Goal: Task Accomplishment & Management: Manage account settings

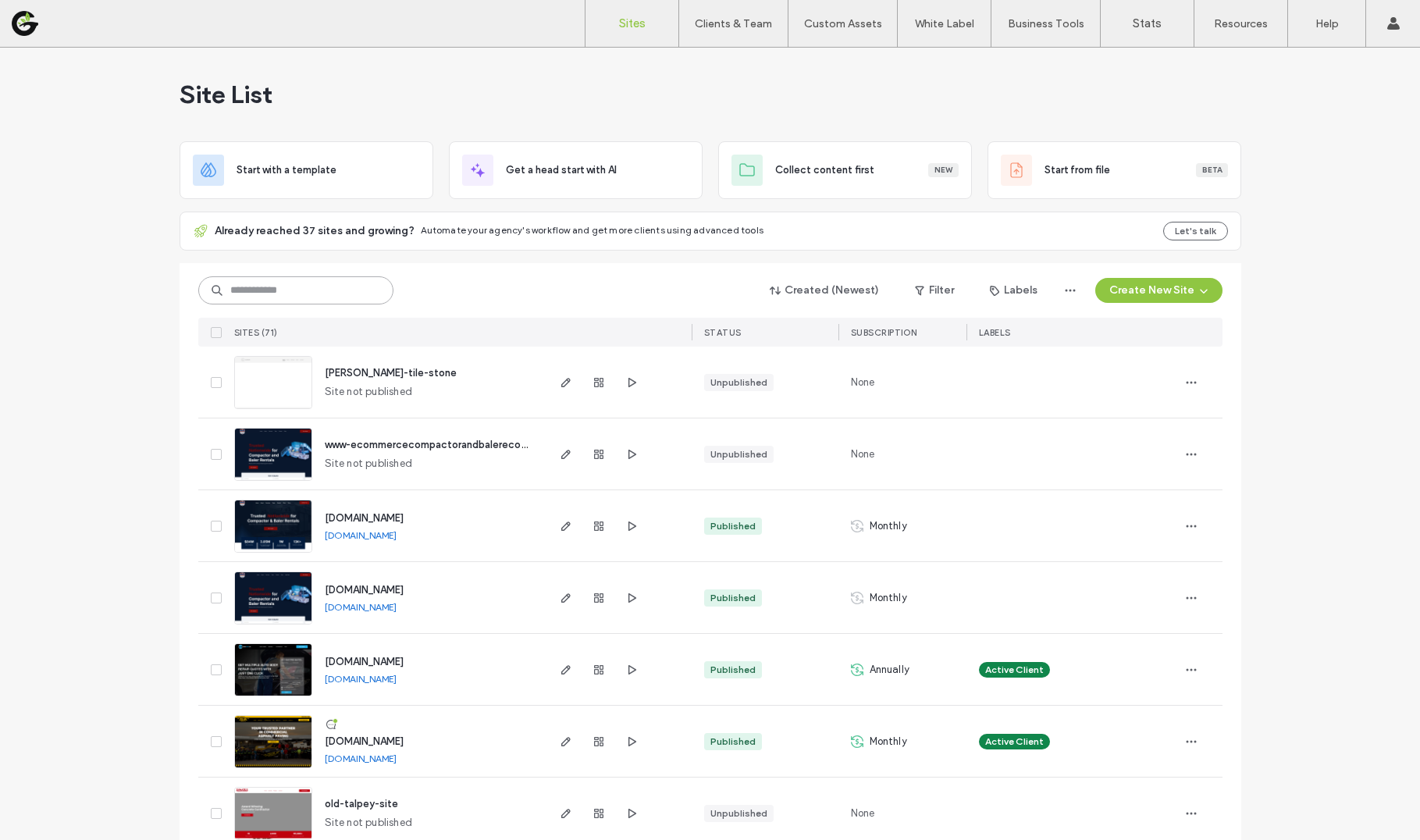
click at [360, 291] on input at bounding box center [296, 290] width 196 height 28
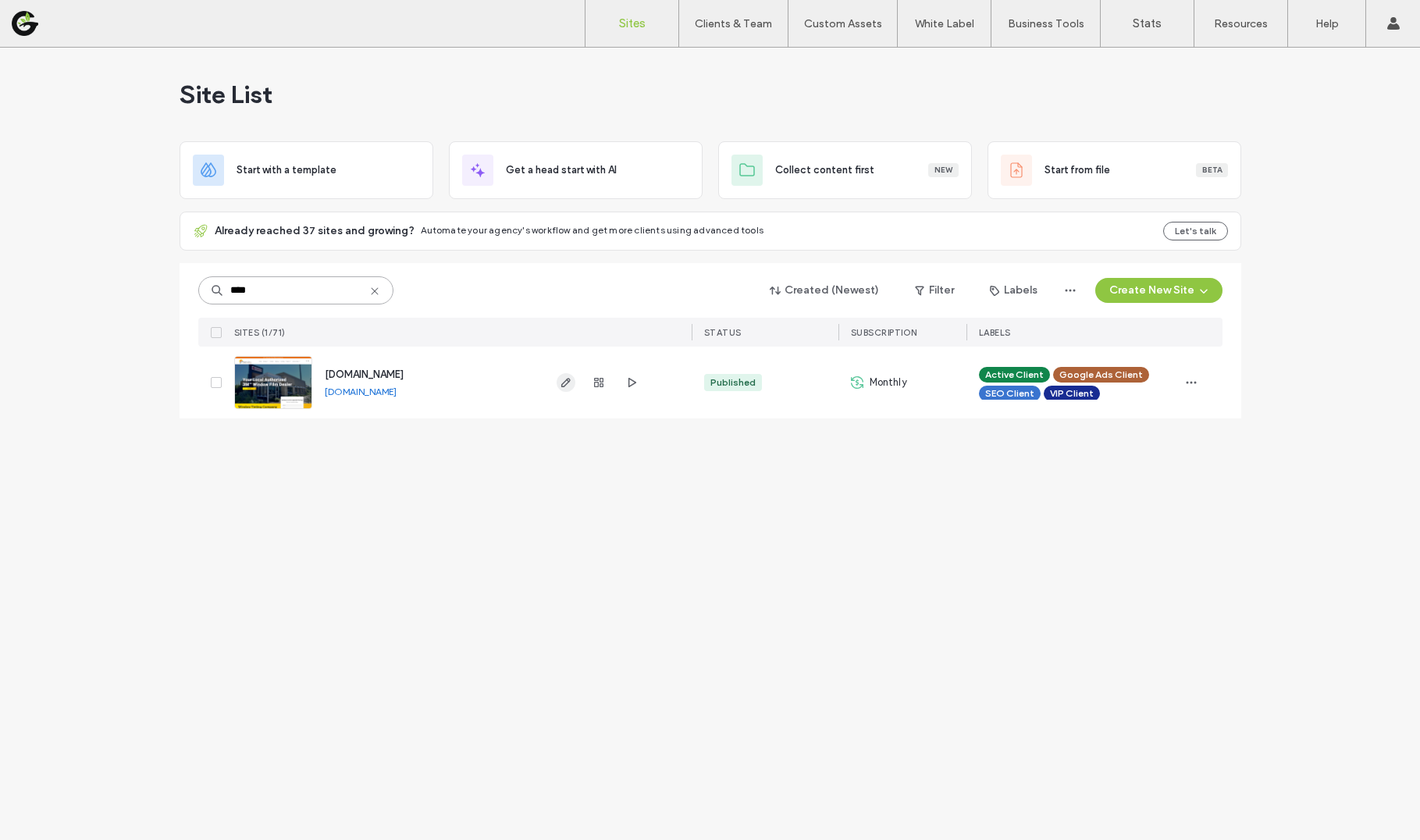
type input "****"
click at [566, 377] on icon "button" at bounding box center [566, 382] width 13 height 13
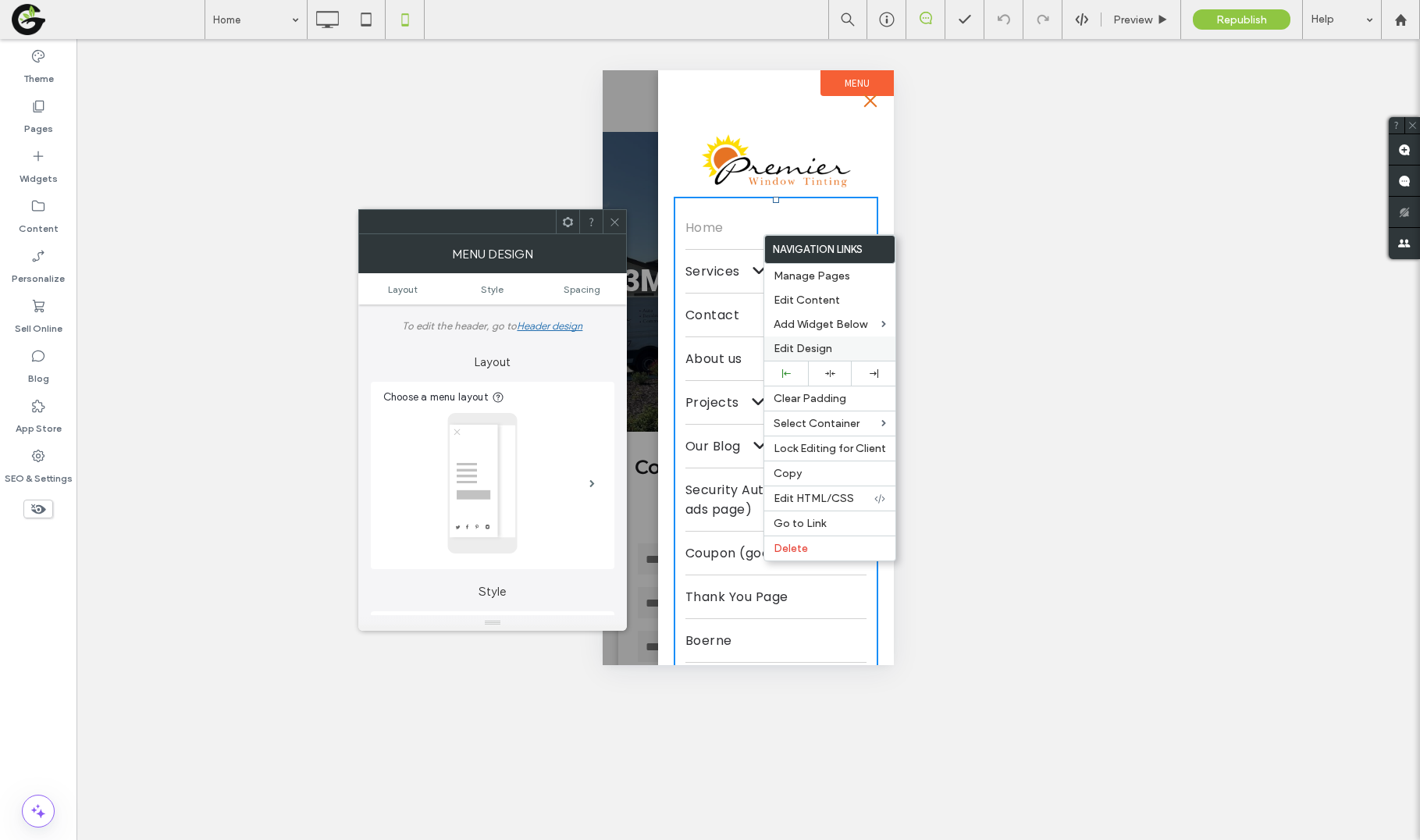
click at [814, 348] on span "Edit Design" at bounding box center [802, 348] width 59 height 14
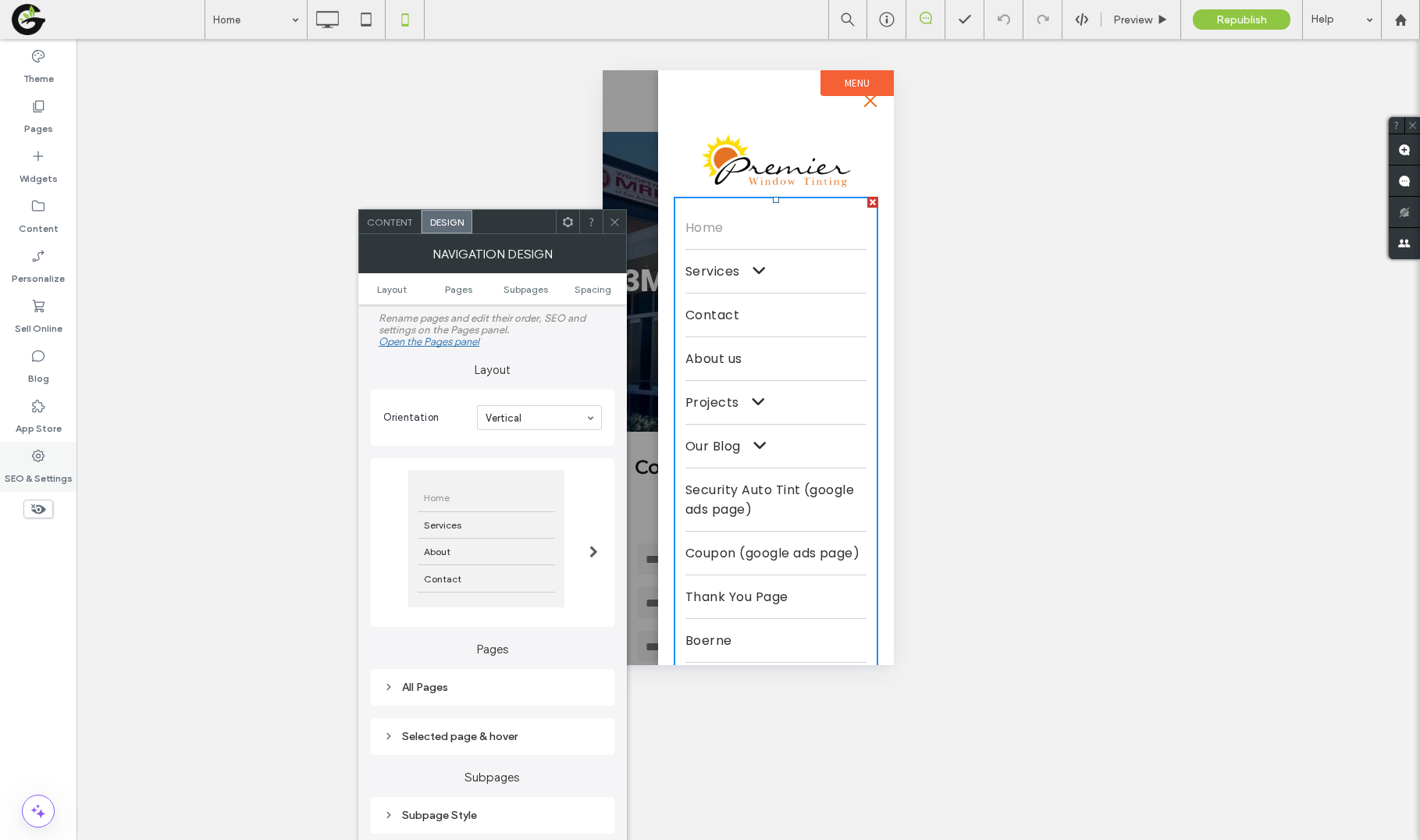
click at [20, 474] on label "SEO & Settings" at bounding box center [38, 474] width 68 height 22
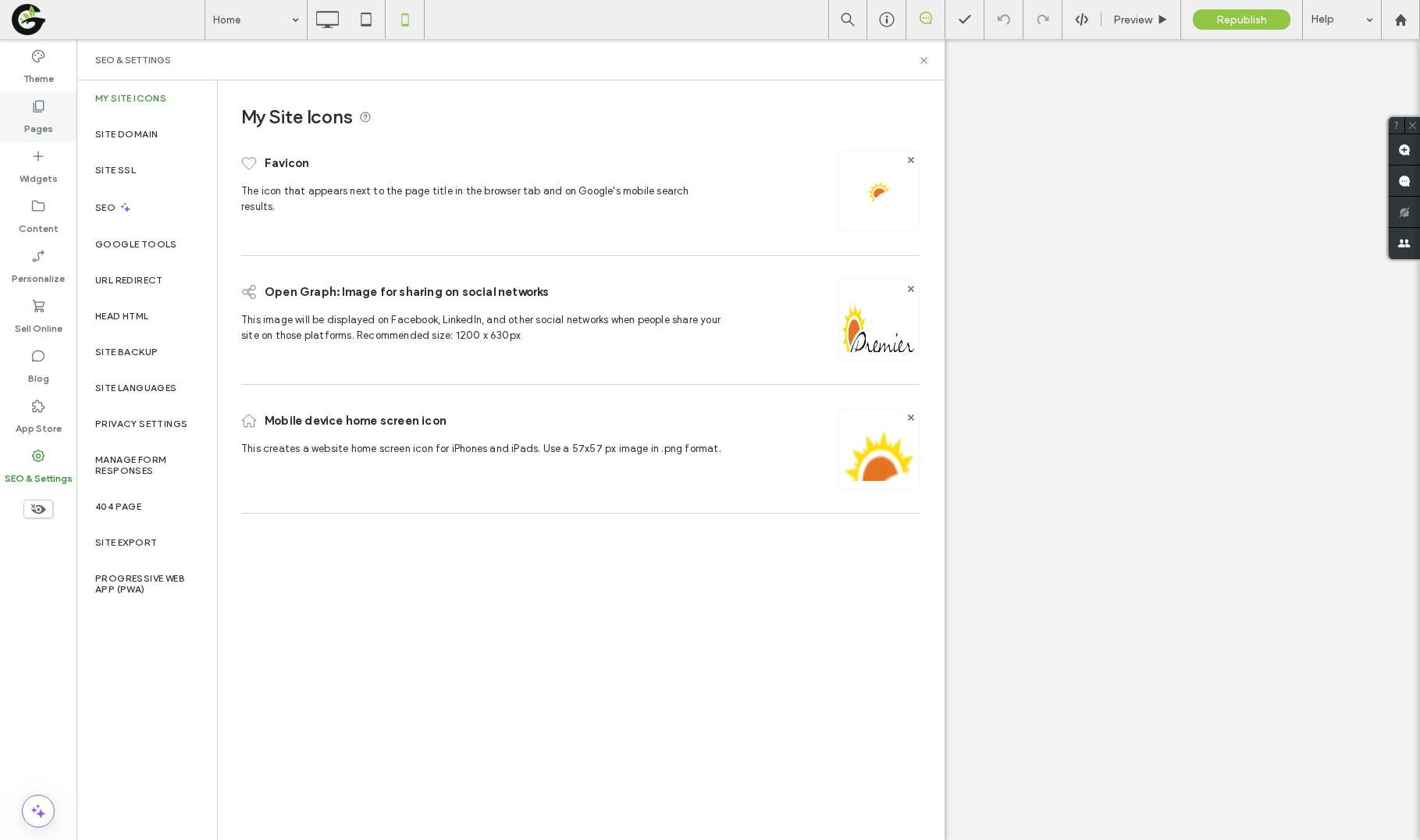
click at [53, 108] on div "Pages" at bounding box center [38, 117] width 76 height 50
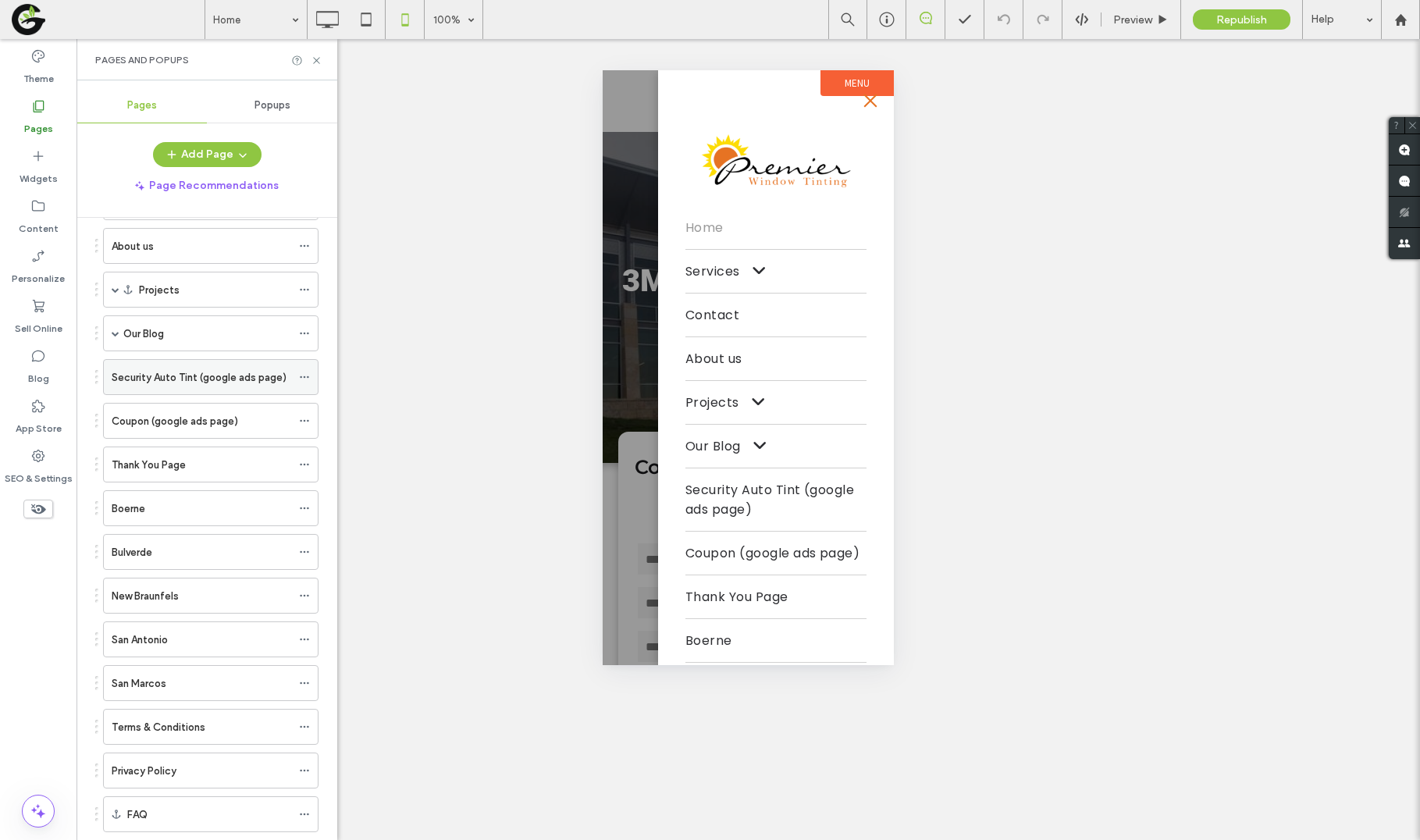
scroll to position [201, 0]
click at [296, 376] on div "Security Auto Tint (google ads page)" at bounding box center [211, 374] width 216 height 36
click at [310, 373] on div at bounding box center [308, 374] width 19 height 24
click at [304, 372] on icon at bounding box center [304, 374] width 11 height 11
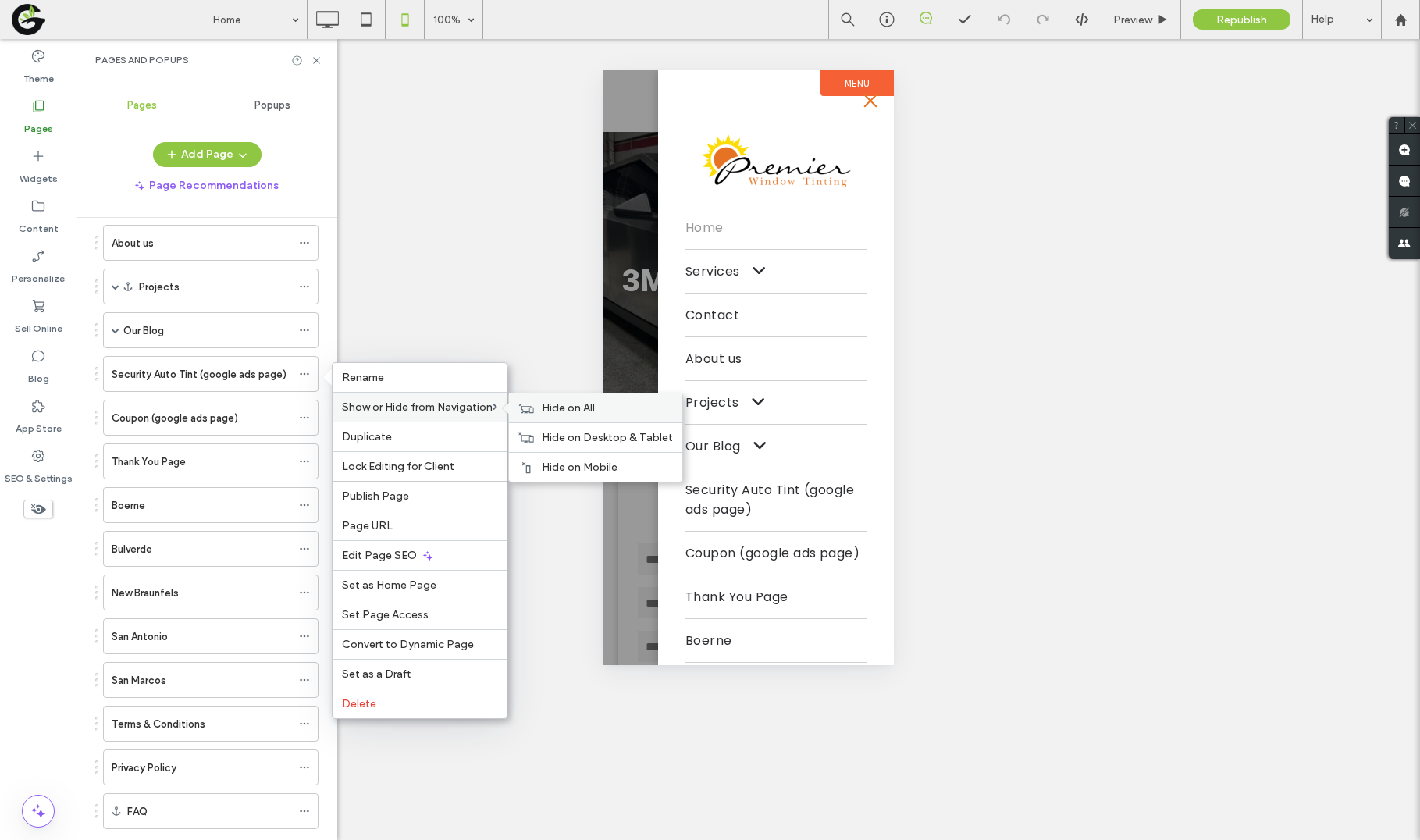
click at [635, 397] on div "Hide on All" at bounding box center [595, 407] width 173 height 29
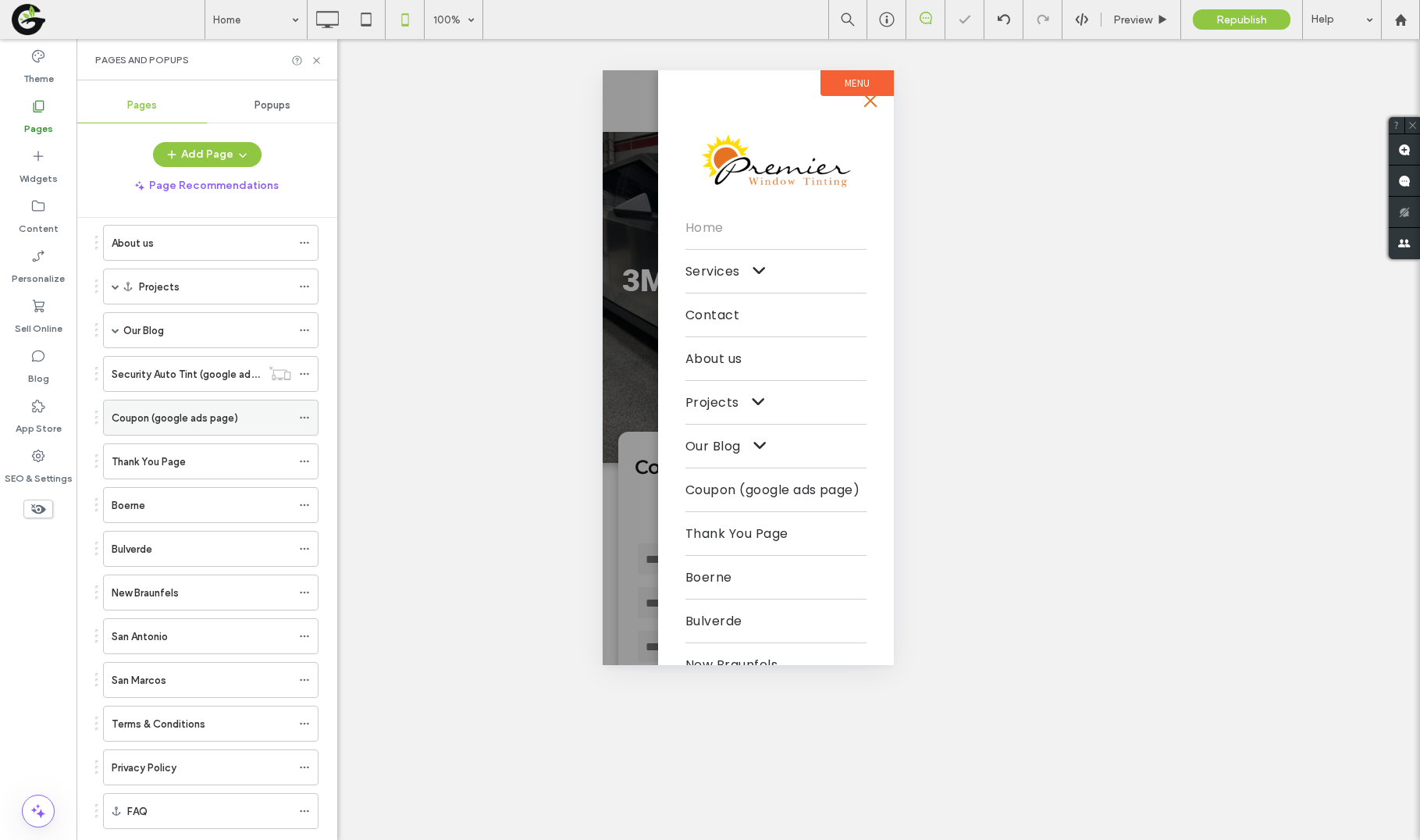
click at [310, 415] on div at bounding box center [308, 417] width 19 height 24
click at [308, 415] on icon at bounding box center [304, 417] width 11 height 11
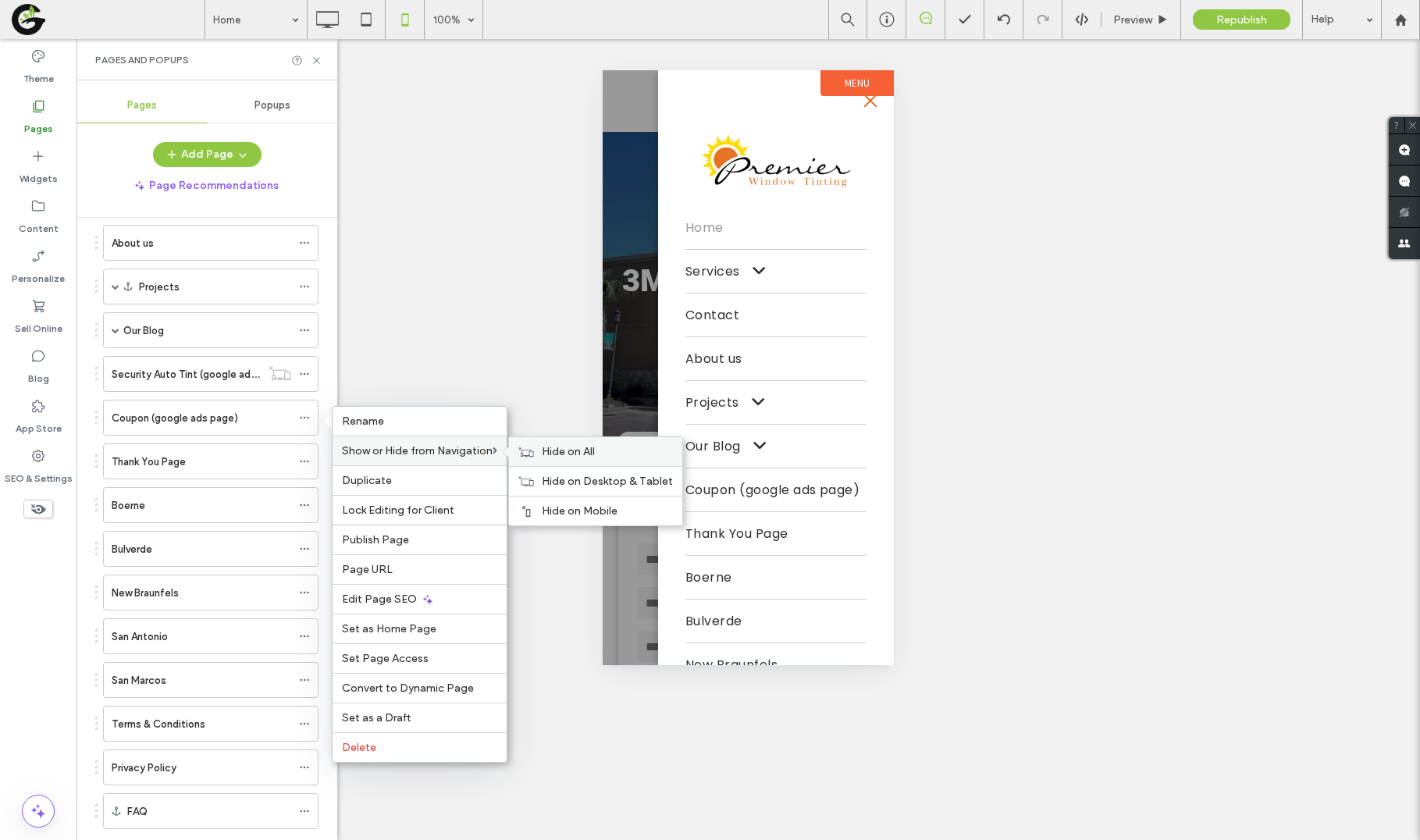
click at [529, 444] on div "Hide on All" at bounding box center [595, 452] width 173 height 29
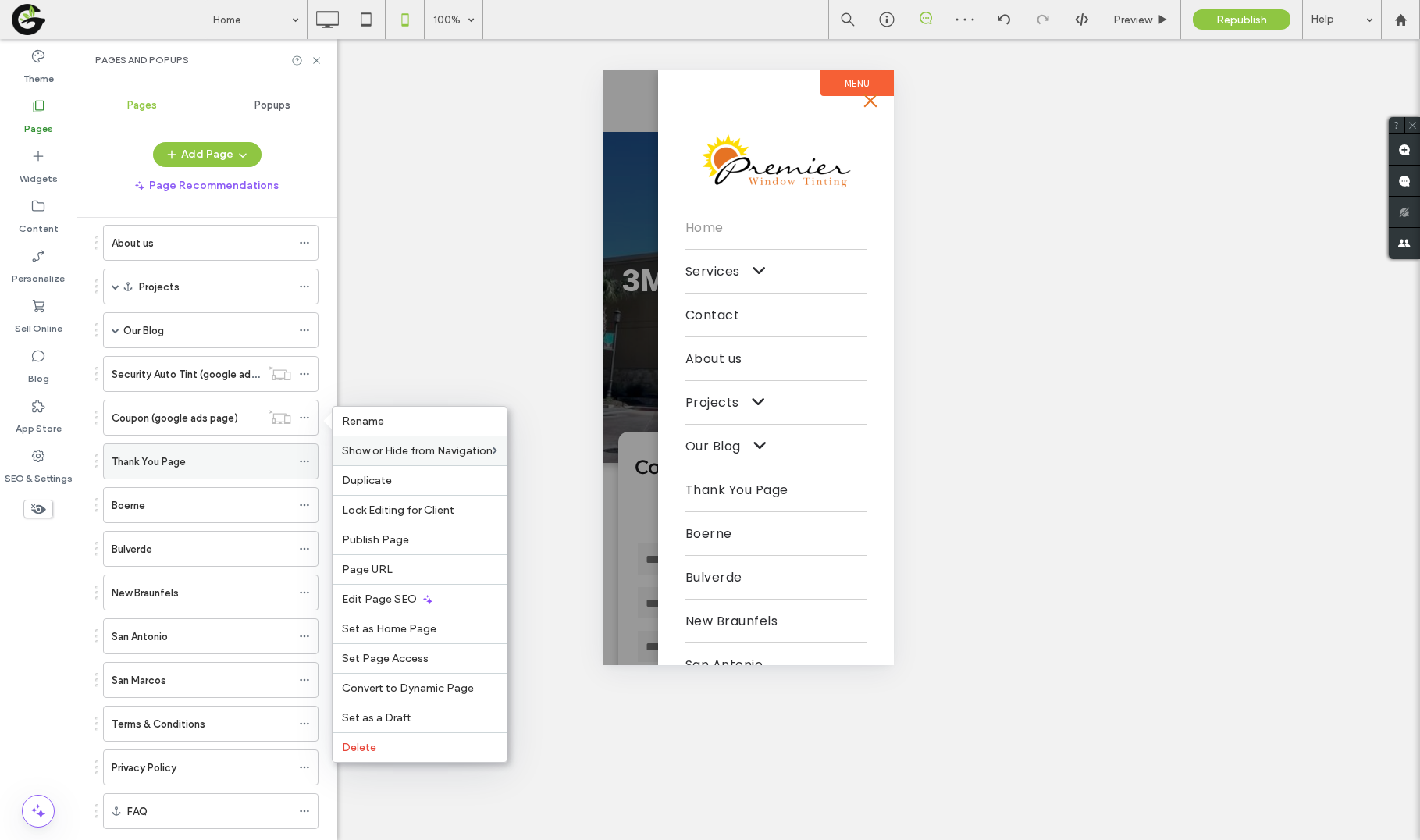
click at [301, 461] on use at bounding box center [303, 462] width 8 height 3
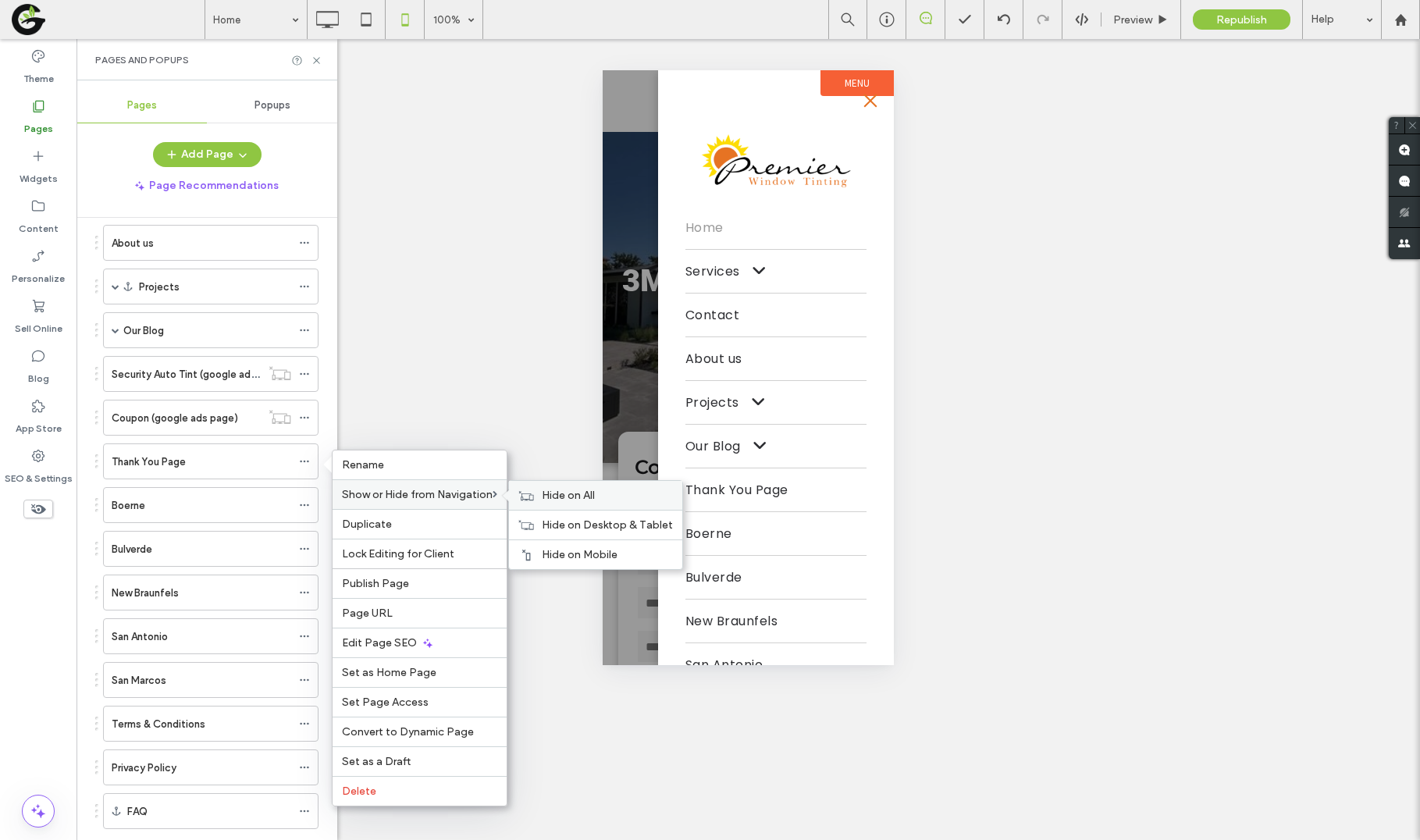
click at [534, 499] on icon at bounding box center [525, 495] width 15 height 11
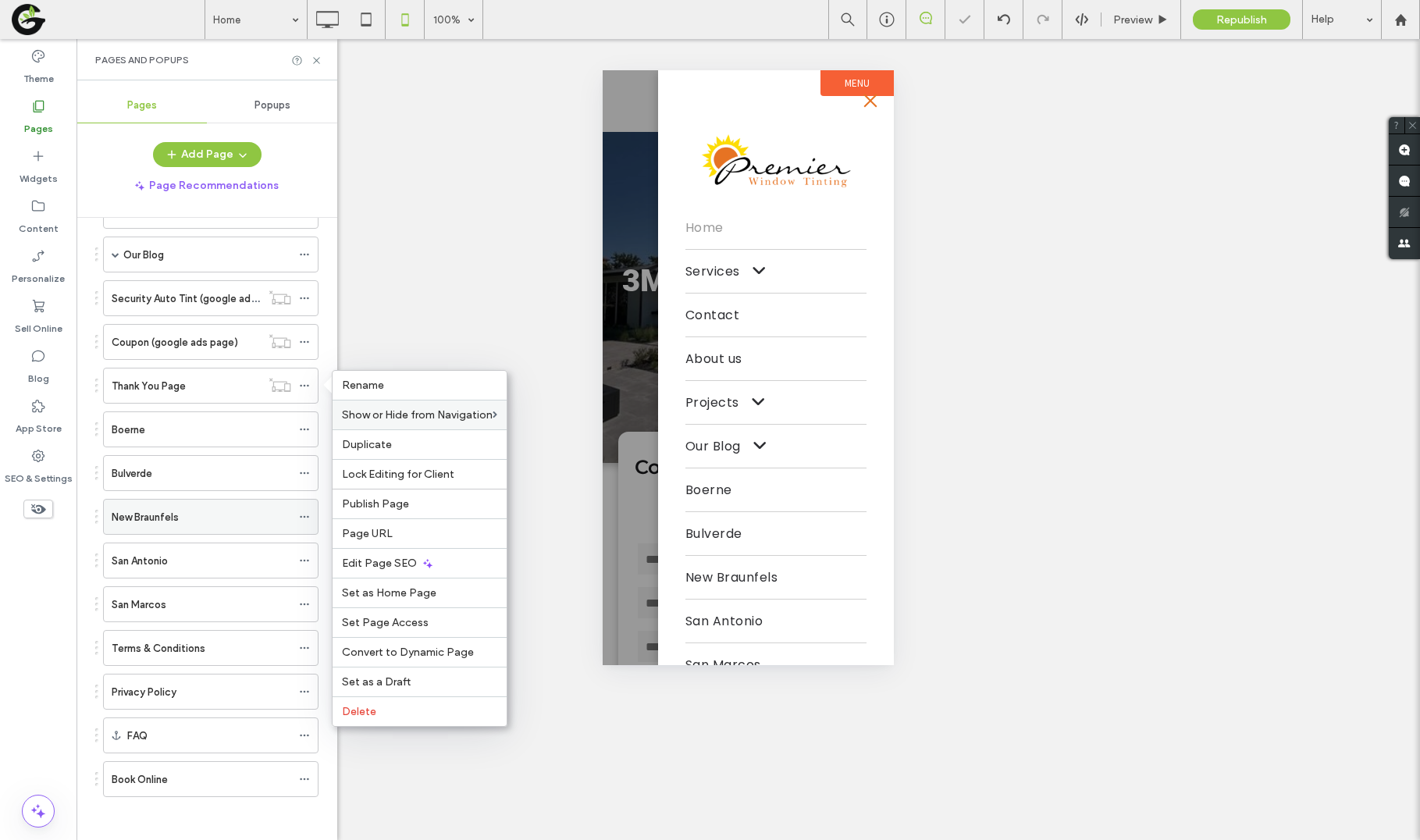
scroll to position [280, 0]
click at [306, 683] on icon at bounding box center [304, 687] width 11 height 11
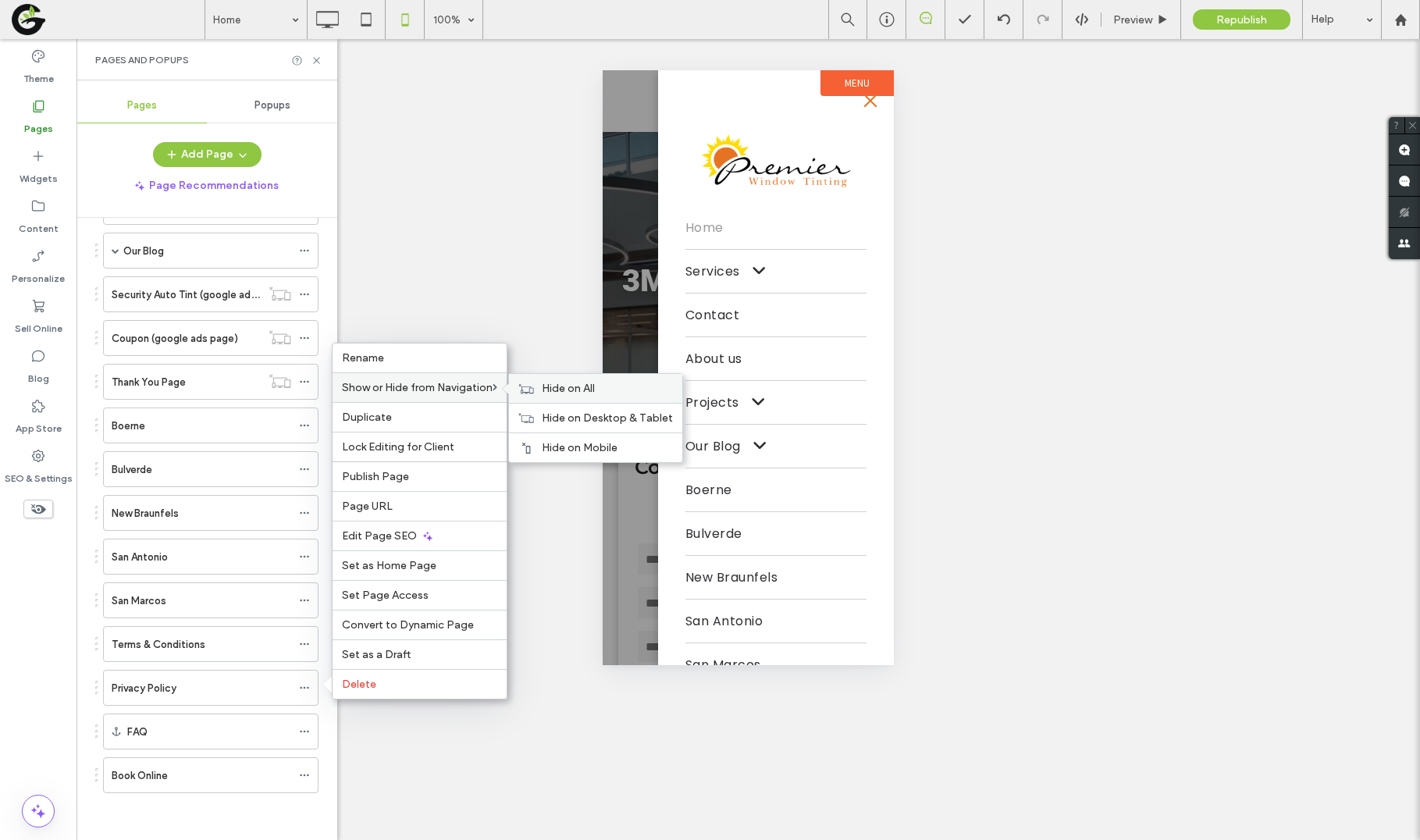
click at [600, 384] on label "Hide on All" at bounding box center [607, 388] width 131 height 14
click at [304, 772] on icon at bounding box center [304, 775] width 11 height 11
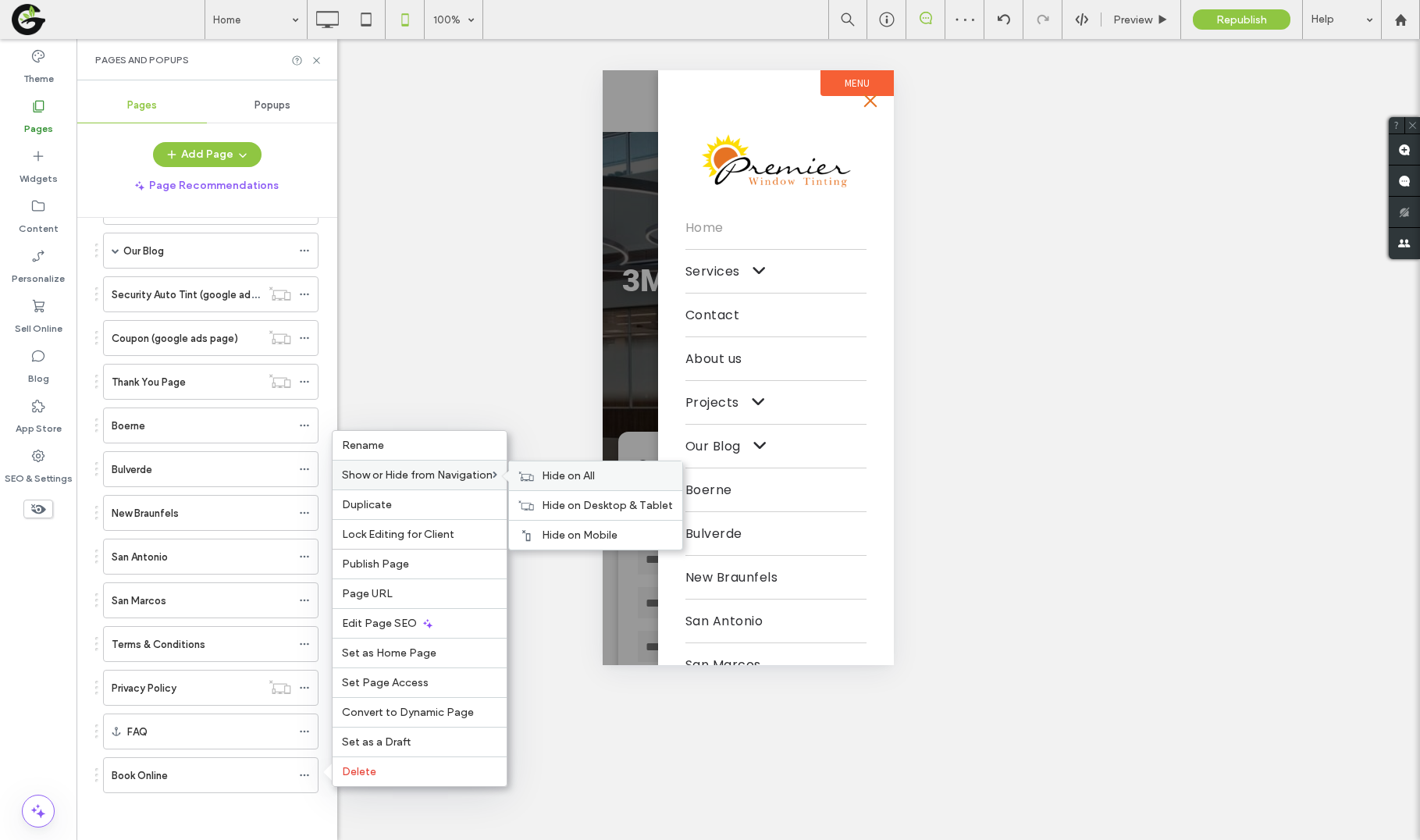
click at [580, 472] on span "Hide on All" at bounding box center [568, 475] width 53 height 14
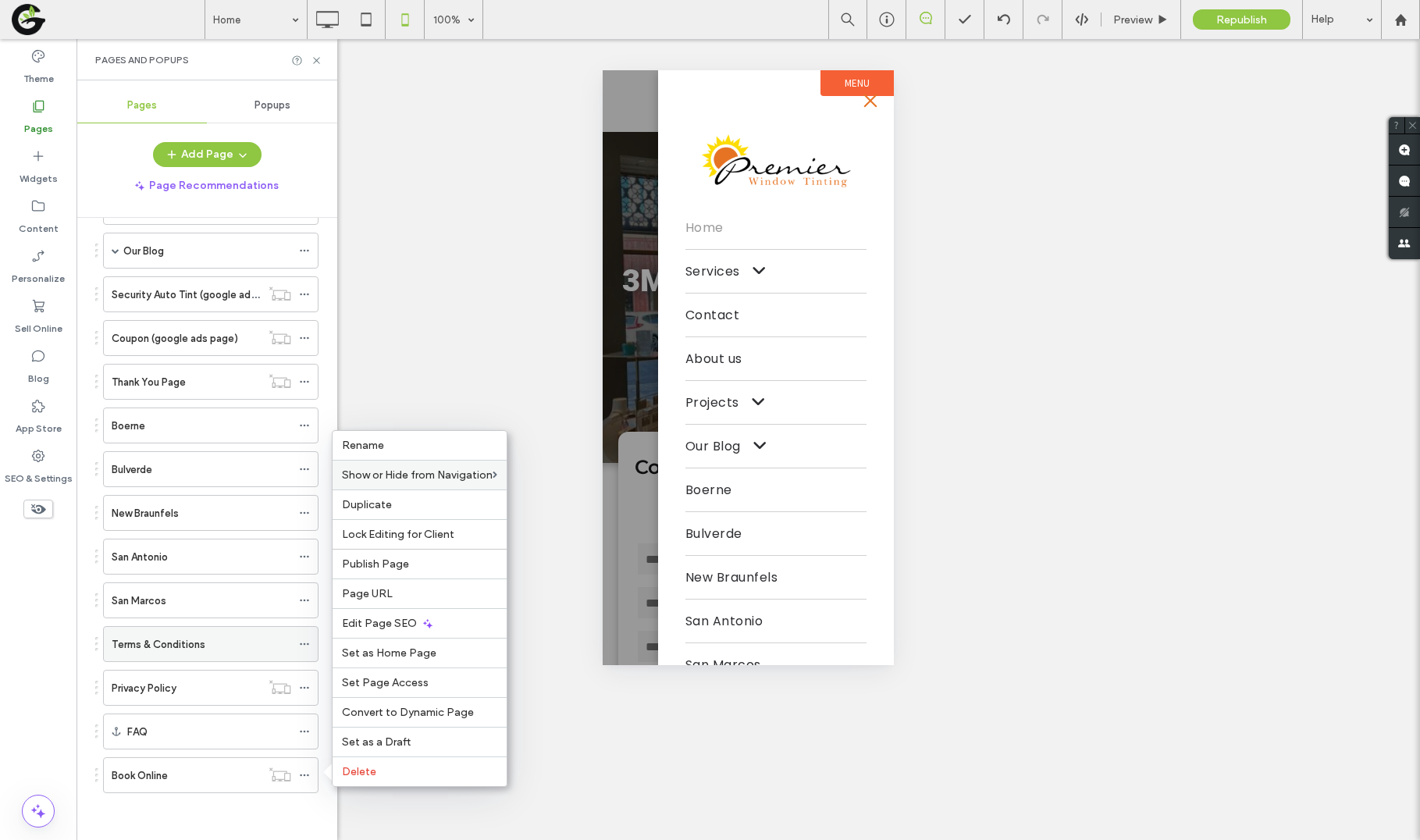
click at [303, 644] on icon at bounding box center [304, 644] width 11 height 11
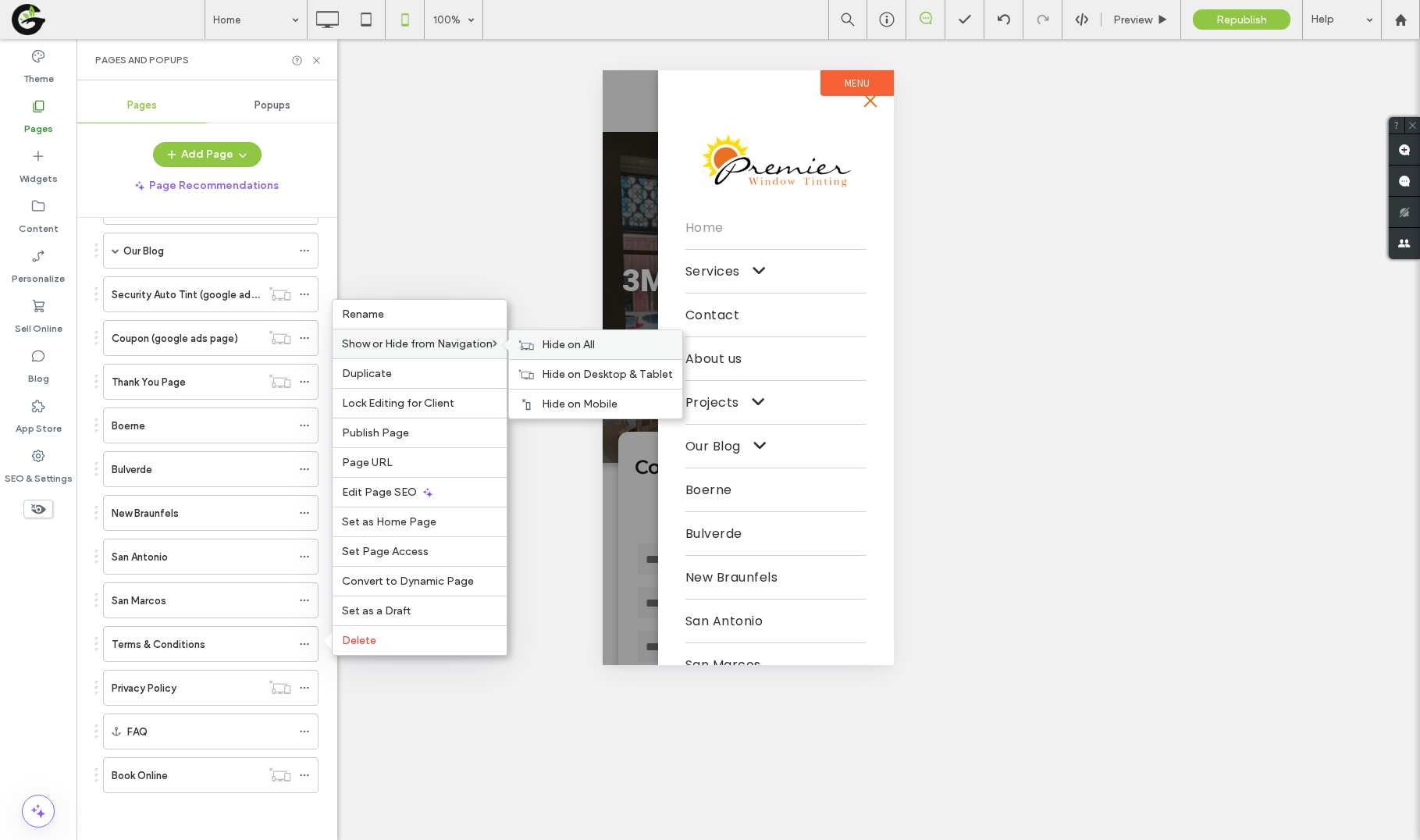
click at [554, 345] on span "Hide on All" at bounding box center [568, 344] width 53 height 14
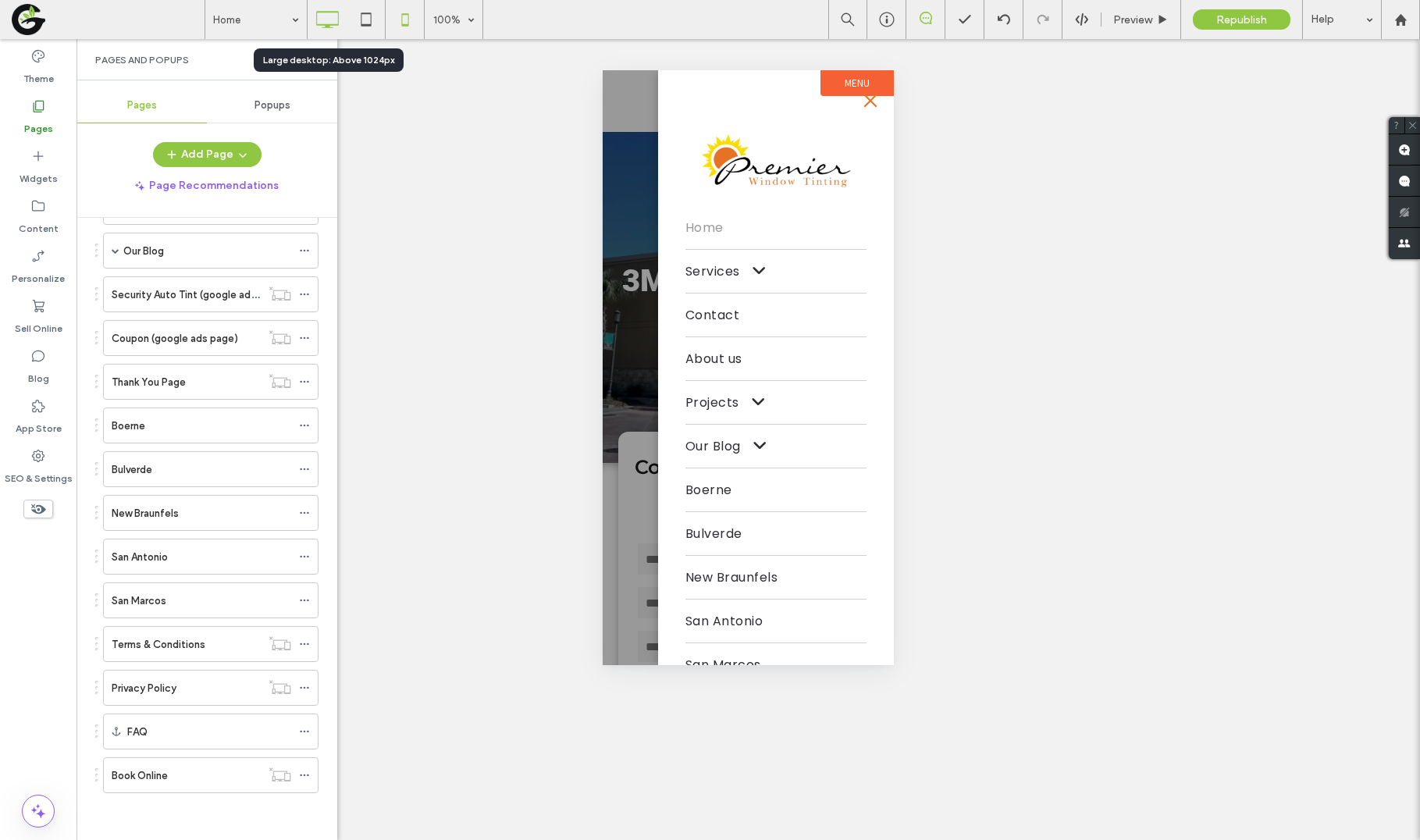
click at [321, 31] on icon at bounding box center [327, 19] width 31 height 31
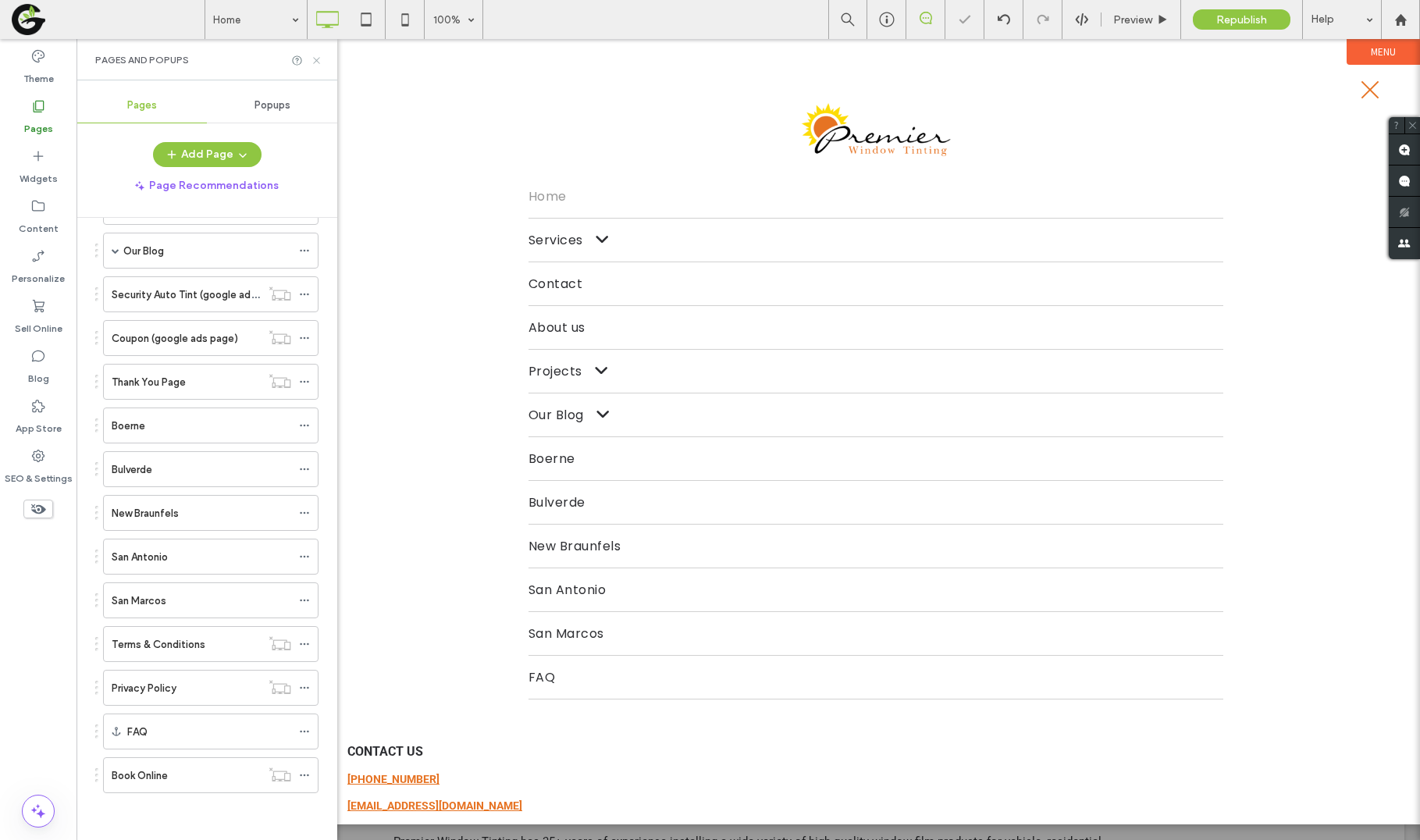
click at [319, 60] on icon at bounding box center [316, 60] width 12 height 12
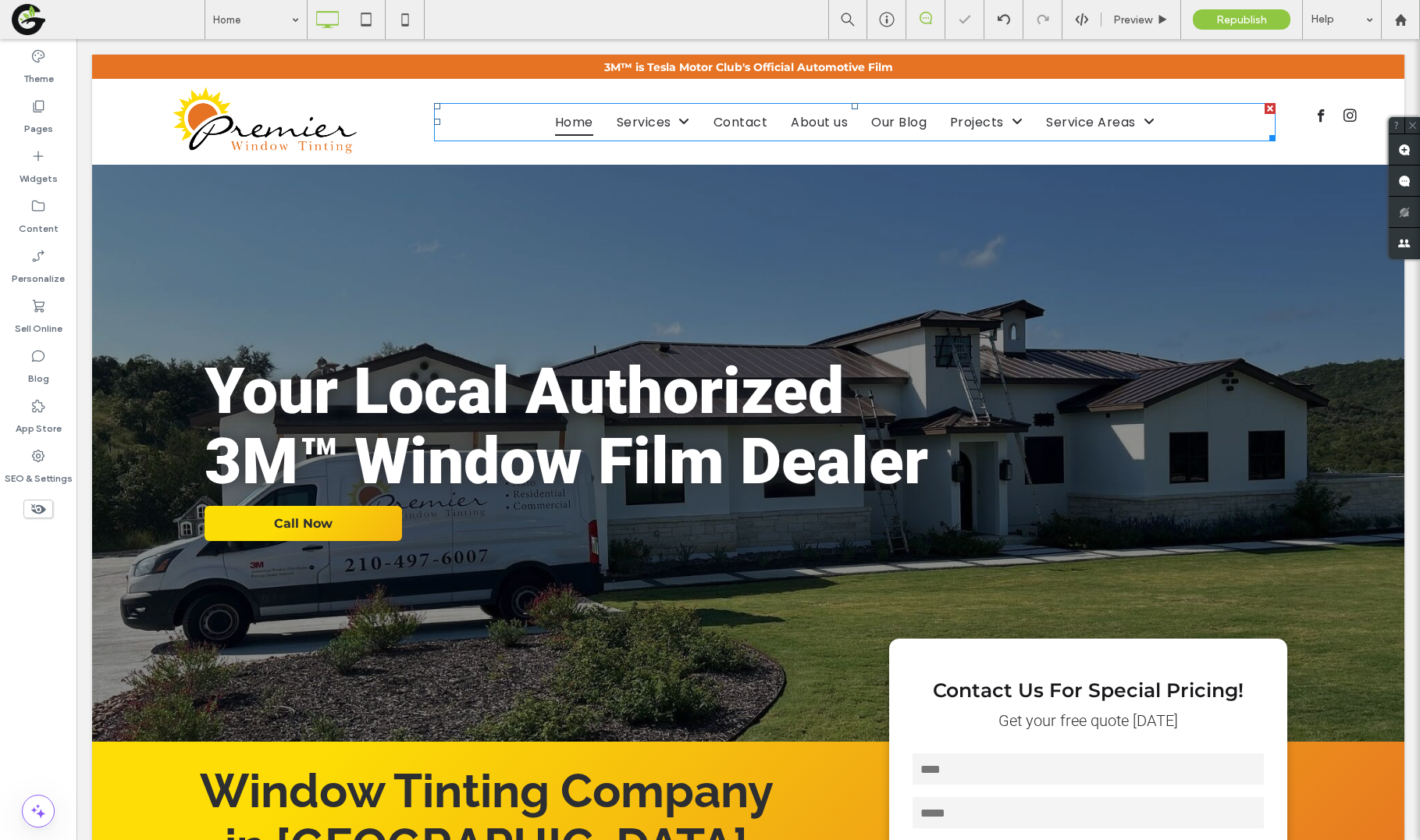
scroll to position [0, 0]
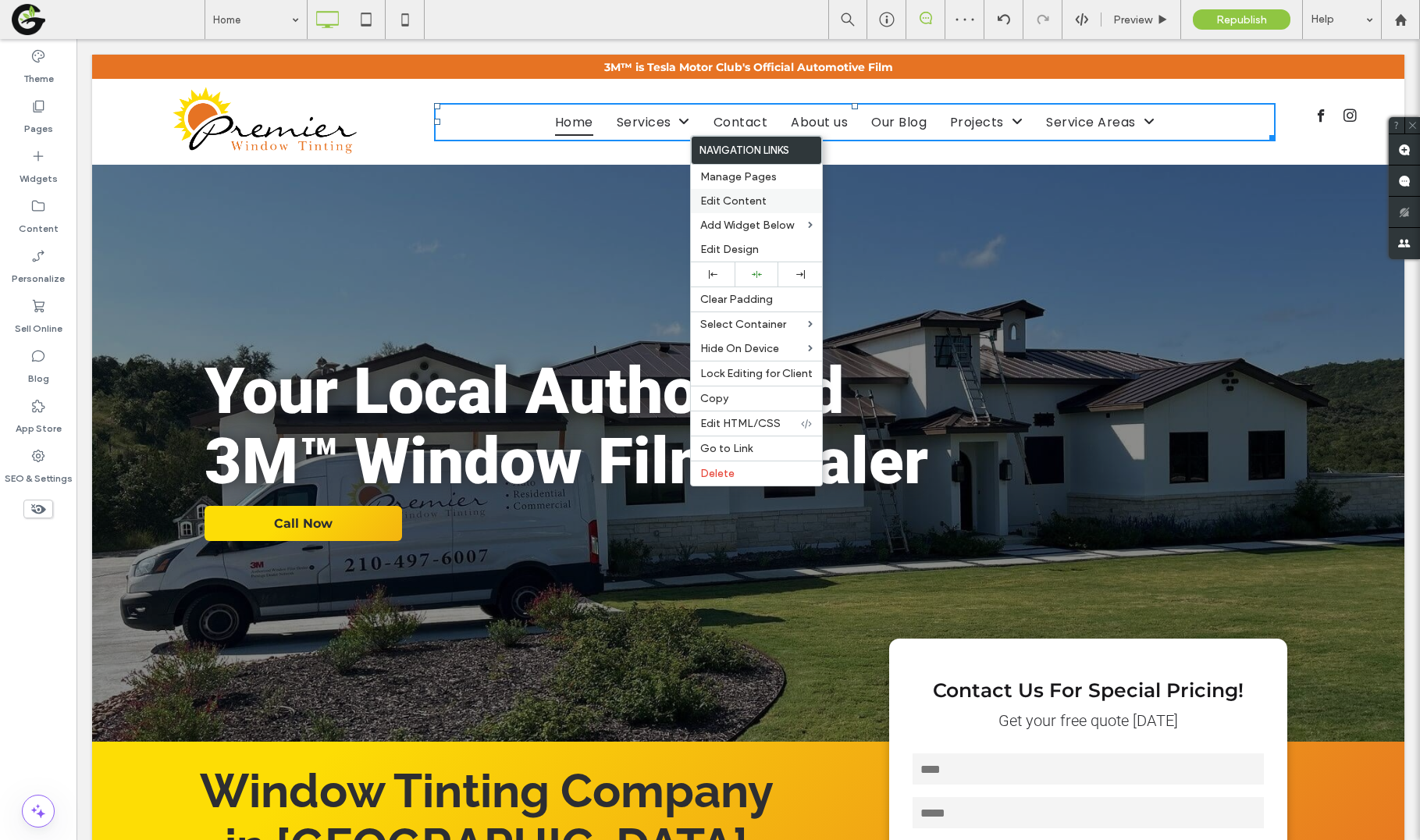
click at [738, 205] on span "Edit Content" at bounding box center [733, 201] width 66 height 14
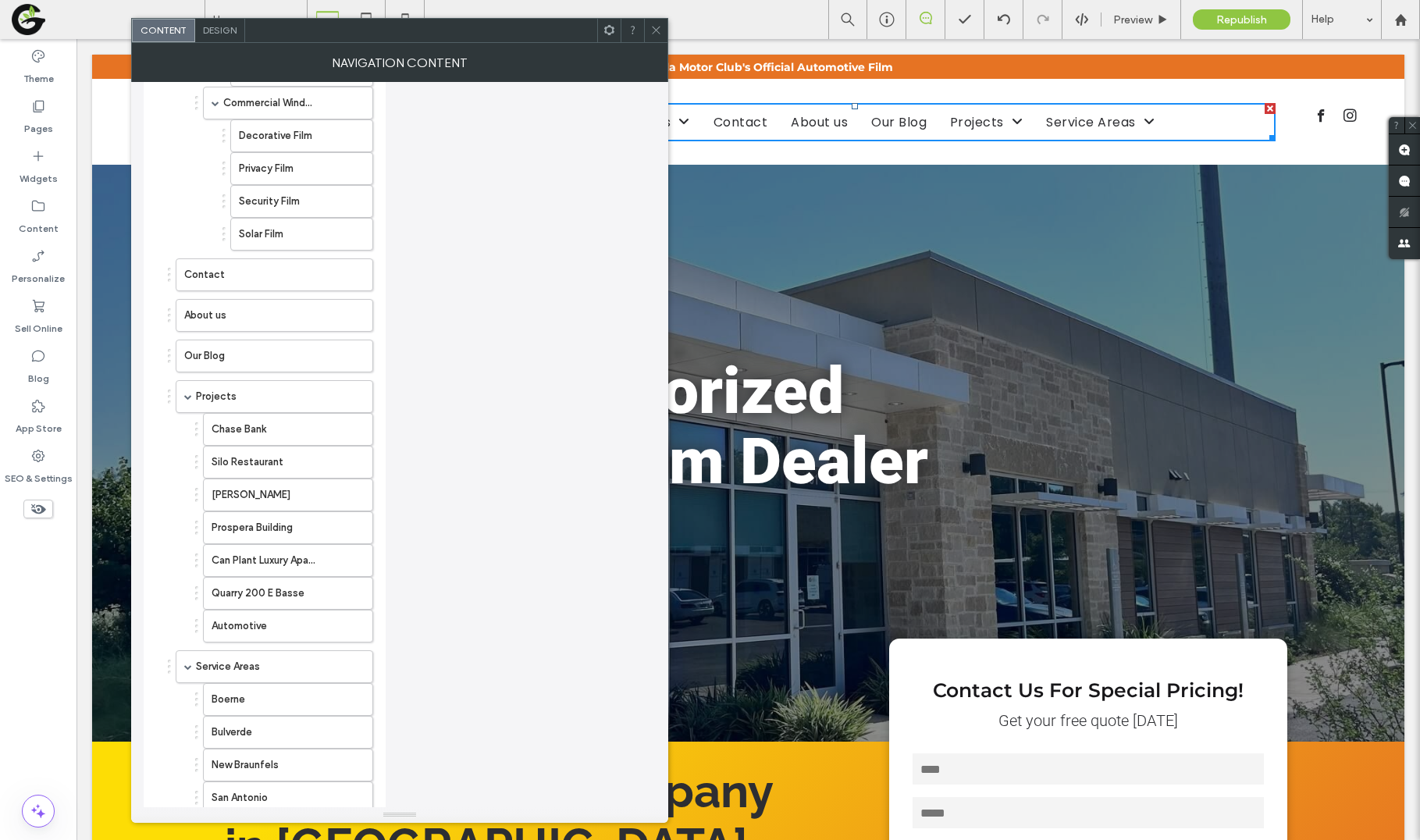
scroll to position [524, 0]
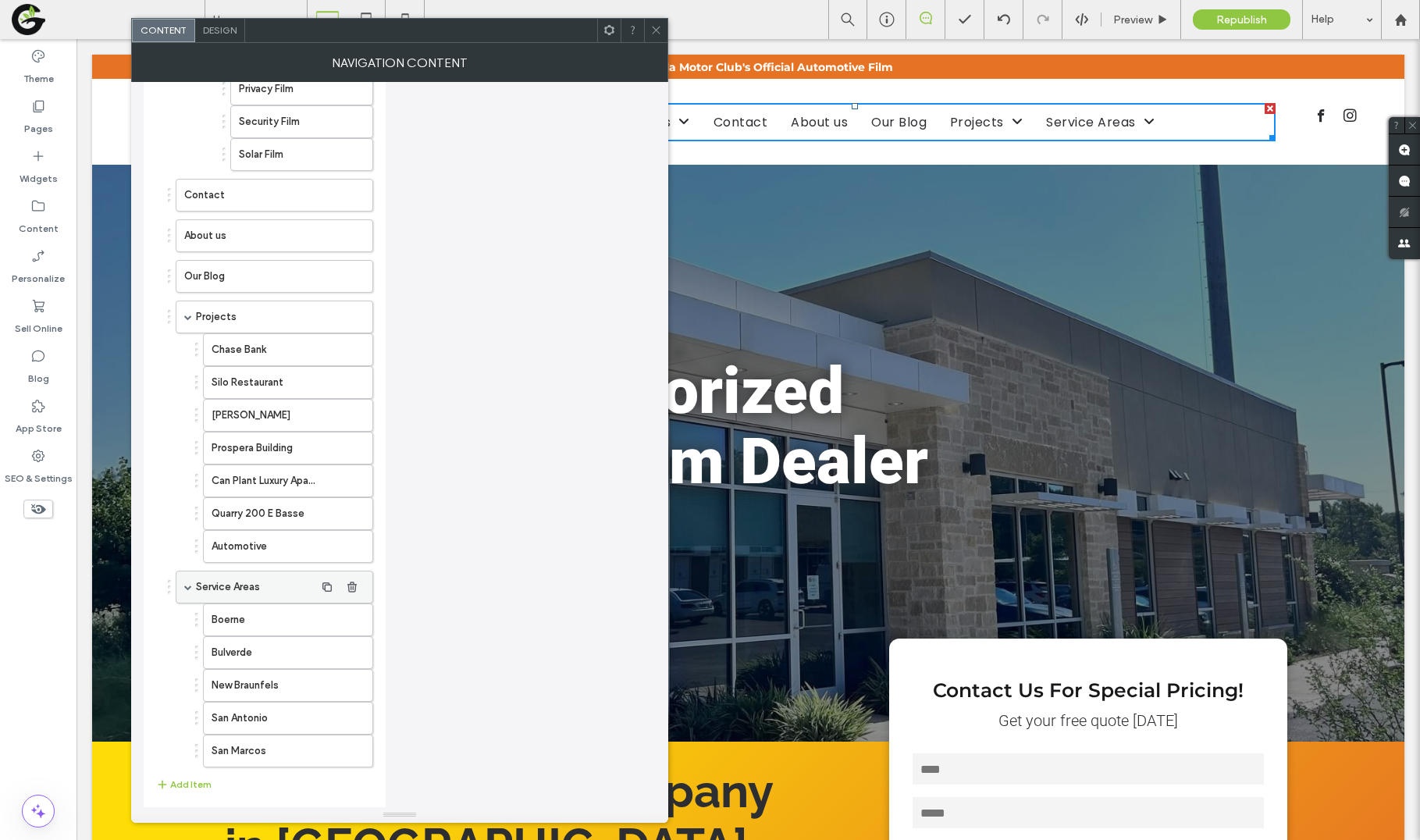
click at [257, 587] on label "Service Areas" at bounding box center [254, 587] width 119 height 31
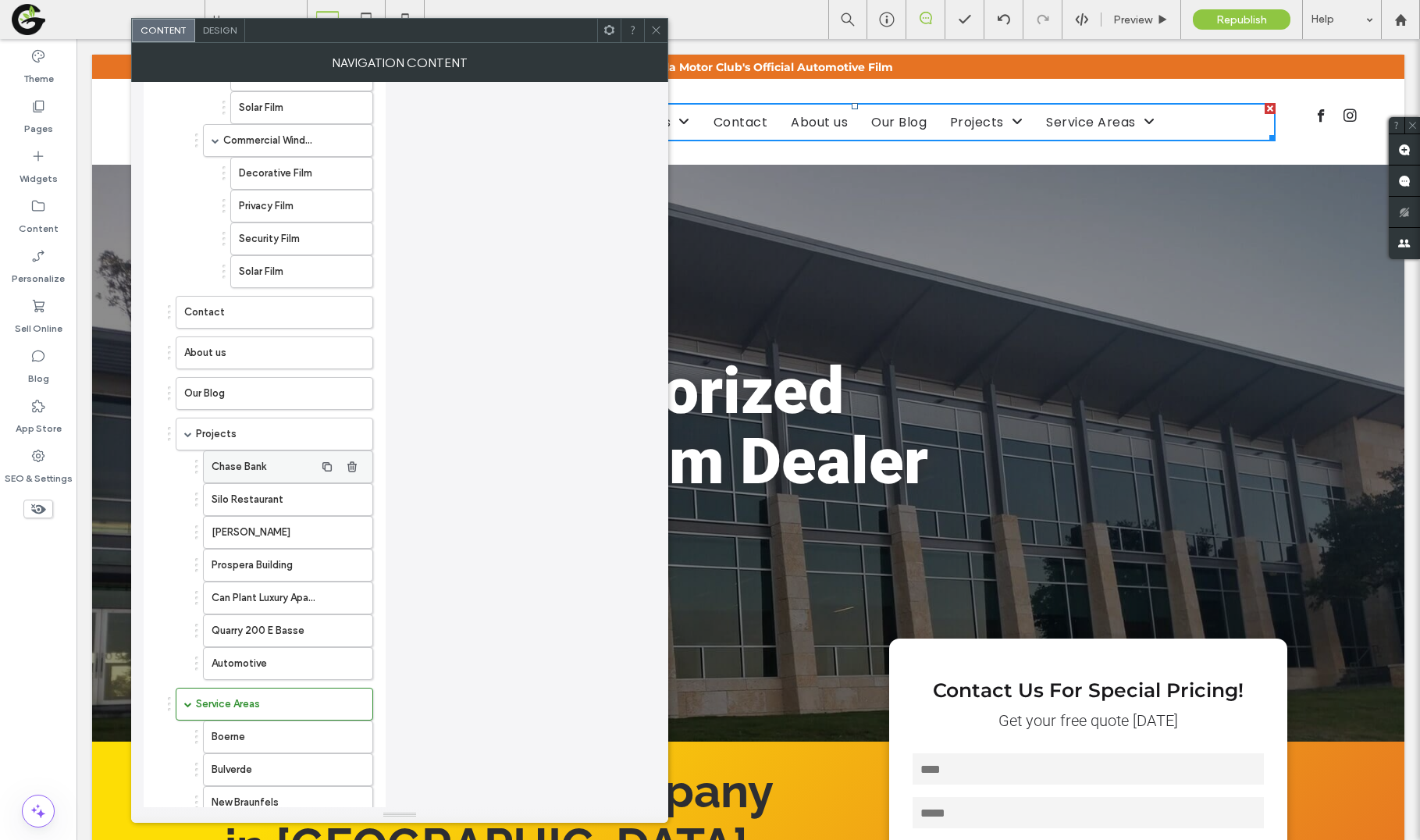
scroll to position [574, 0]
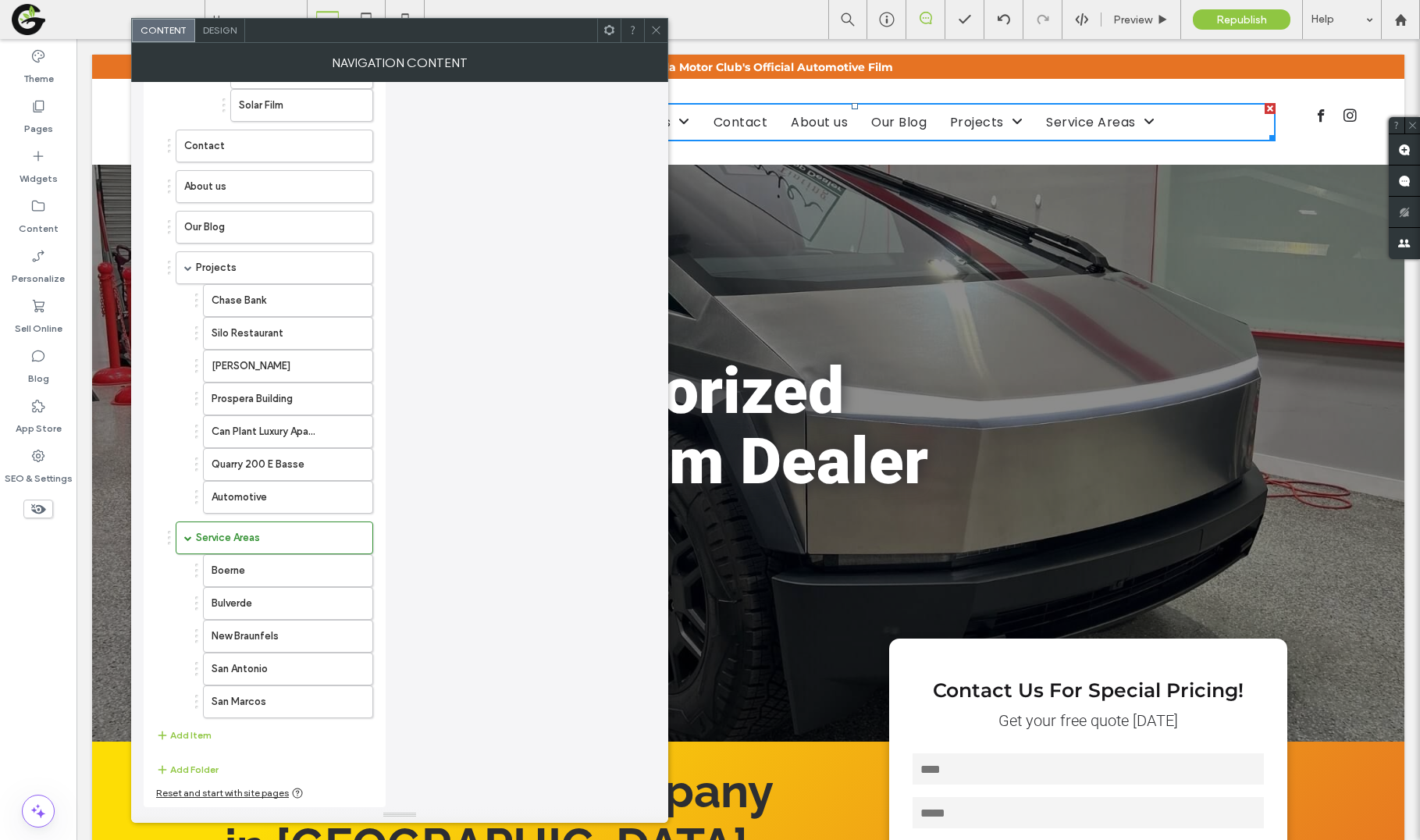
click at [662, 31] on div at bounding box center [656, 31] width 24 height 24
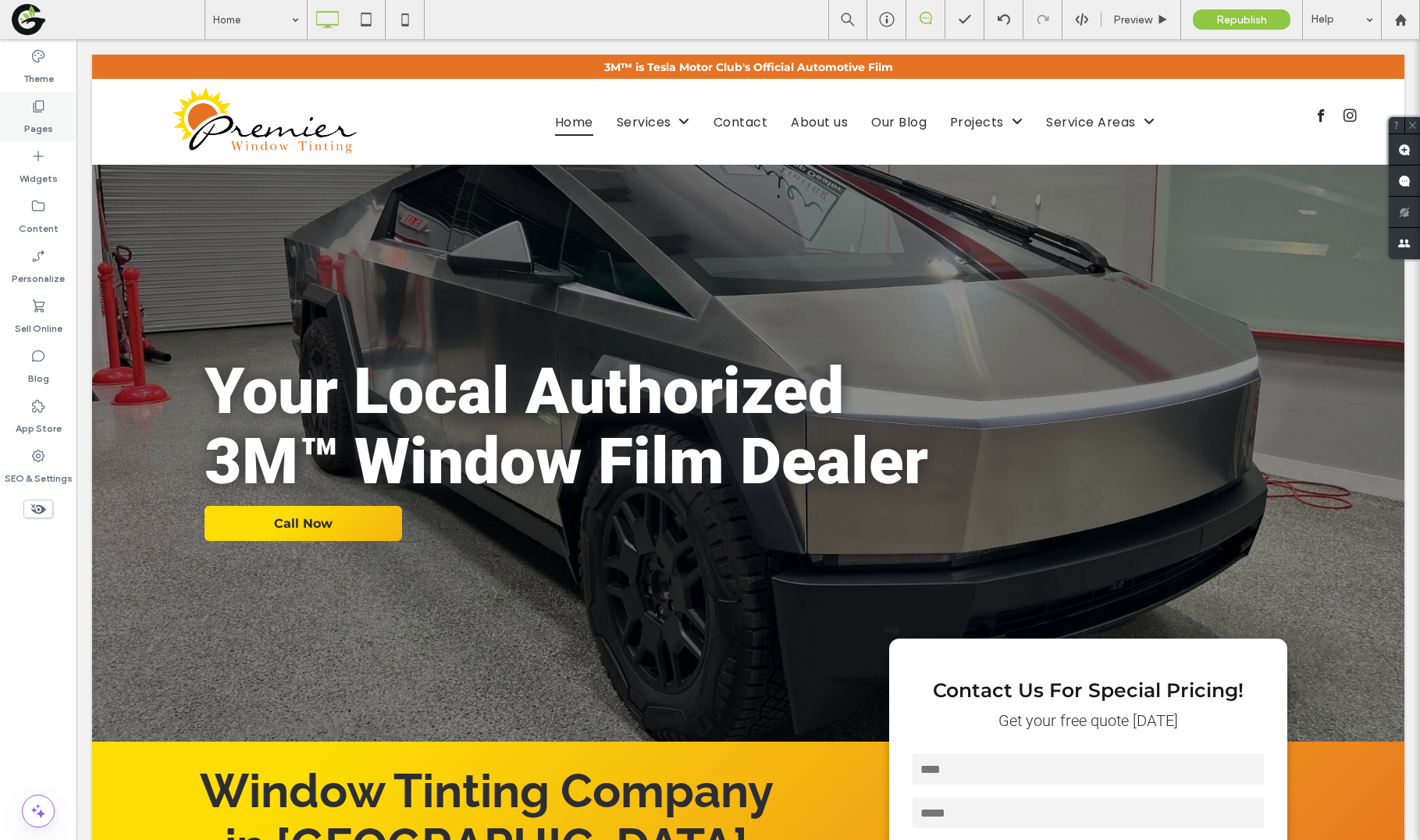
click at [54, 115] on div "Pages" at bounding box center [38, 117] width 76 height 50
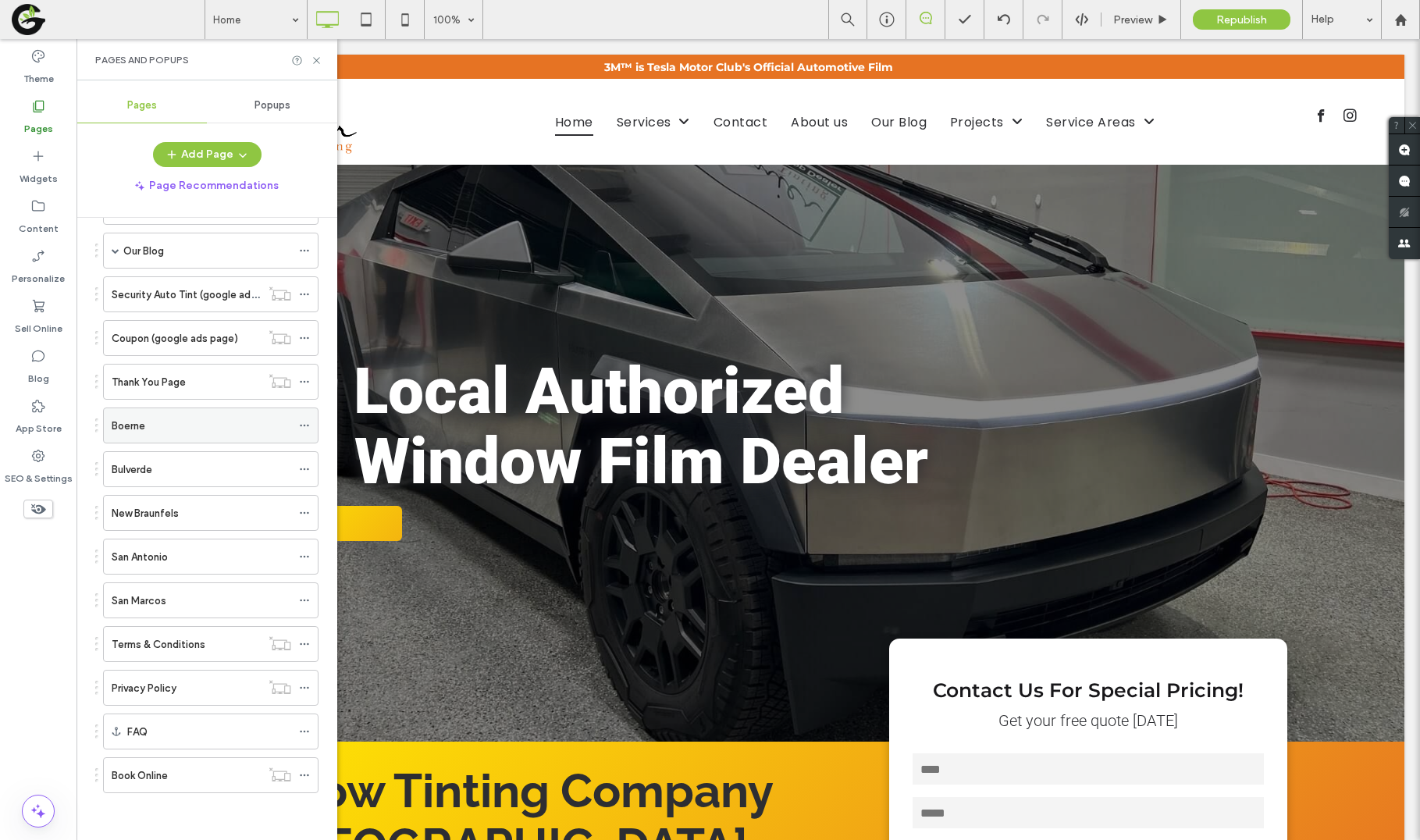
scroll to position [0, 0]
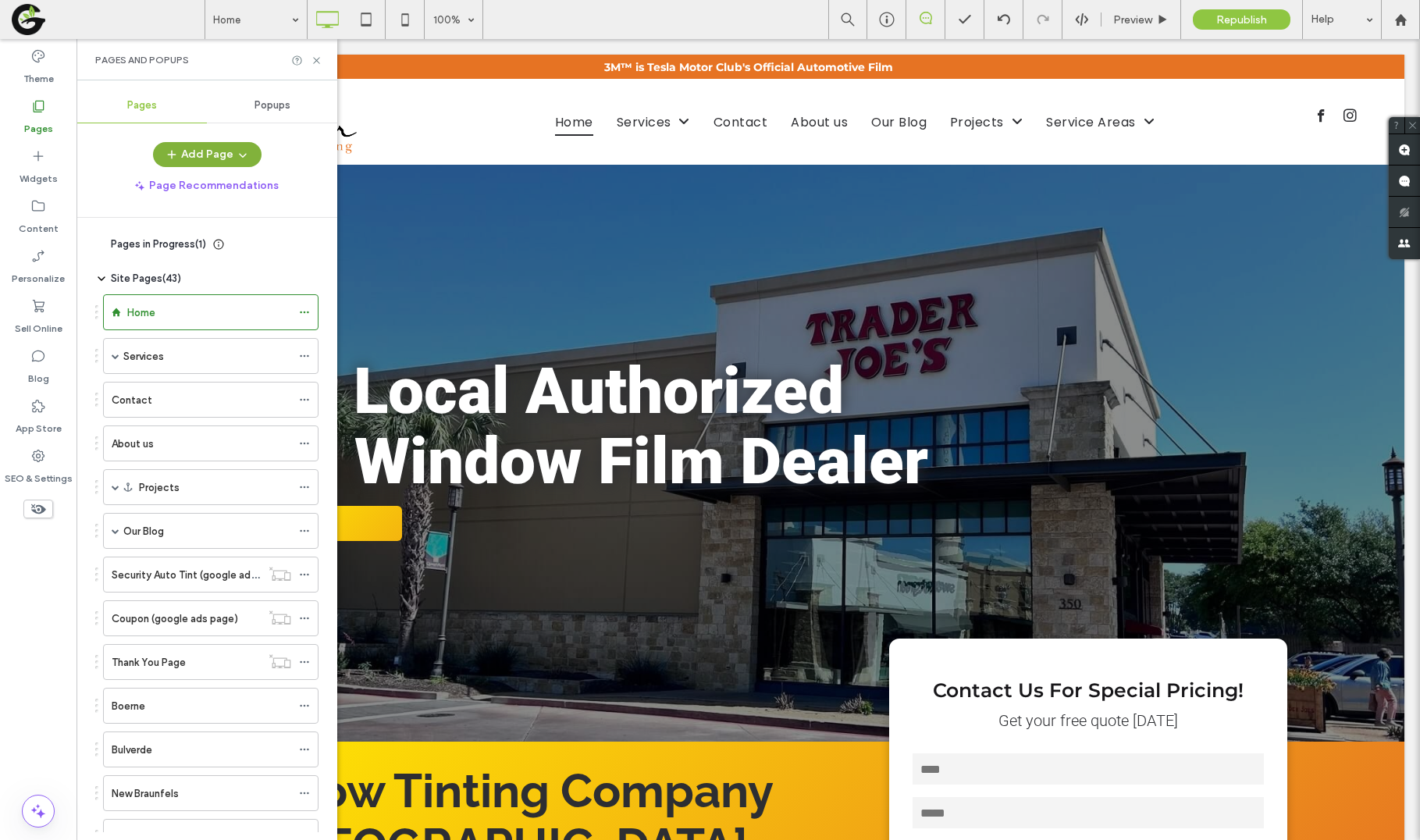
click at [248, 149] on button "Add Page" at bounding box center [207, 155] width 109 height 25
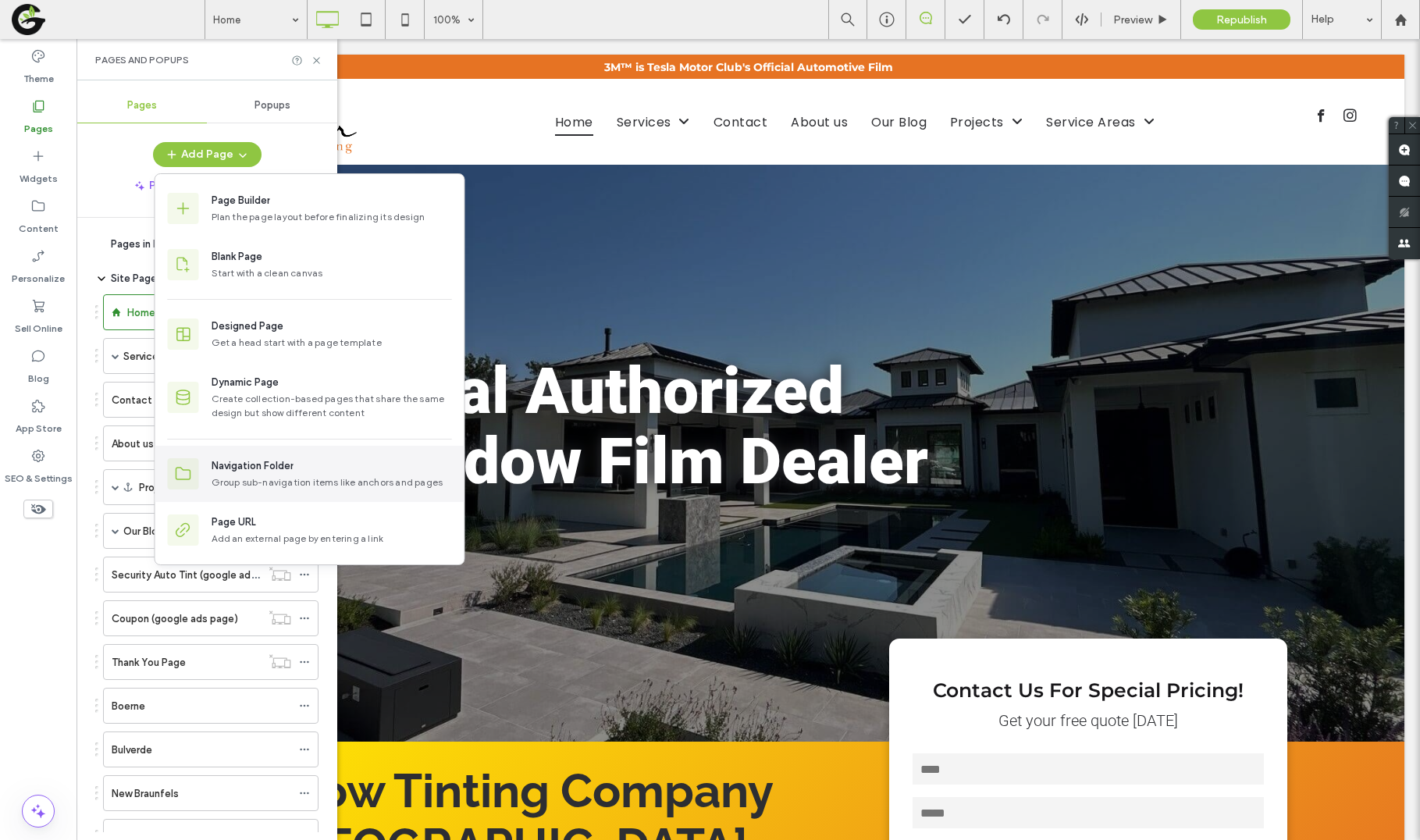
click at [249, 472] on div "Navigation Folder" at bounding box center [253, 465] width 82 height 15
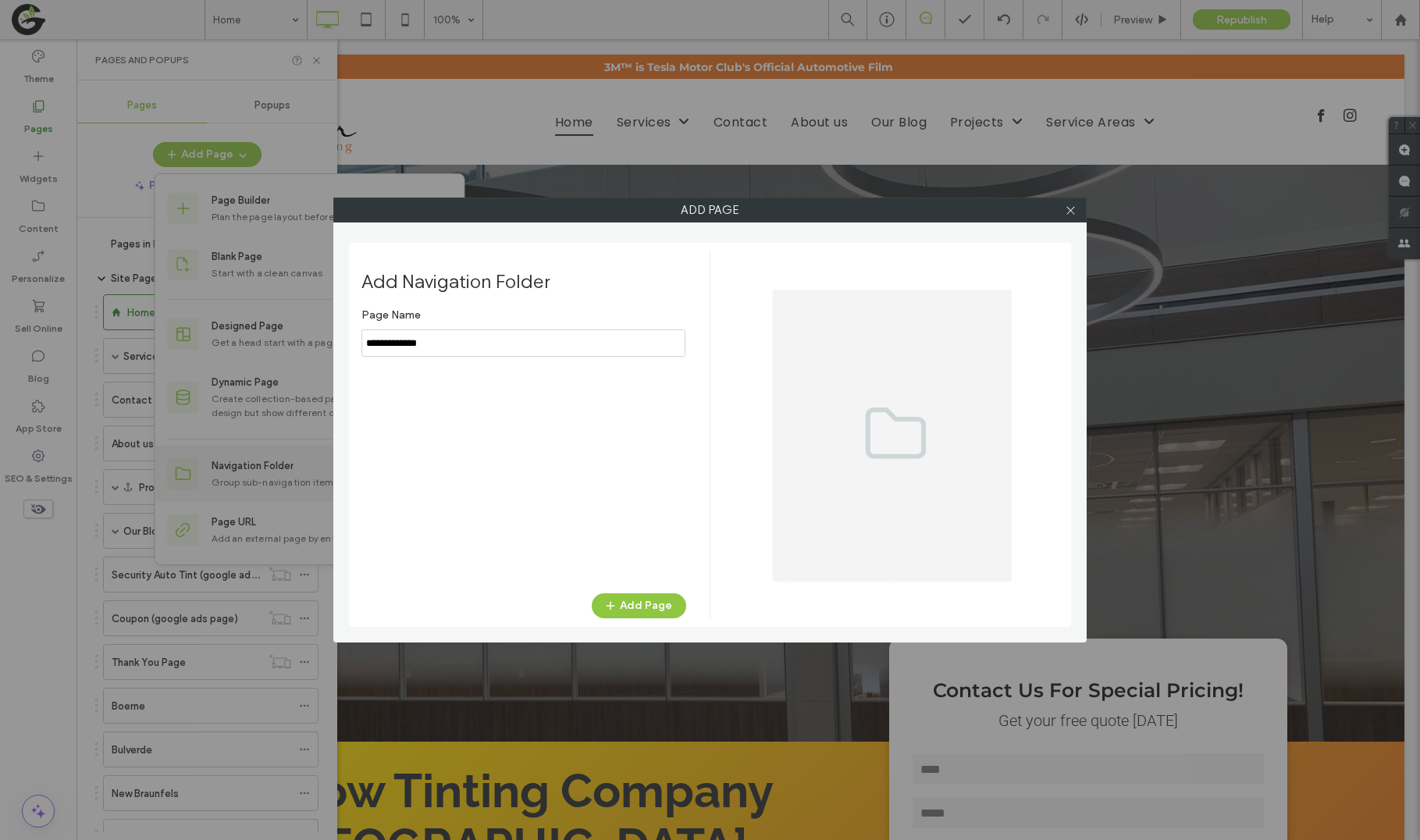
type input "**********"
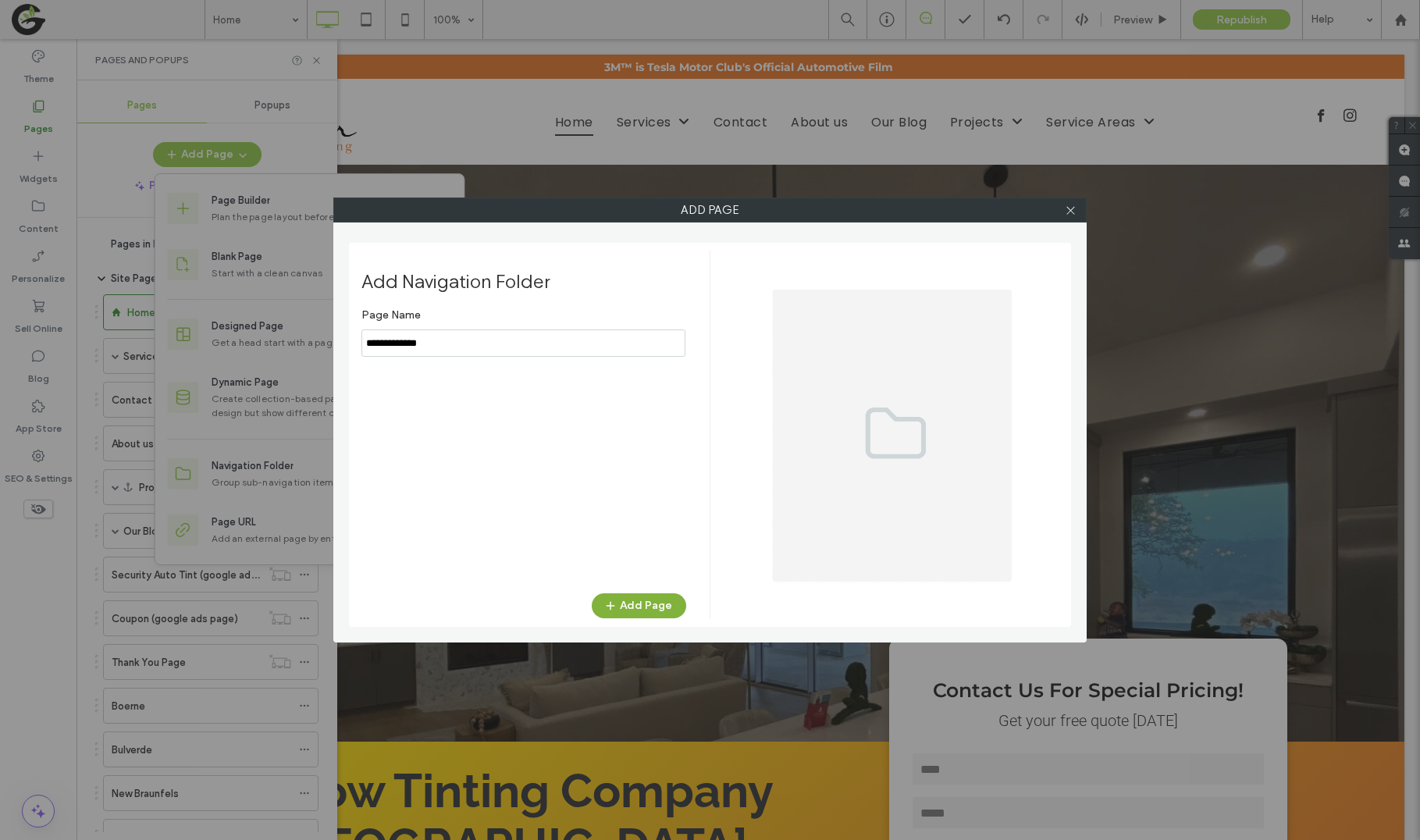
click at [628, 606] on button "Add Page" at bounding box center [638, 606] width 94 height 25
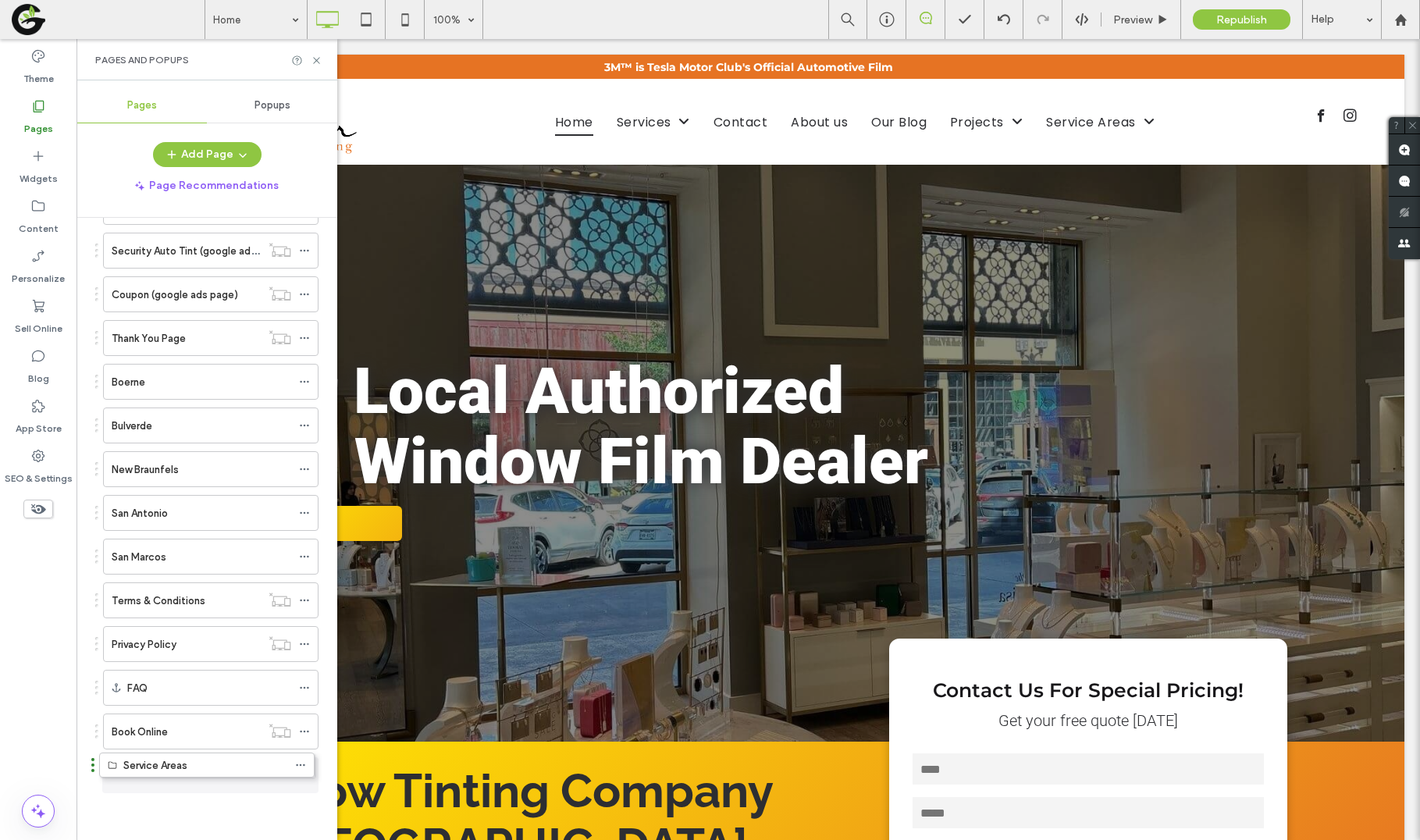
scroll to position [288, 0]
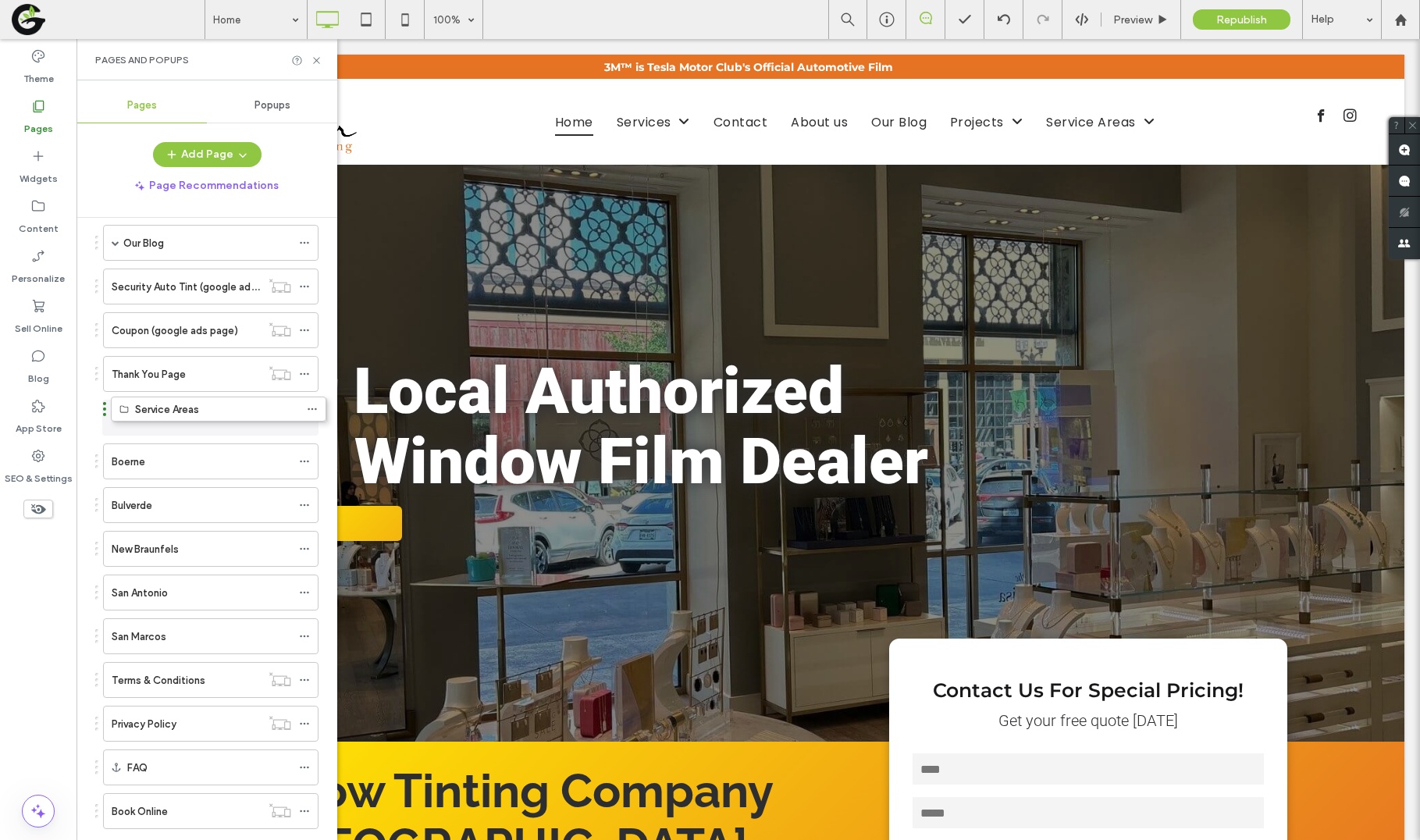
drag, startPoint x: 100, startPoint y: 774, endPoint x: 108, endPoint y: 414, distance: 360.1
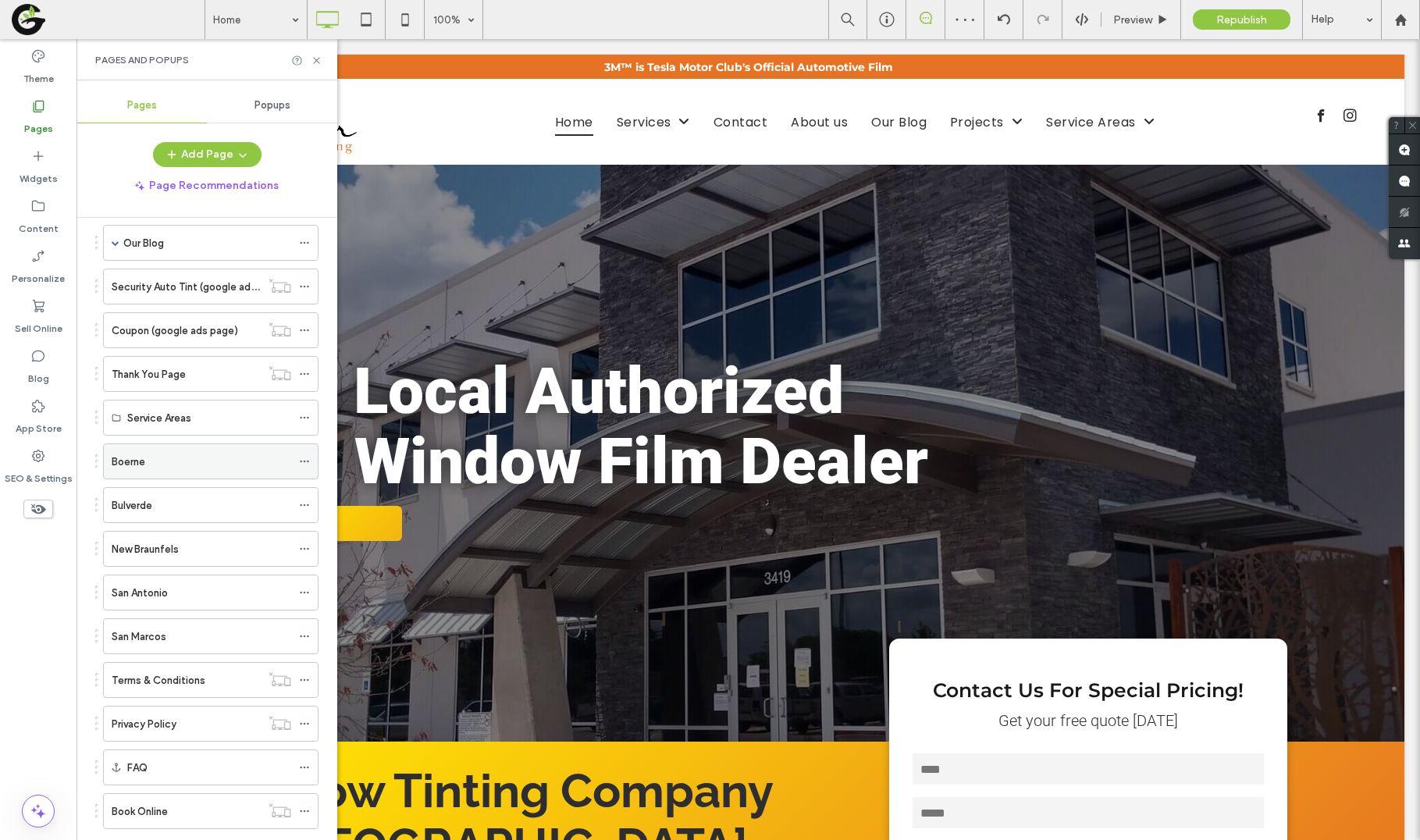
drag, startPoint x: 99, startPoint y: 457, endPoint x: 126, endPoint y: 448, distance: 28.5
click at [146, 434] on div "Pages in Progress ( 1 ) New Page Site Pages ( 44 ) Home Services Auto Tint Cera…" at bounding box center [206, 525] width 261 height 614
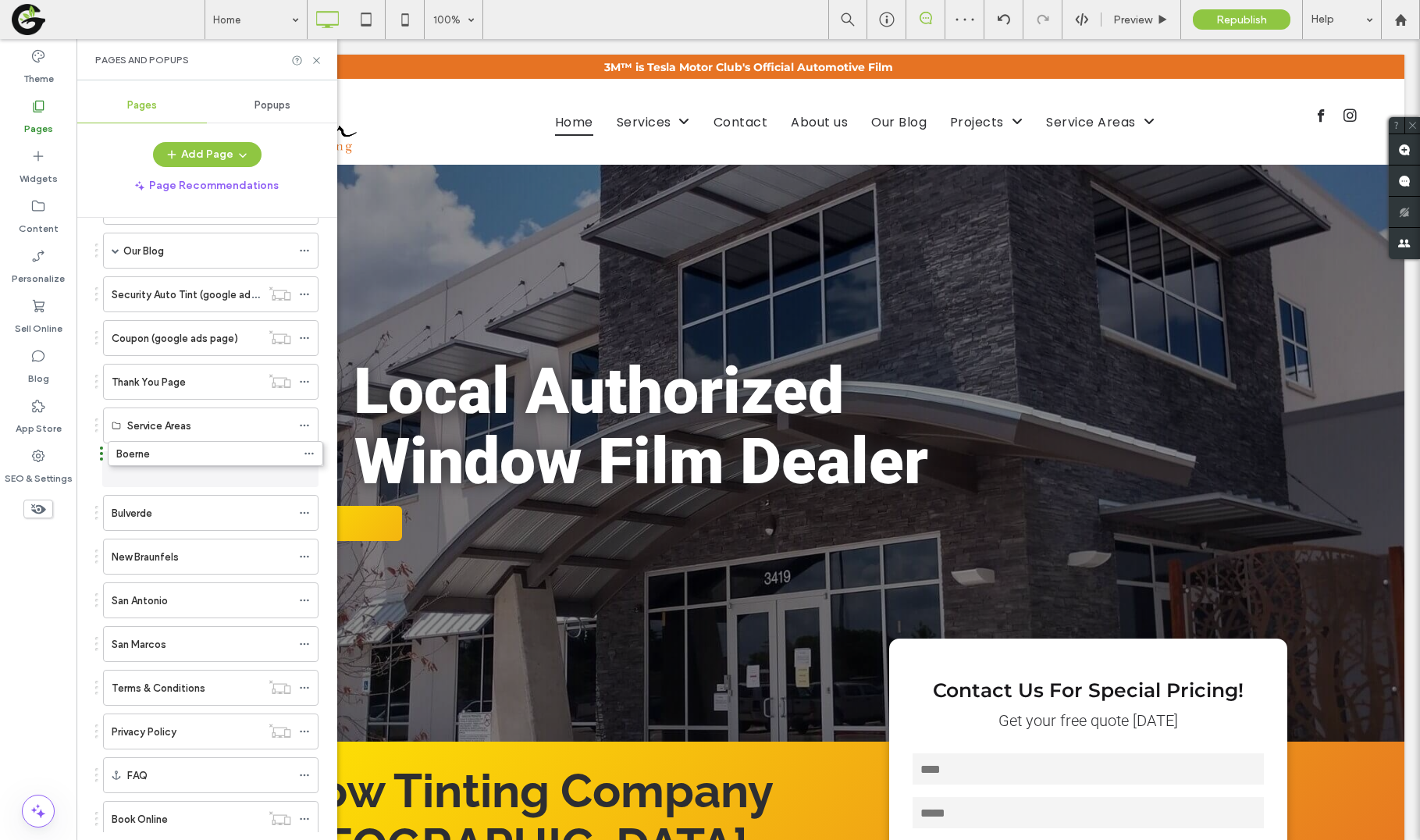
drag, startPoint x: 95, startPoint y: 462, endPoint x: 103, endPoint y: 458, distance: 8.9
click at [158, 432] on label "Service Areas" at bounding box center [159, 425] width 64 height 27
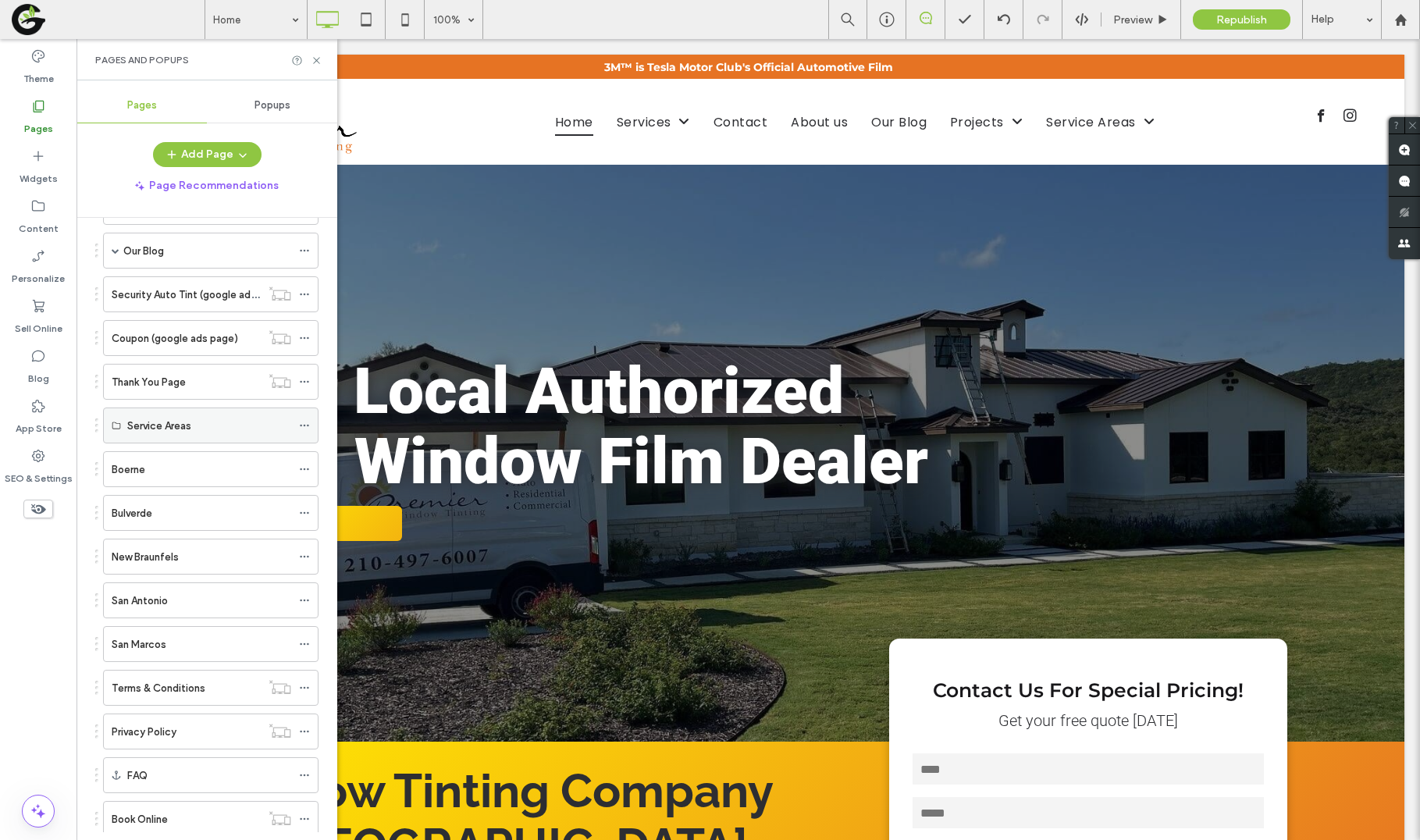
click at [158, 429] on label "Service Areas" at bounding box center [159, 425] width 64 height 27
click at [158, 473] on div "Boerne" at bounding box center [201, 469] width 179 height 16
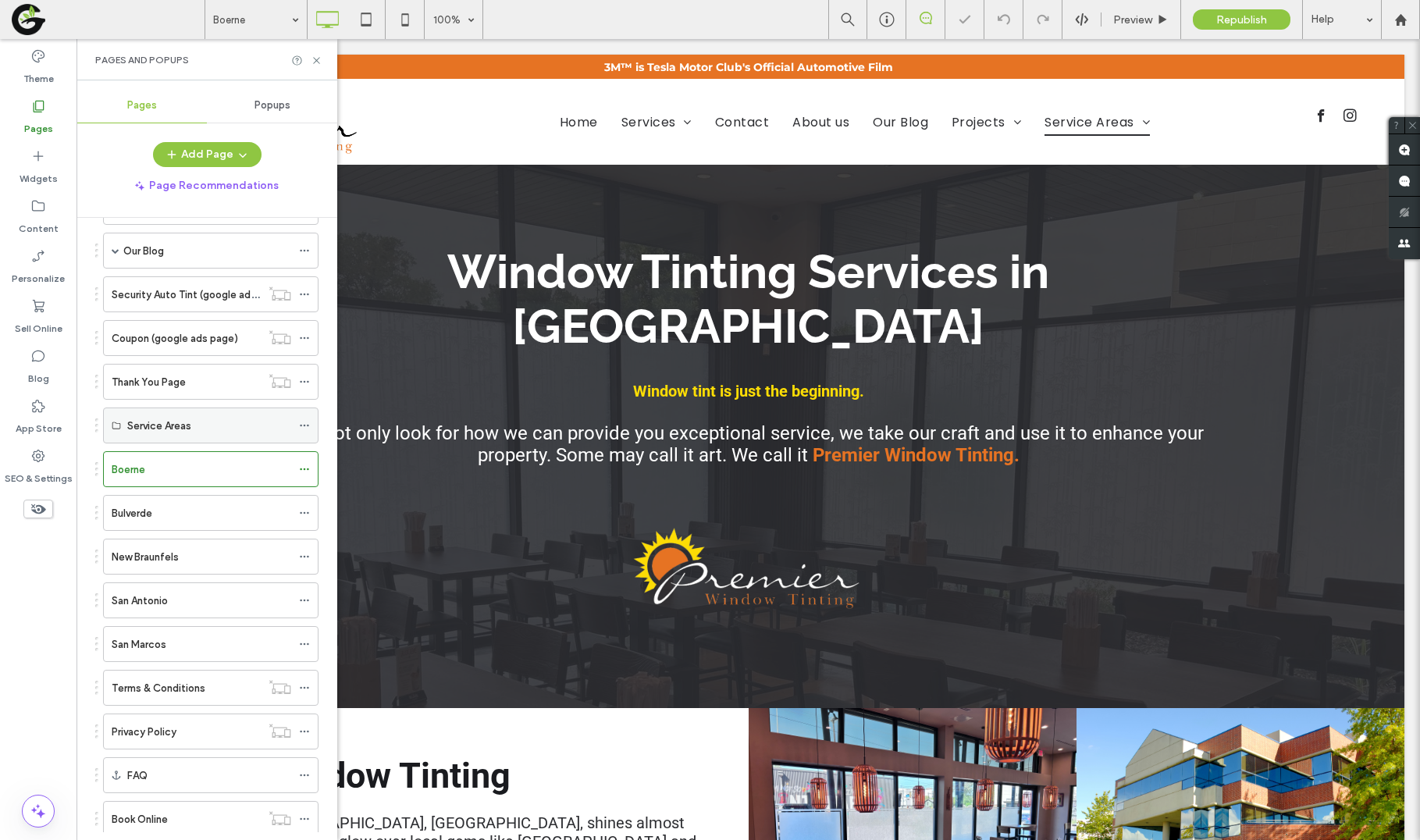
click at [158, 420] on label "Service Areas" at bounding box center [159, 425] width 64 height 27
drag, startPoint x: 100, startPoint y: 466, endPoint x: 152, endPoint y: 457, distance: 52.8
click at [152, 457] on div "Pages in Progress ( 1 ) New Page Site Pages ( 44 ) Home Services Auto Tint Cera…" at bounding box center [206, 525] width 261 height 614
drag, startPoint x: 99, startPoint y: 470, endPoint x: 144, endPoint y: 451, distance: 48.8
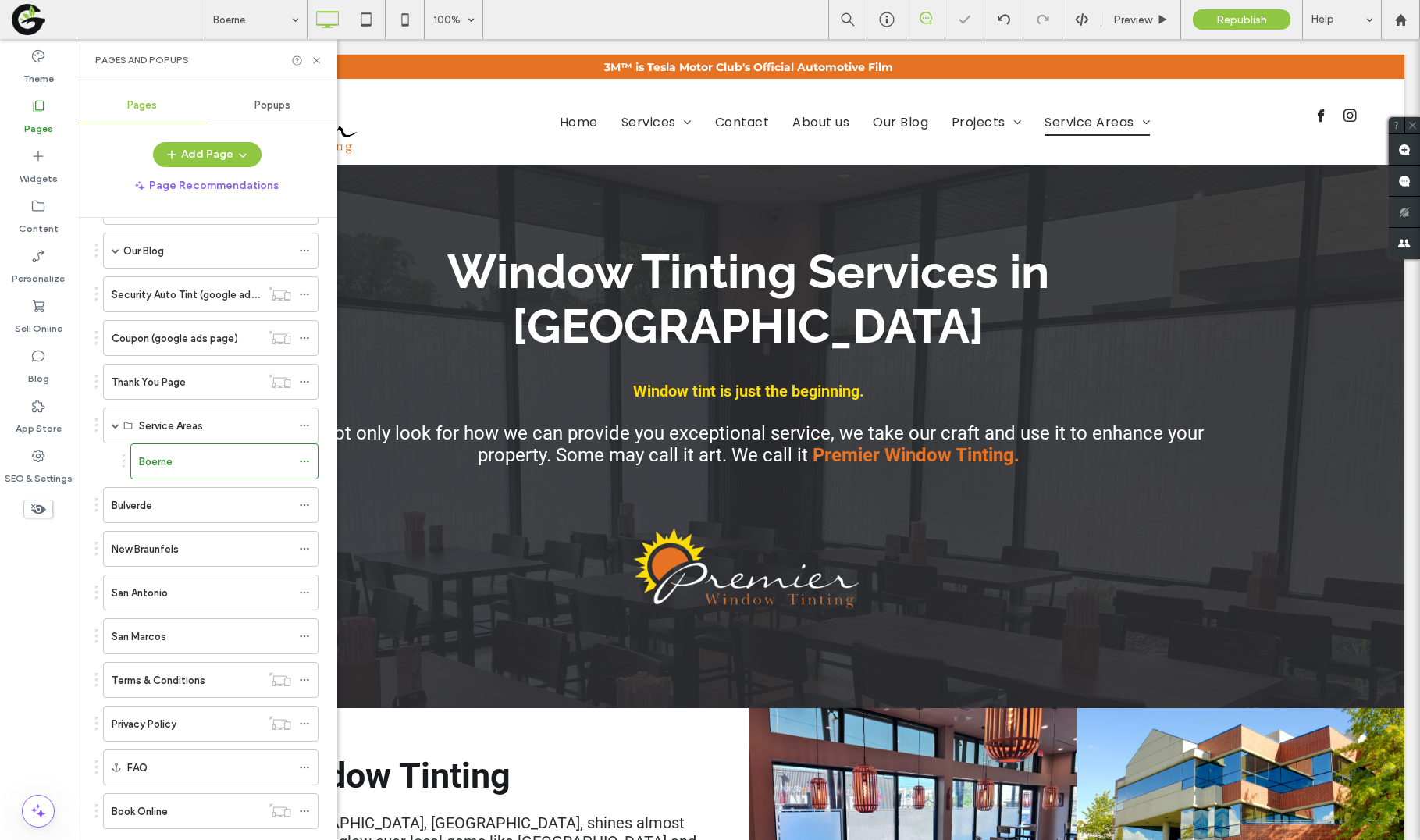
scroll to position [272, 0]
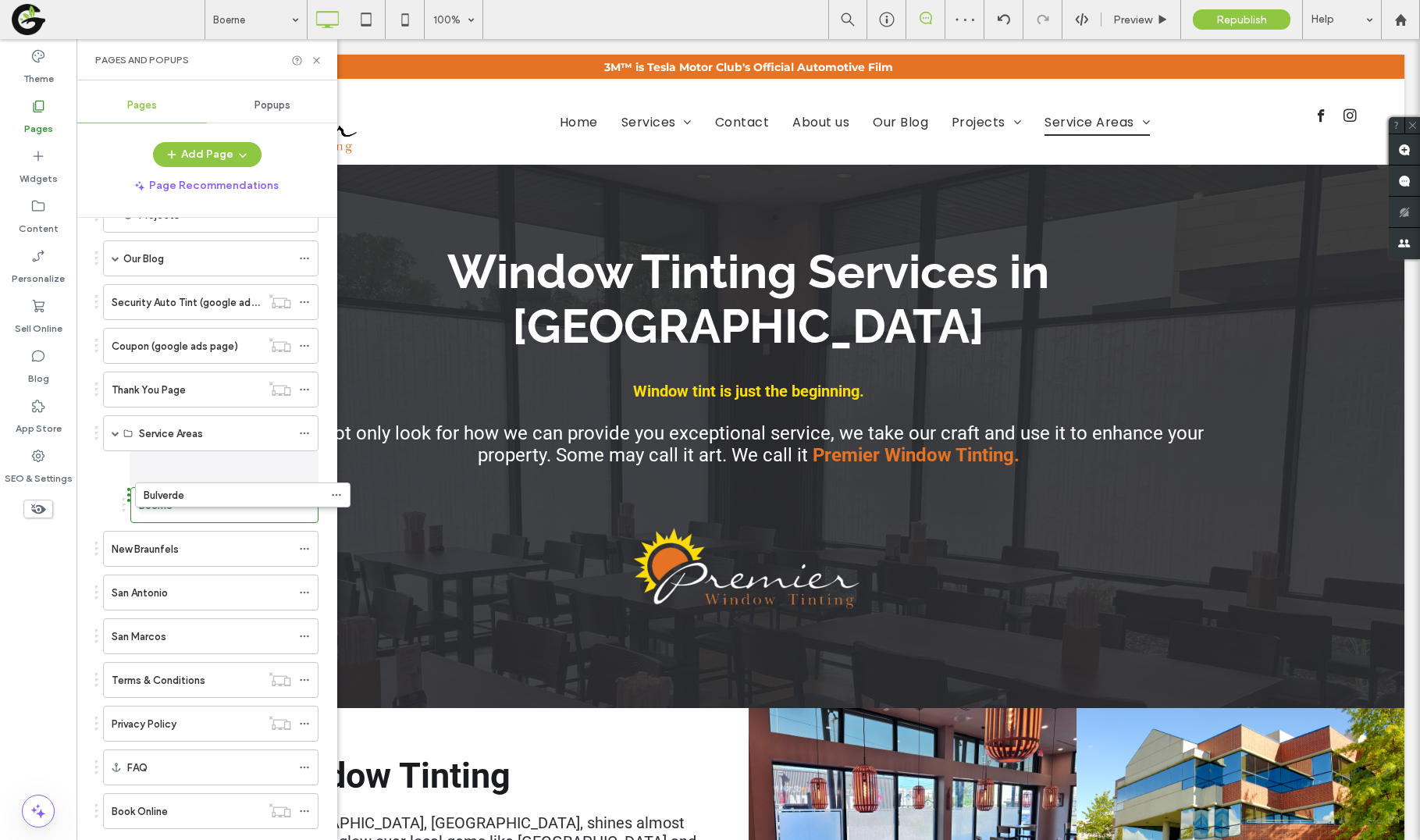
drag, startPoint x: 98, startPoint y: 501, endPoint x: 130, endPoint y: 485, distance: 35.8
drag, startPoint x: 127, startPoint y: 512, endPoint x: 139, endPoint y: 469, distance: 44.6
drag, startPoint x: 139, startPoint y: 498, endPoint x: 139, endPoint y: 455, distance: 43.0
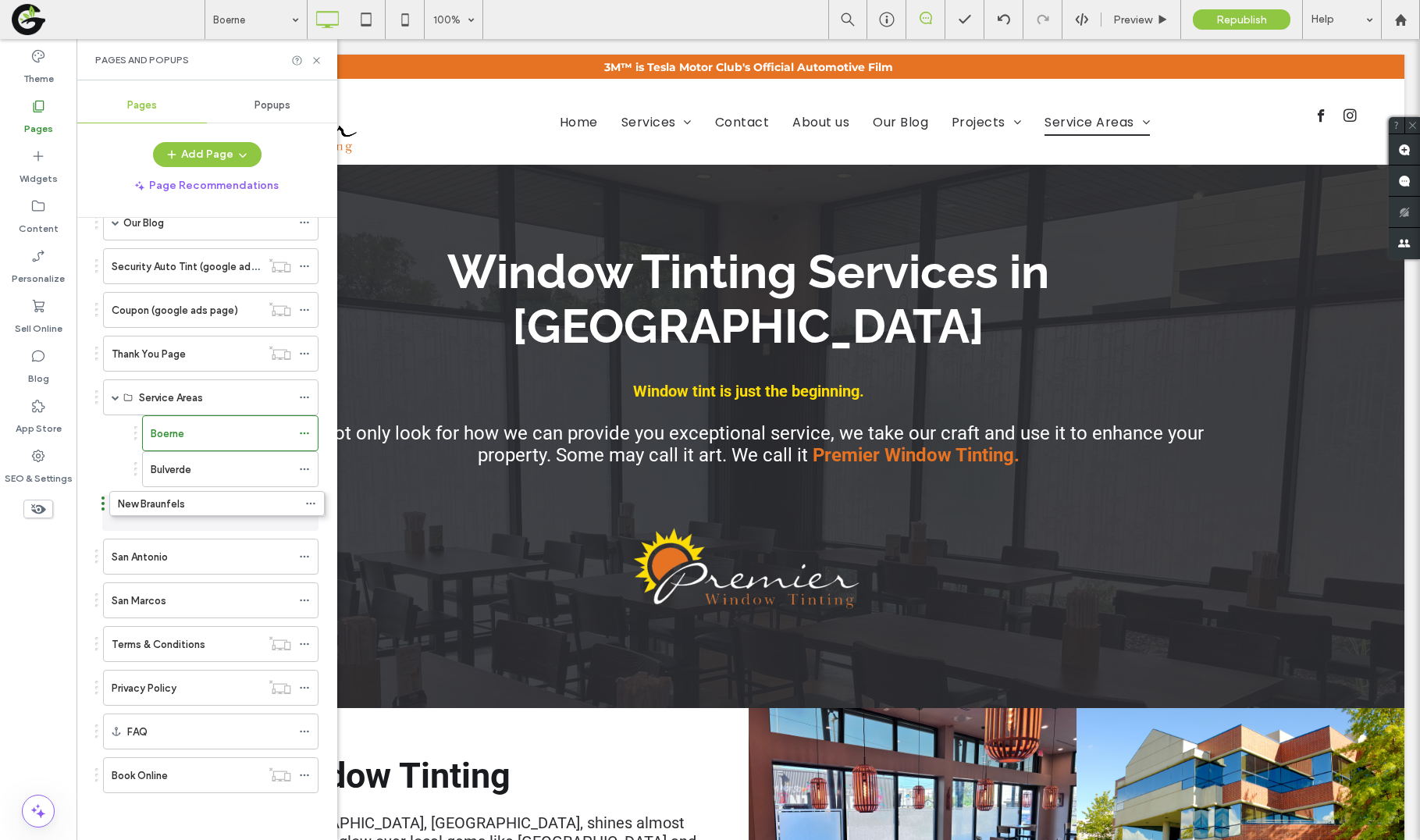
scroll to position [264, 0]
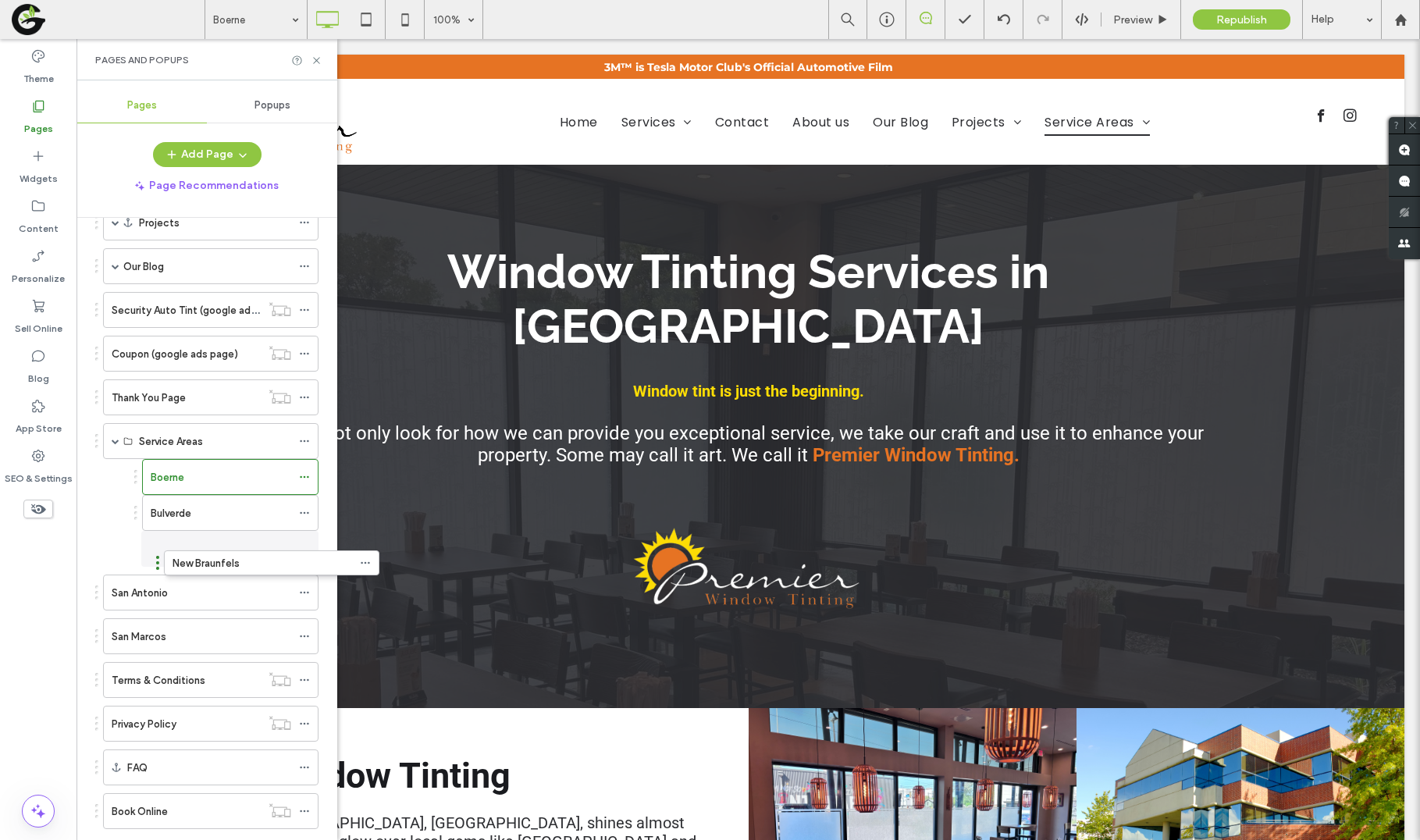
drag, startPoint x: 99, startPoint y: 511, endPoint x: 159, endPoint y: 564, distance: 80.1
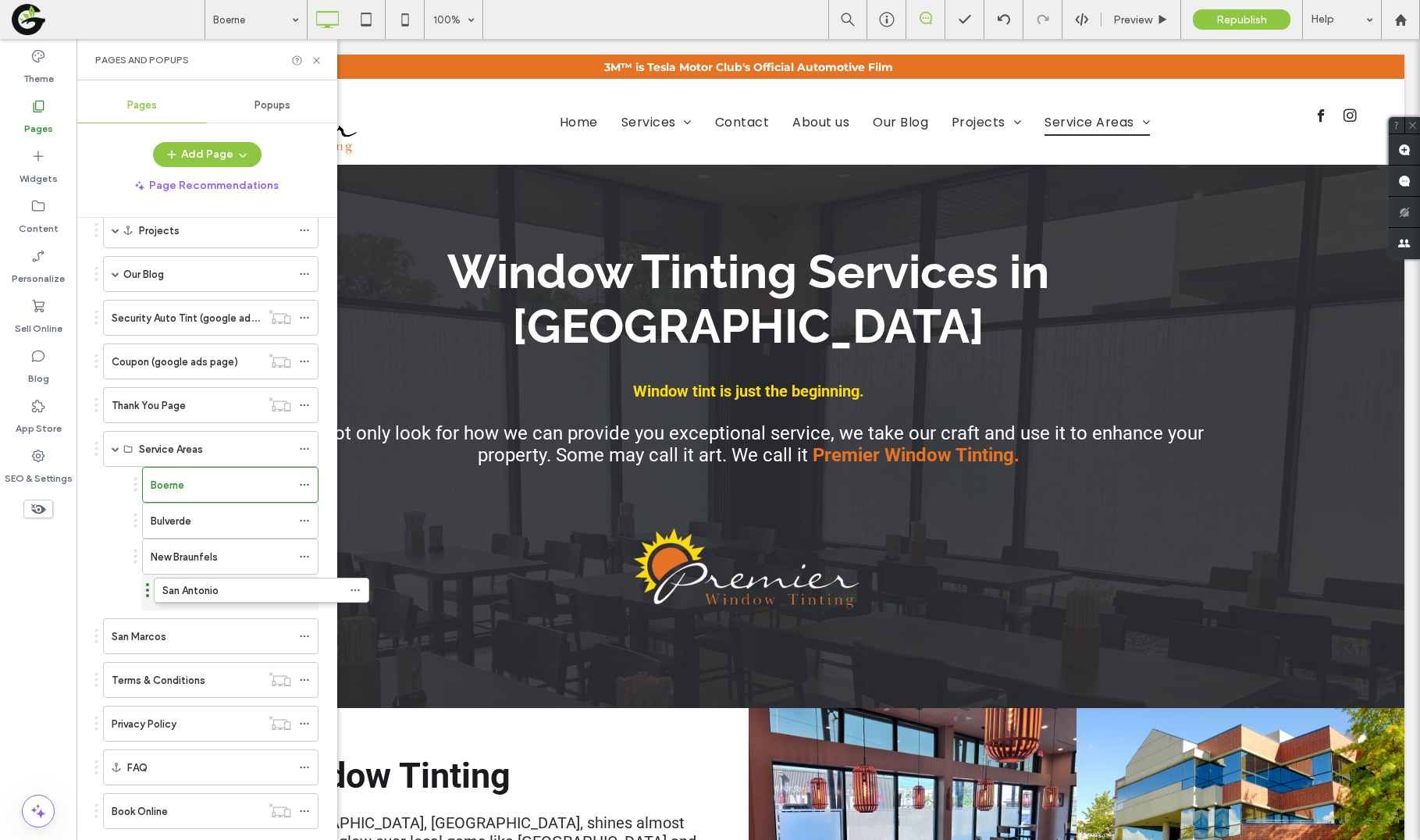
drag, startPoint x: 99, startPoint y: 597, endPoint x: 149, endPoint y: 600, distance: 50.1
drag, startPoint x: 94, startPoint y: 641, endPoint x: 148, endPoint y: 631, distance: 54.9
click at [148, 631] on div "Pages in Progress ( 1 ) New Page Site Pages ( 44 ) Home Services Auto Tint Cera…" at bounding box center [206, 525] width 261 height 614
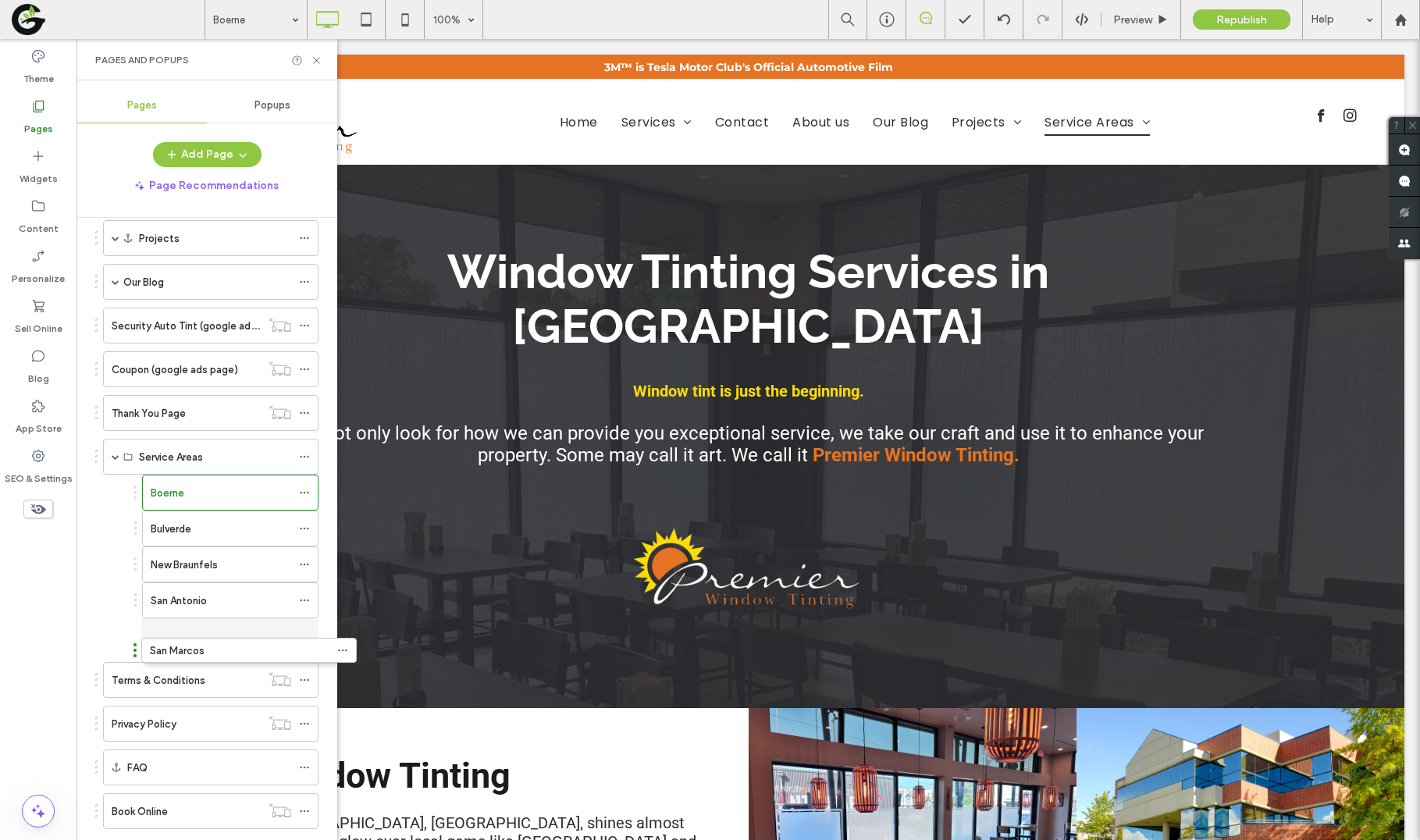
drag, startPoint x: 100, startPoint y: 635, endPoint x: 139, endPoint y: 654, distance: 43.4
click at [407, 30] on icon at bounding box center [405, 19] width 31 height 31
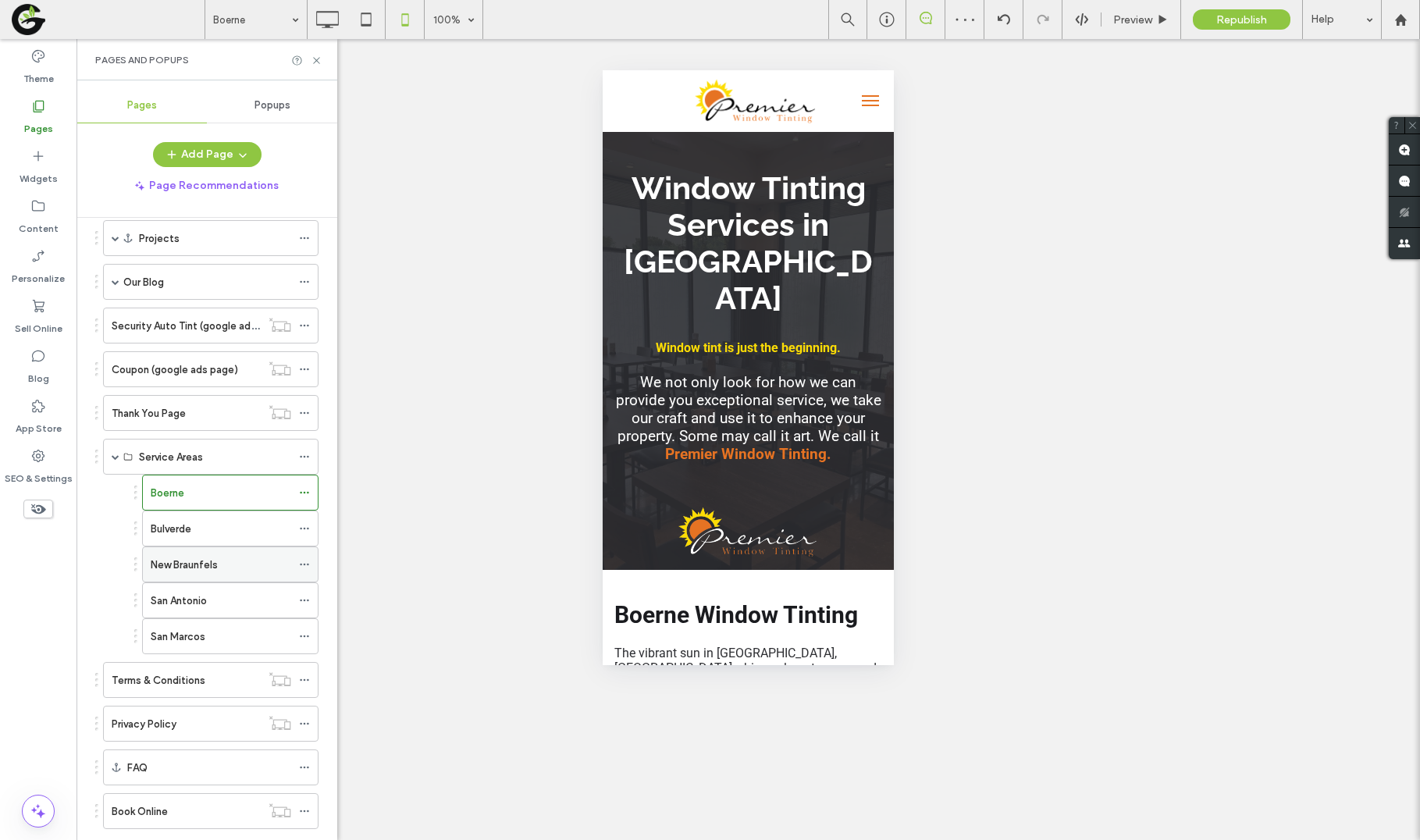
scroll to position [285, 0]
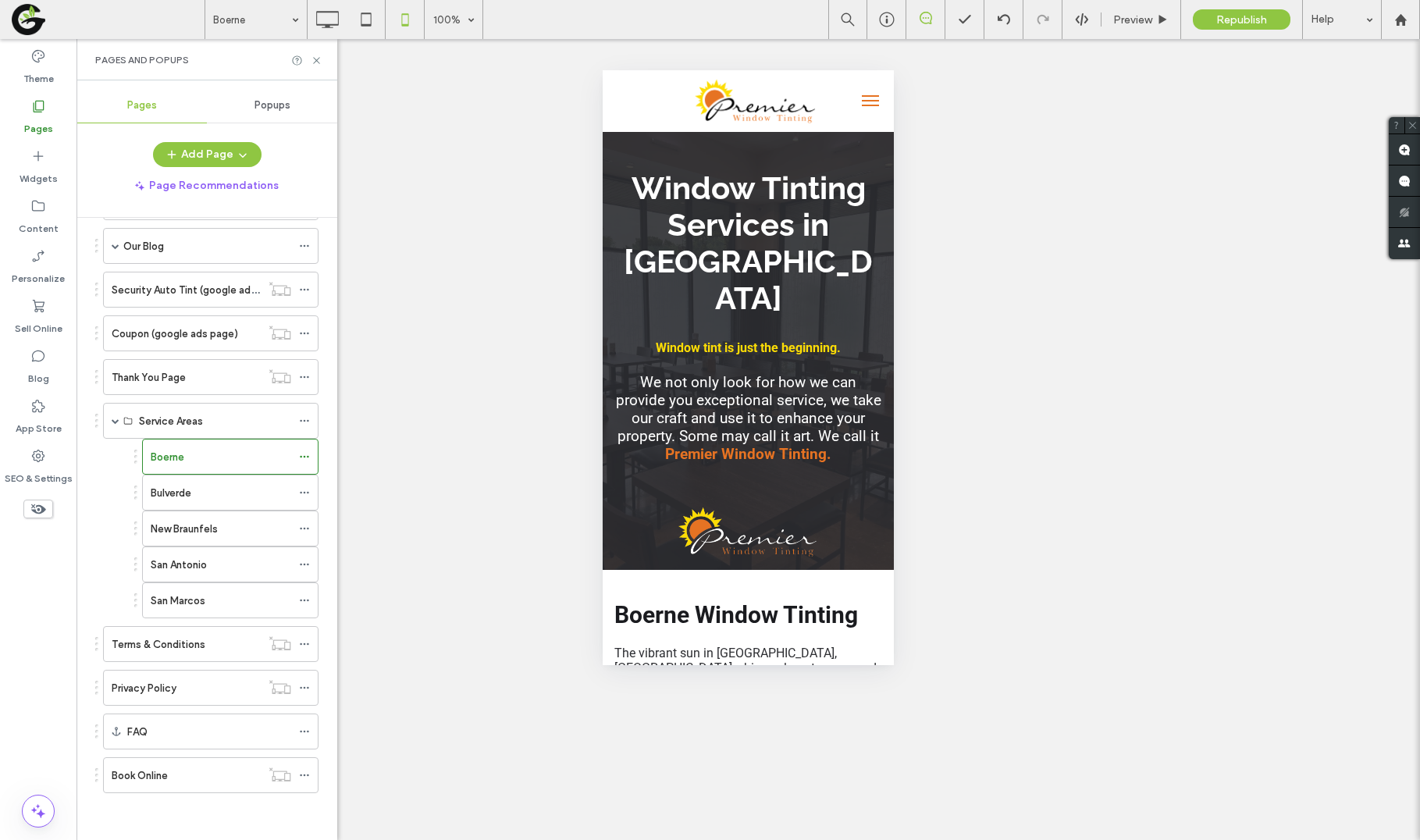
click at [865, 105] on span "menu" at bounding box center [870, 106] width 17 height 2
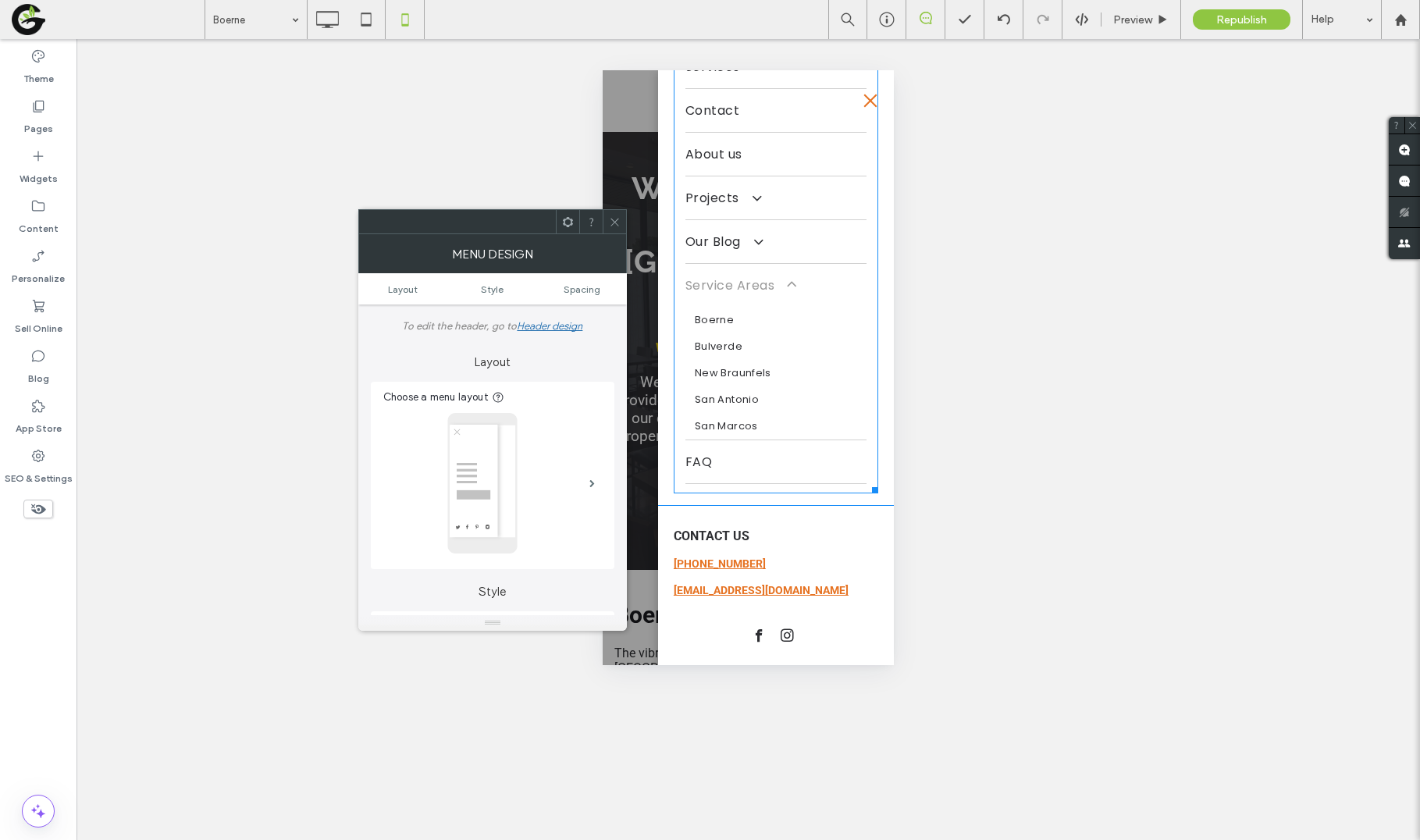
scroll to position [0, 0]
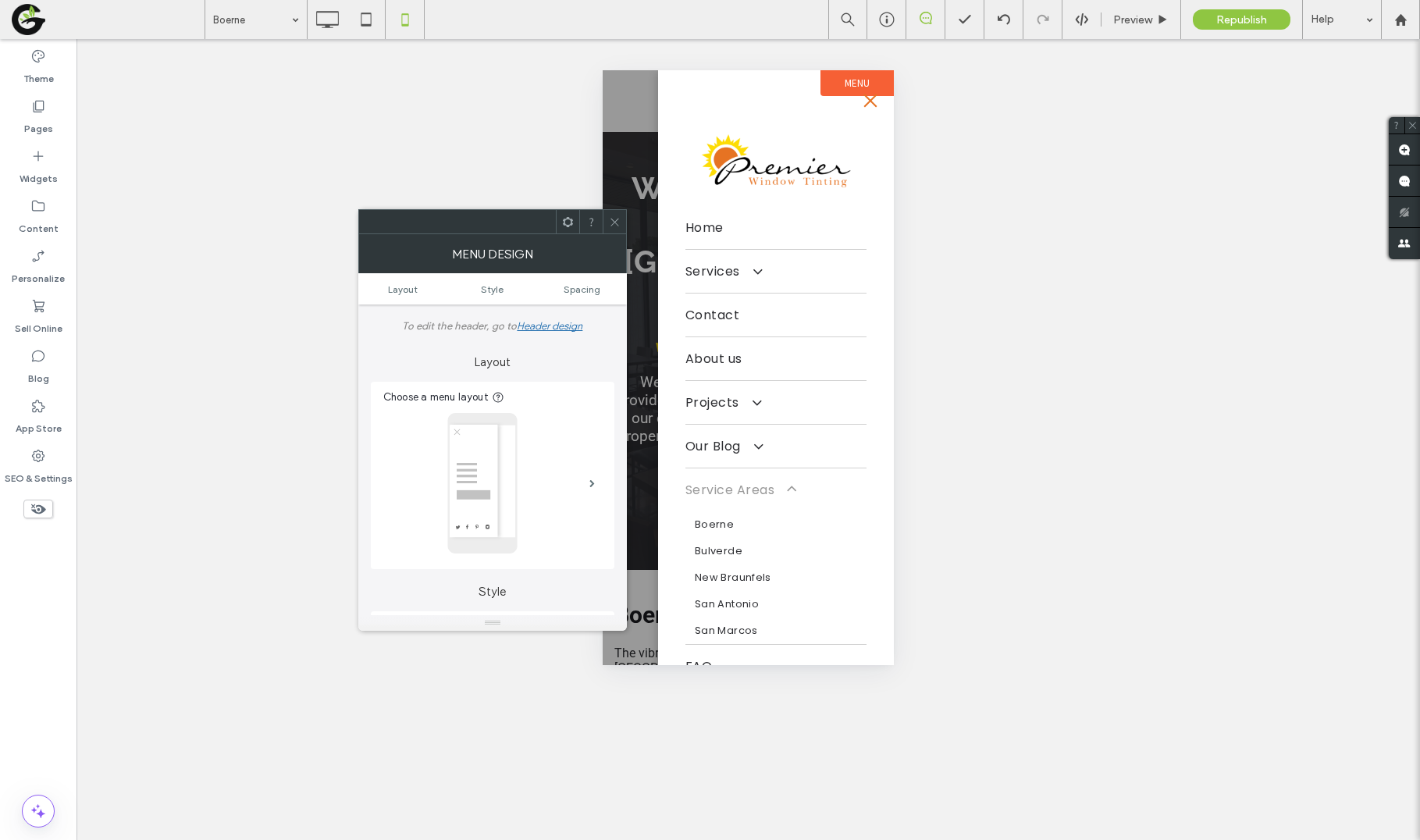
click at [614, 222] on use at bounding box center [614, 222] width 8 height 8
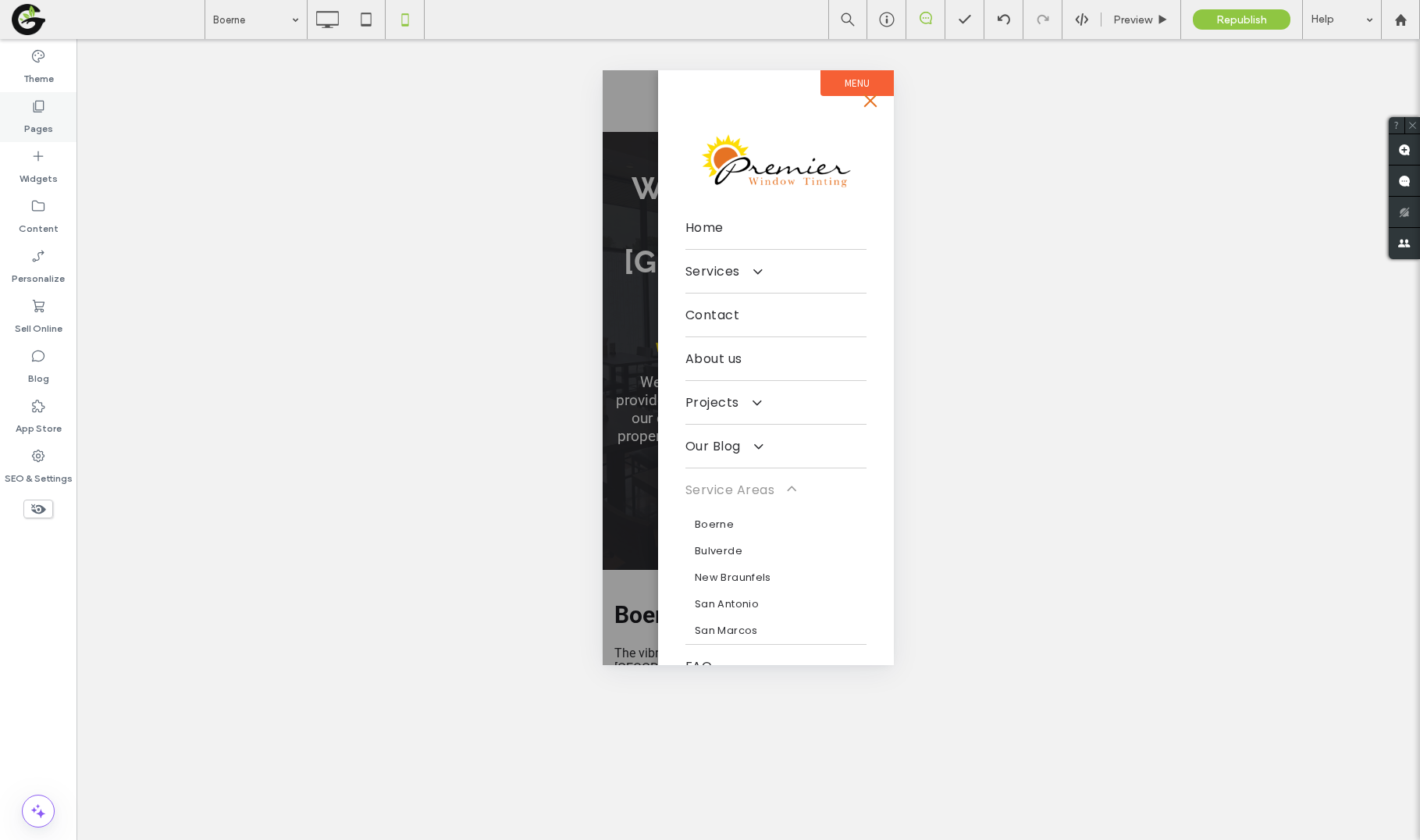
click at [35, 125] on label "Pages" at bounding box center [39, 125] width 29 height 22
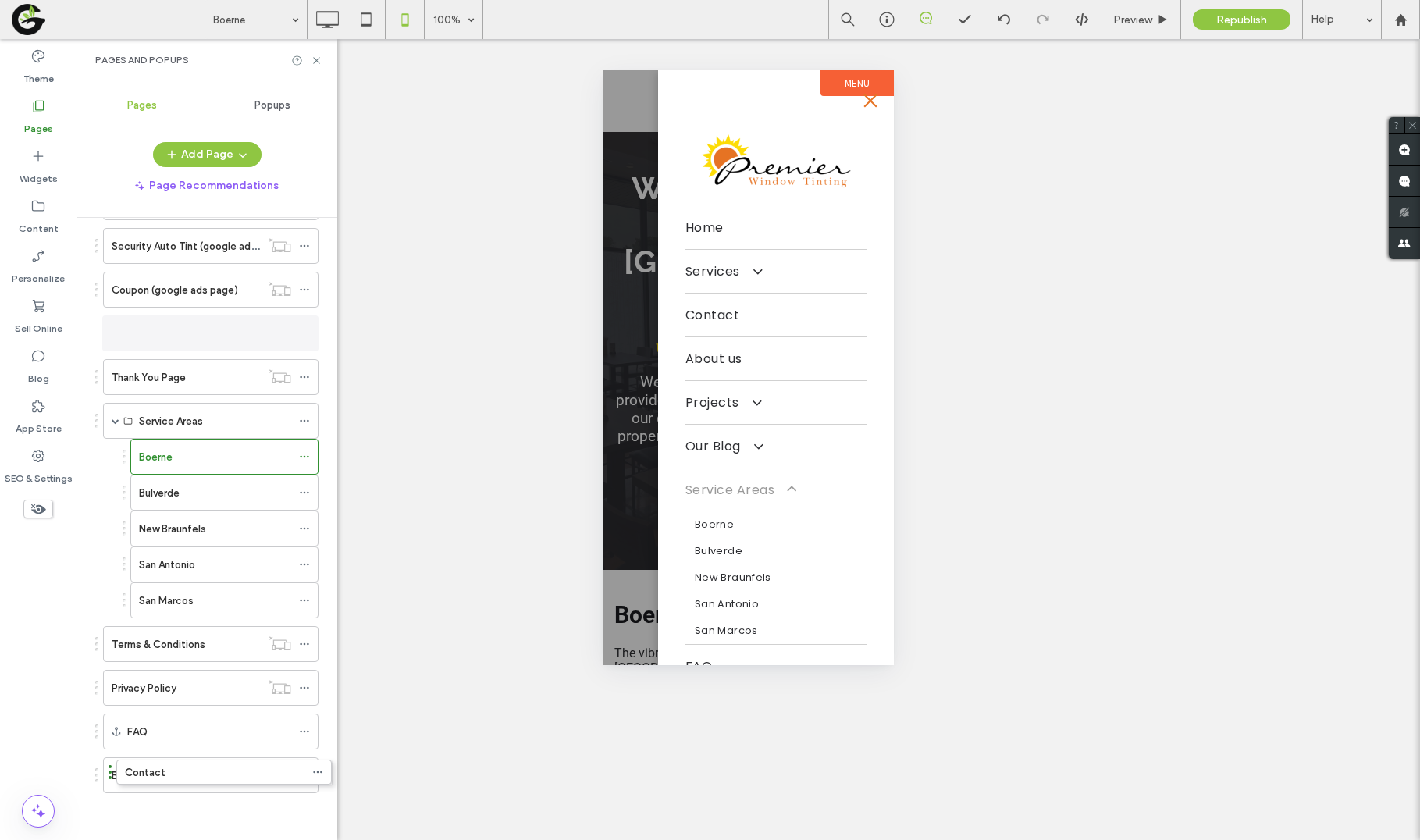
scroll to position [277, 0]
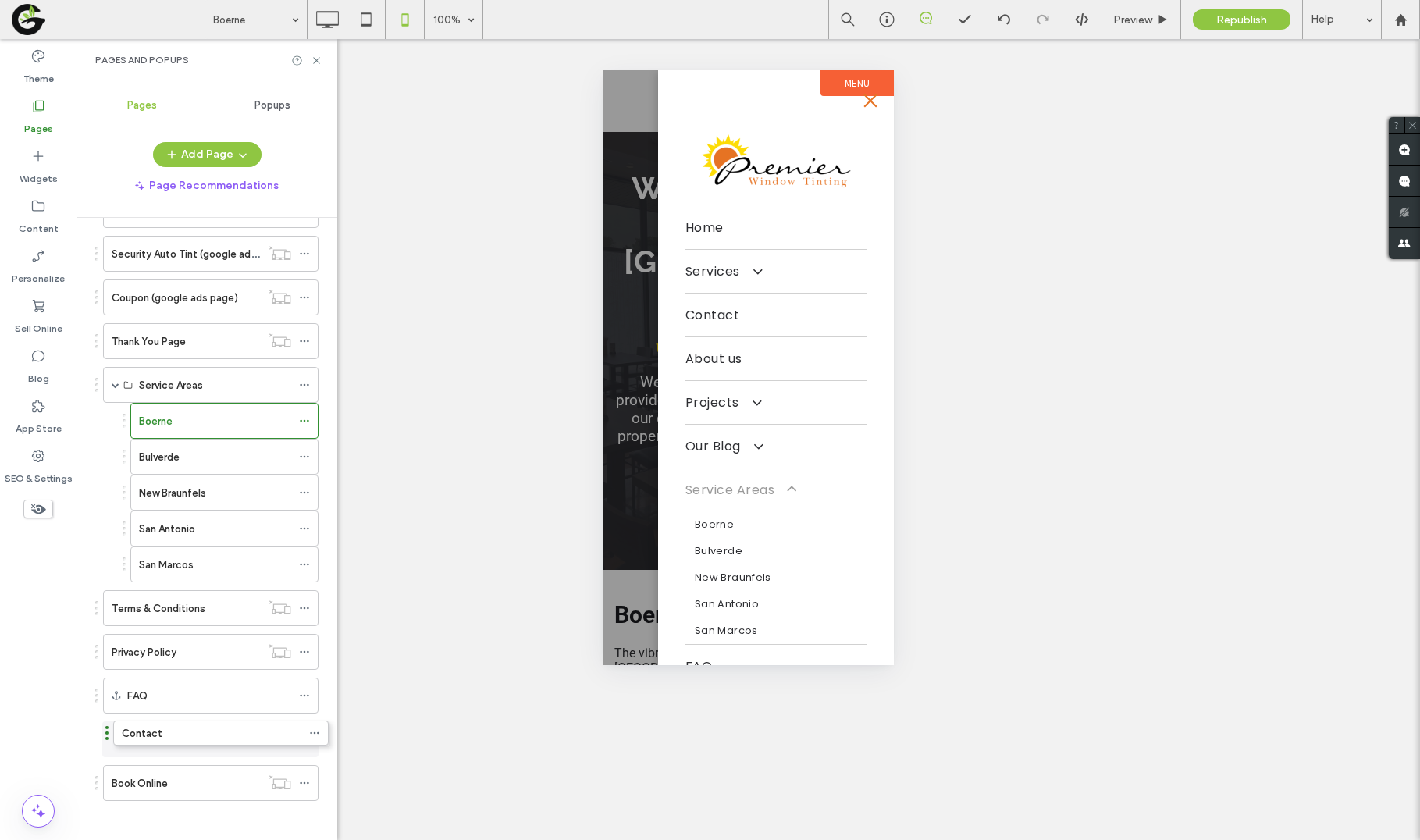
drag, startPoint x: 97, startPoint y: 402, endPoint x: 107, endPoint y: 741, distance: 339.1
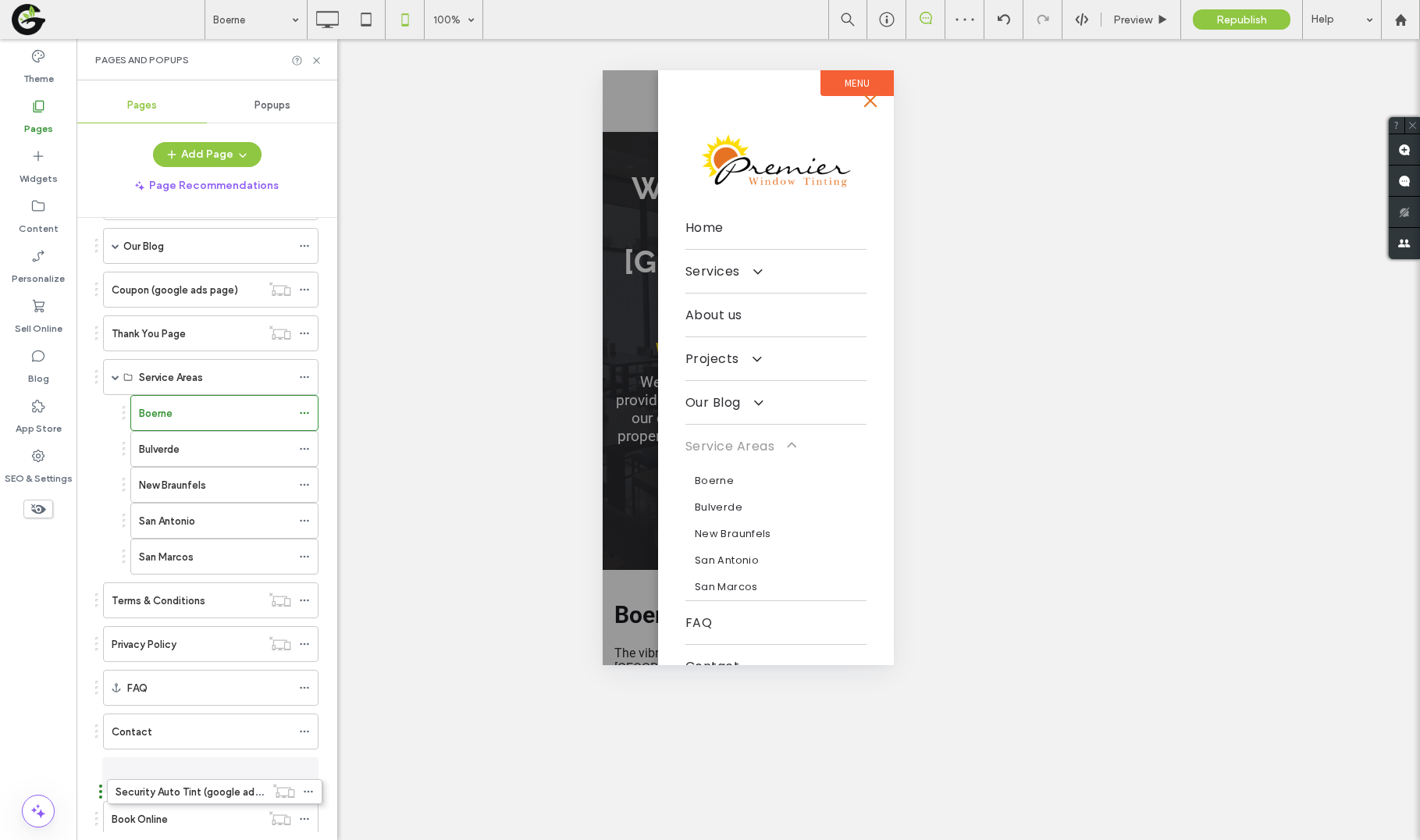
scroll to position [285, 0]
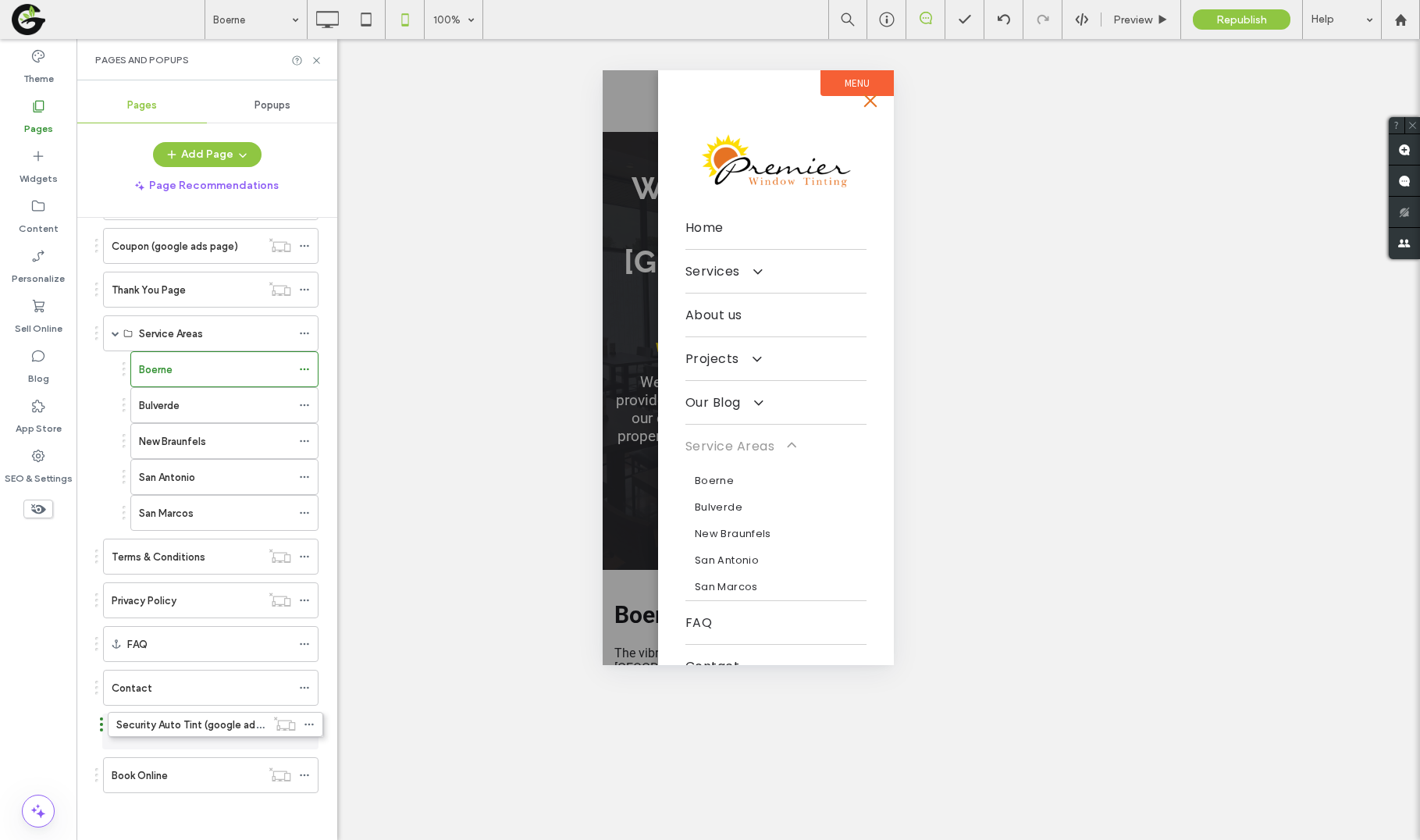
drag, startPoint x: 98, startPoint y: 278, endPoint x: 102, endPoint y: 730, distance: 452.0
drag, startPoint x: 96, startPoint y: 250, endPoint x: 98, endPoint y: 765, distance: 515.0
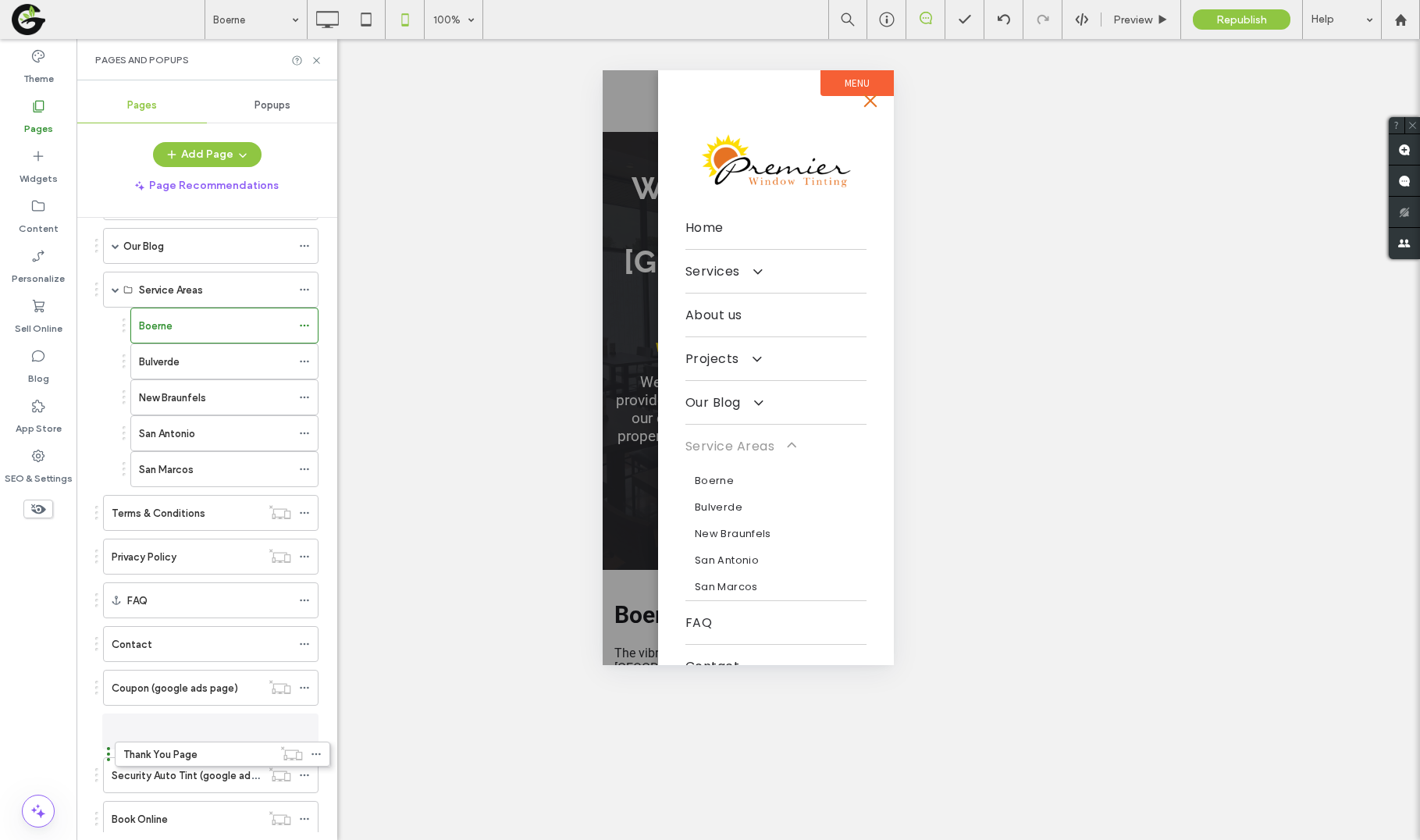
drag, startPoint x: 98, startPoint y: 283, endPoint x: 109, endPoint y: 754, distance: 471.1
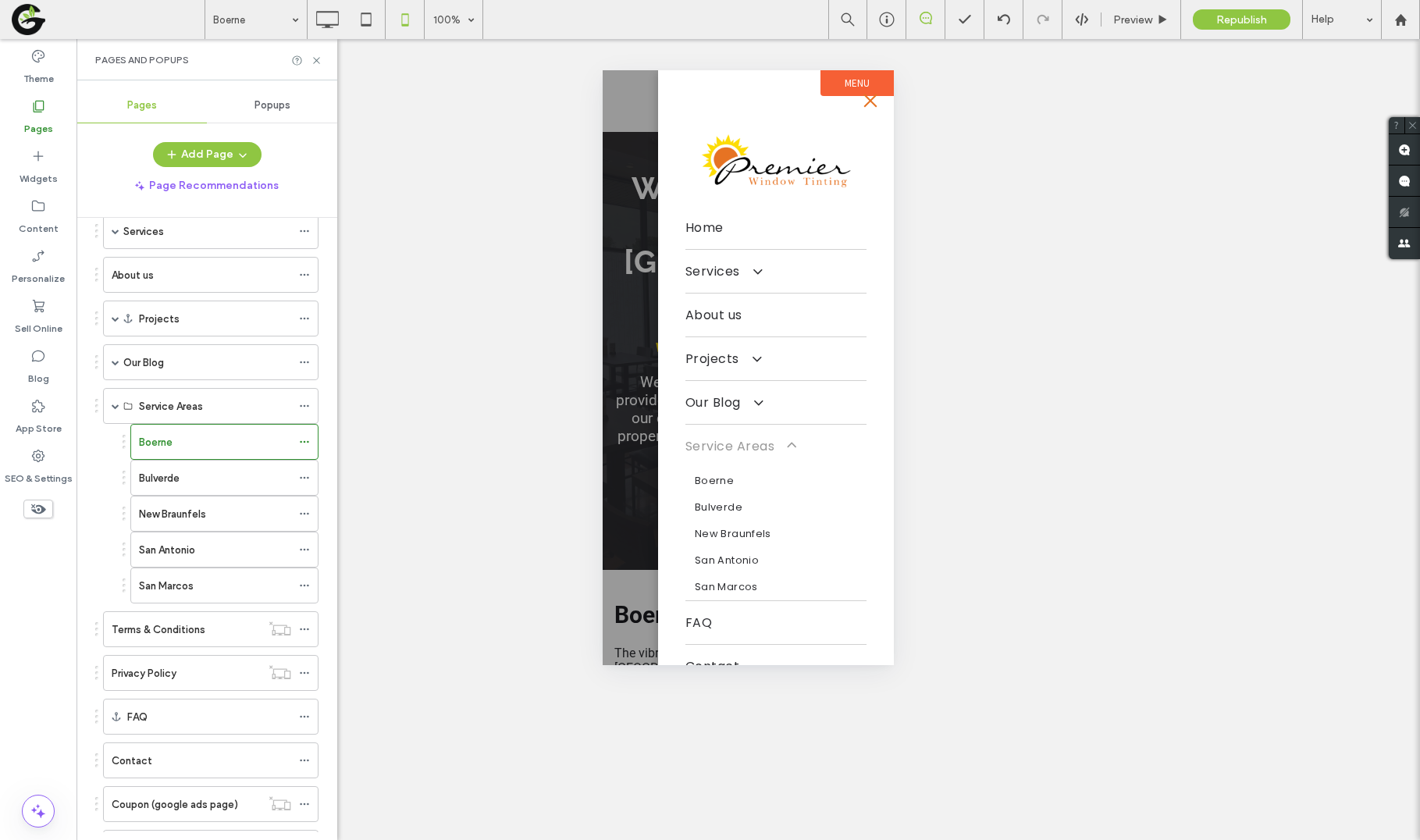
scroll to position [150, 0]
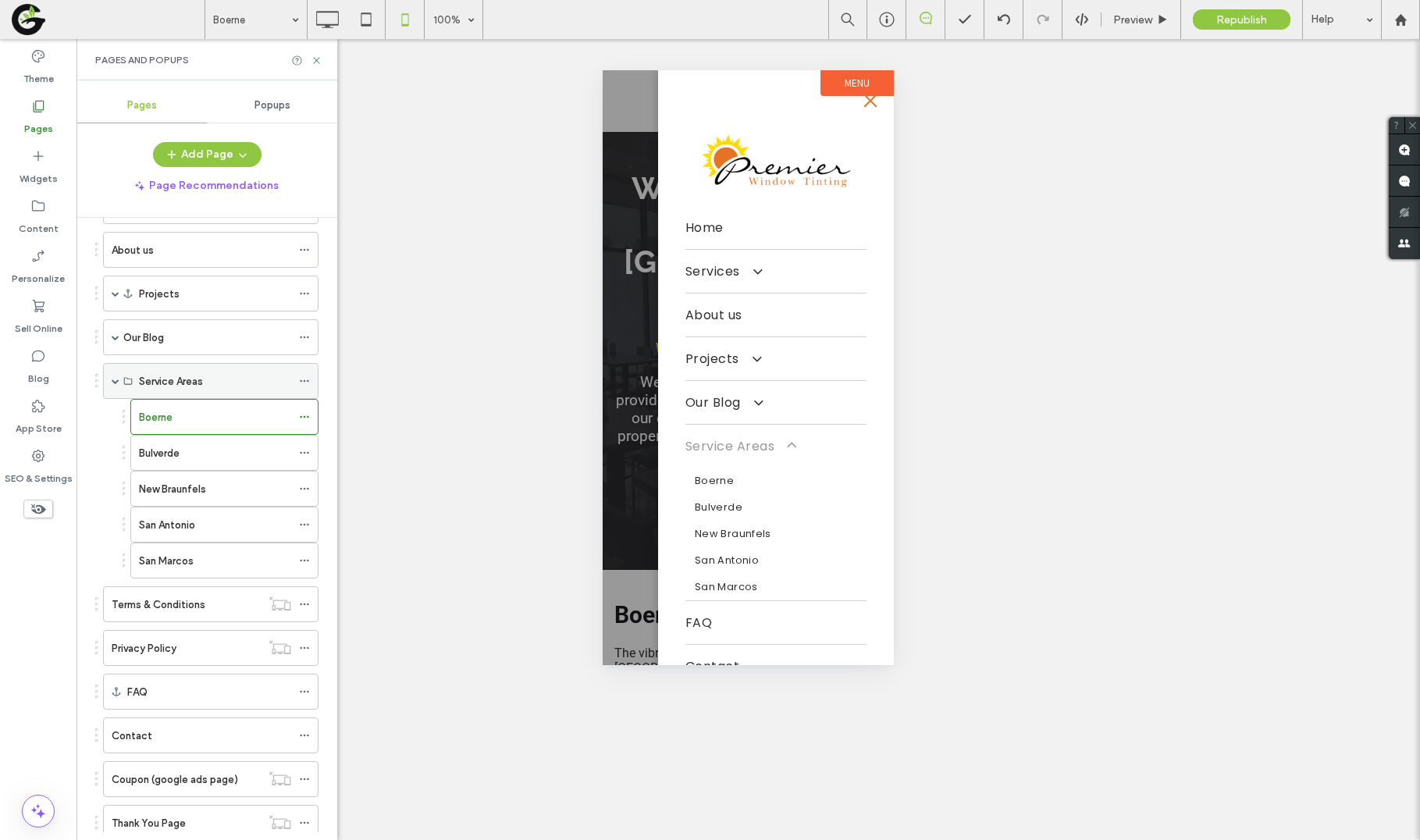
click at [112, 382] on span at bounding box center [115, 380] width 8 height 8
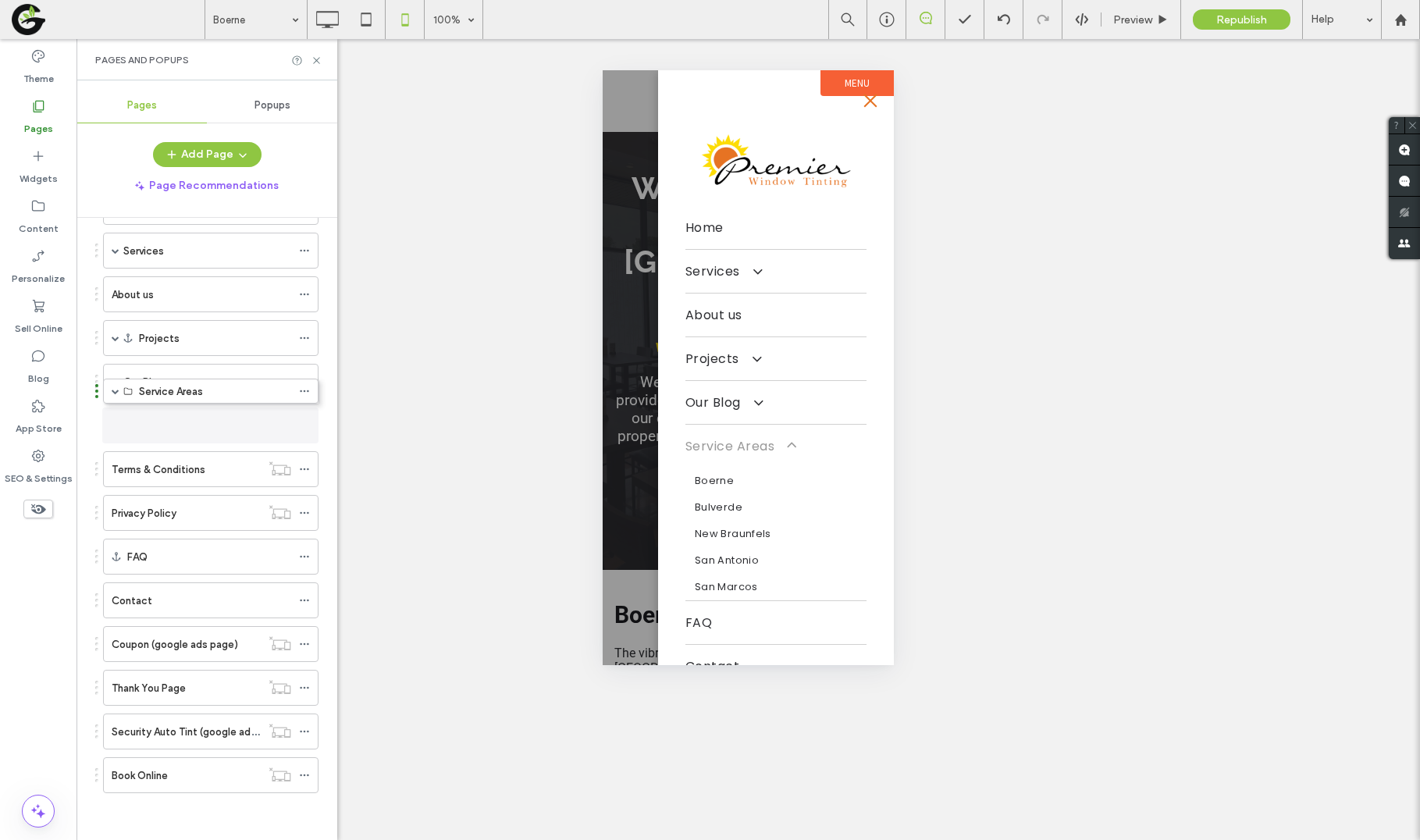
scroll to position [62, 0]
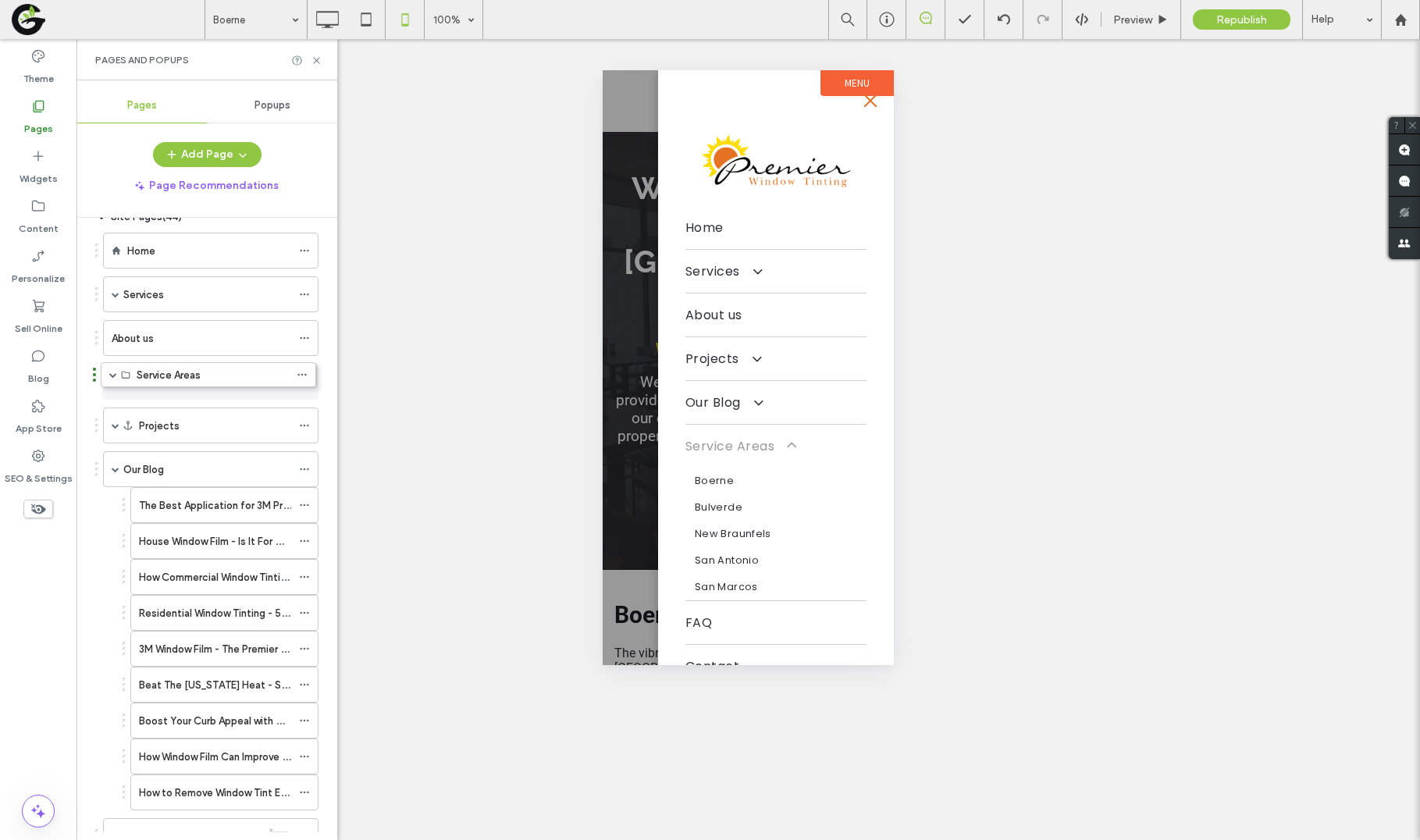
drag, startPoint x: 97, startPoint y: 428, endPoint x: 82, endPoint y: 367, distance: 62.8
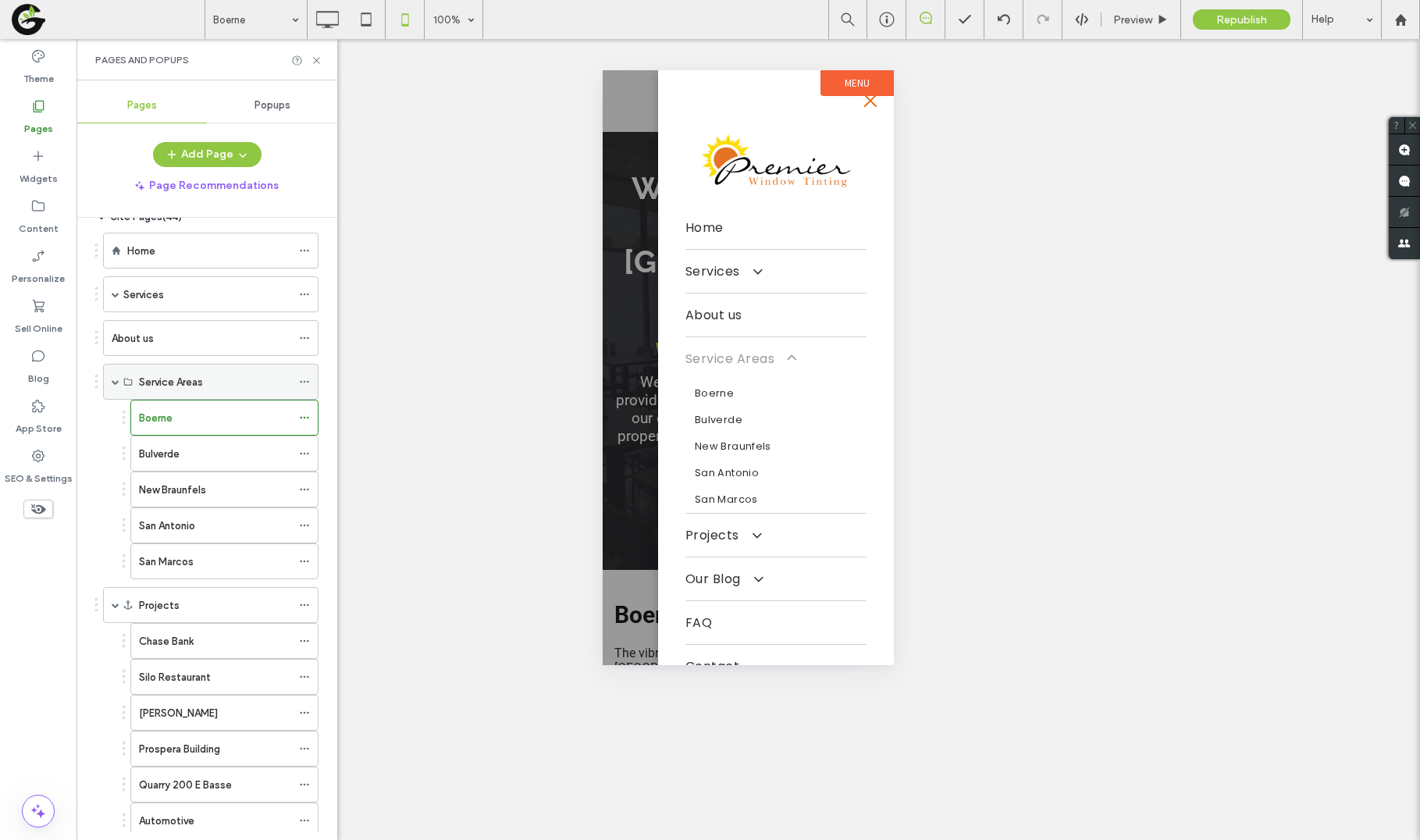
click at [116, 386] on span at bounding box center [115, 382] width 8 height 34
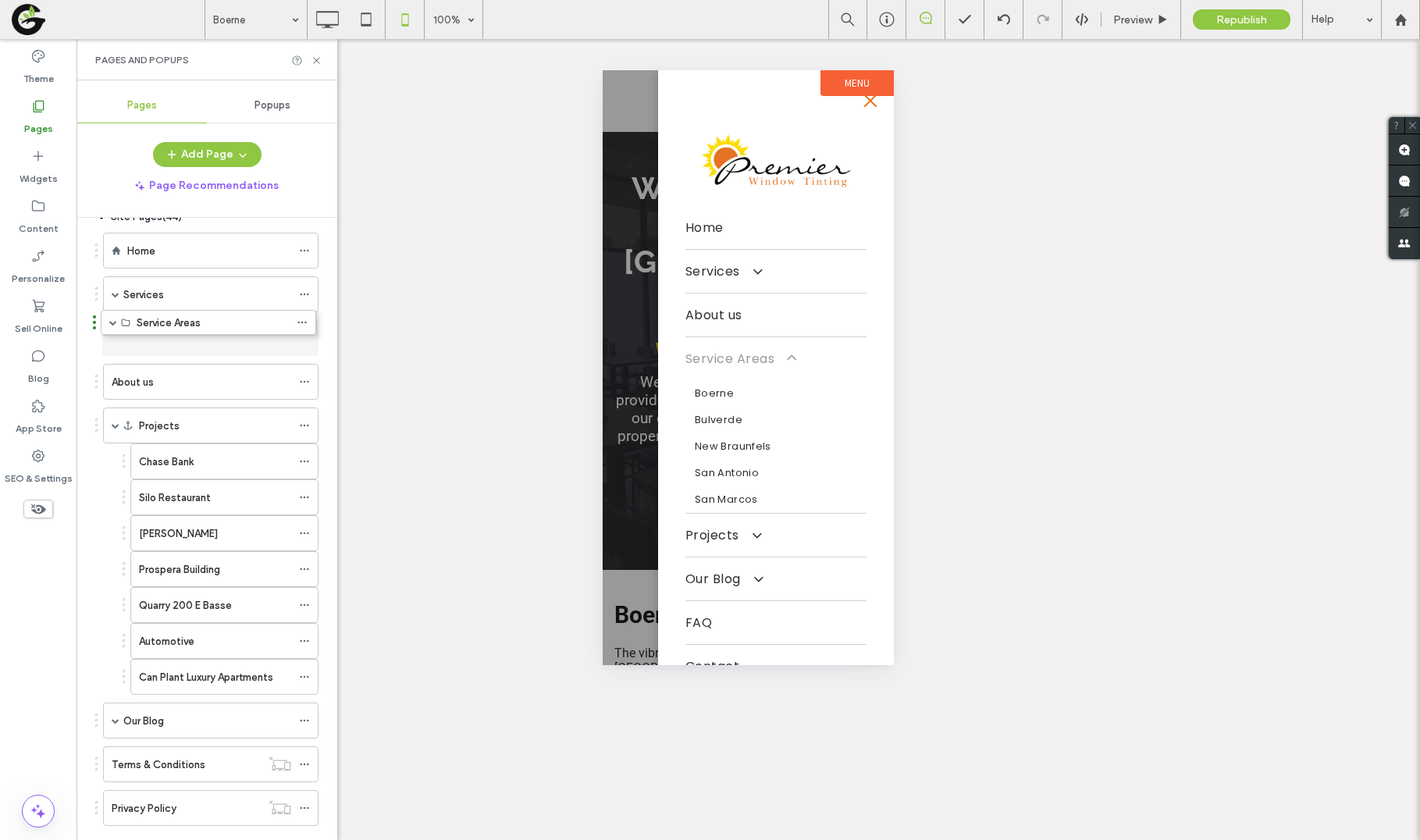
drag, startPoint x: 99, startPoint y: 382, endPoint x: 96, endPoint y: 330, distance: 52.1
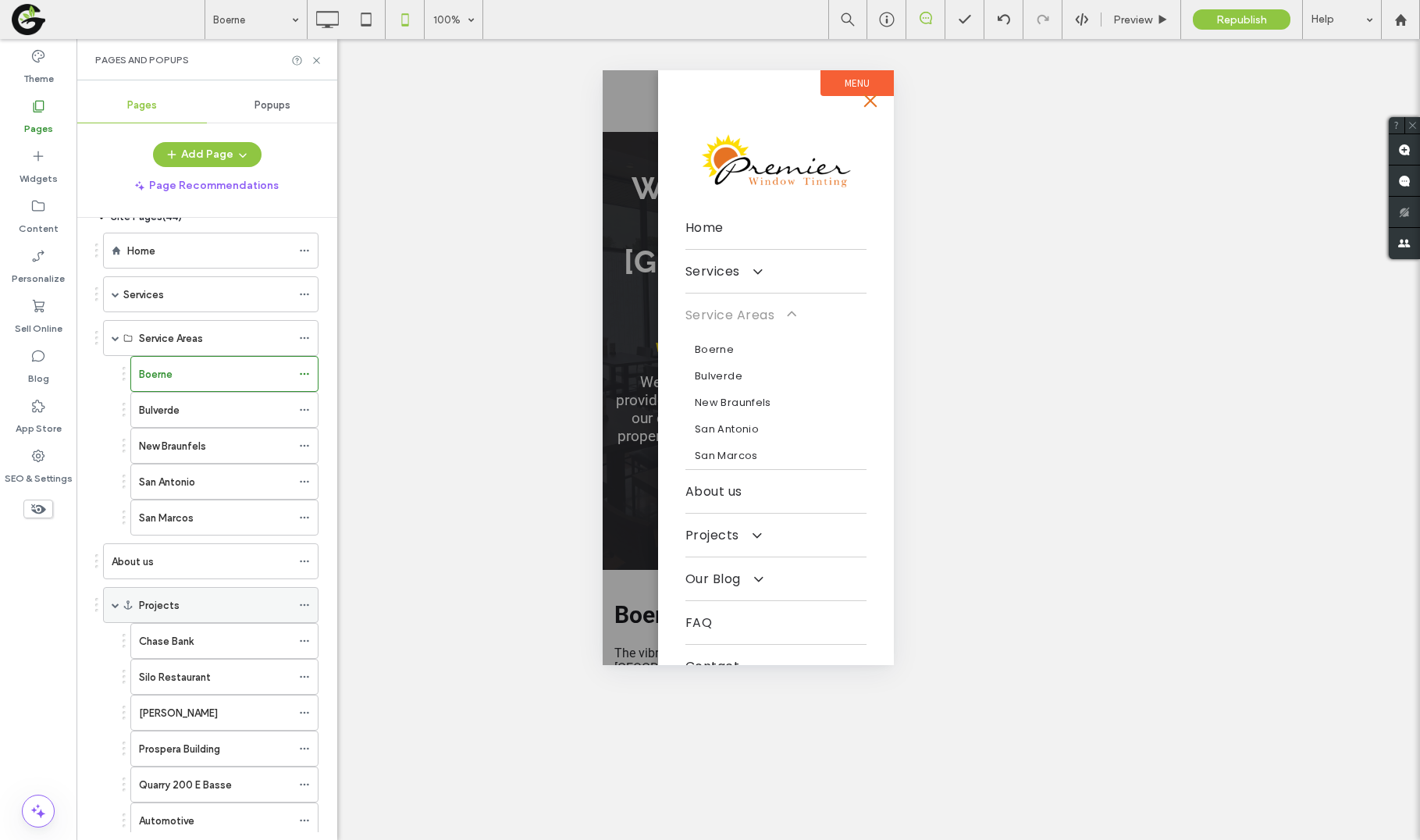
click at [117, 602] on span at bounding box center [115, 605] width 8 height 8
drag, startPoint x: 99, startPoint y: 606, endPoint x: 103, endPoint y: 547, distance: 59.1
click at [320, 60] on icon at bounding box center [316, 60] width 12 height 12
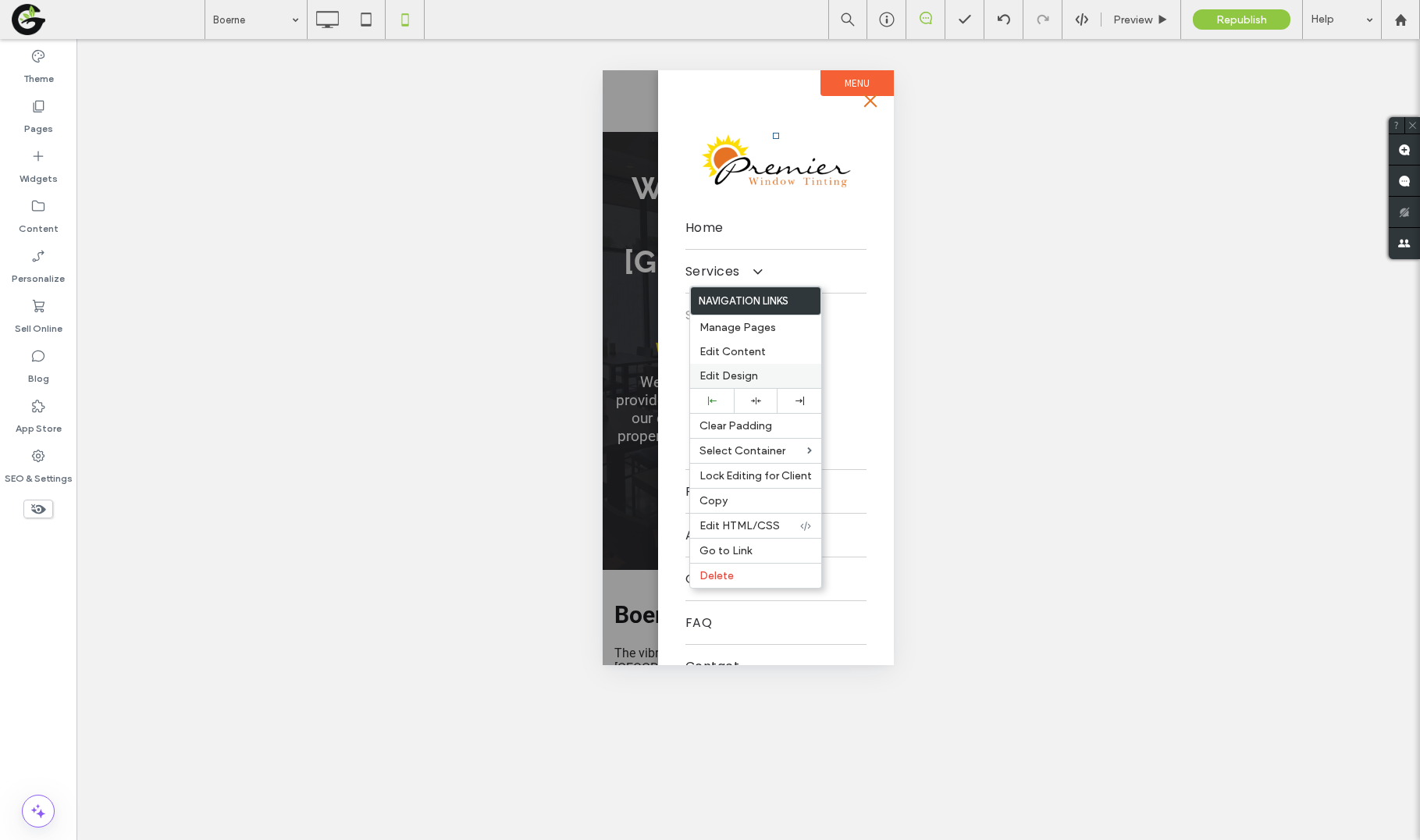
click at [756, 369] on span "Edit Design" at bounding box center [728, 376] width 59 height 14
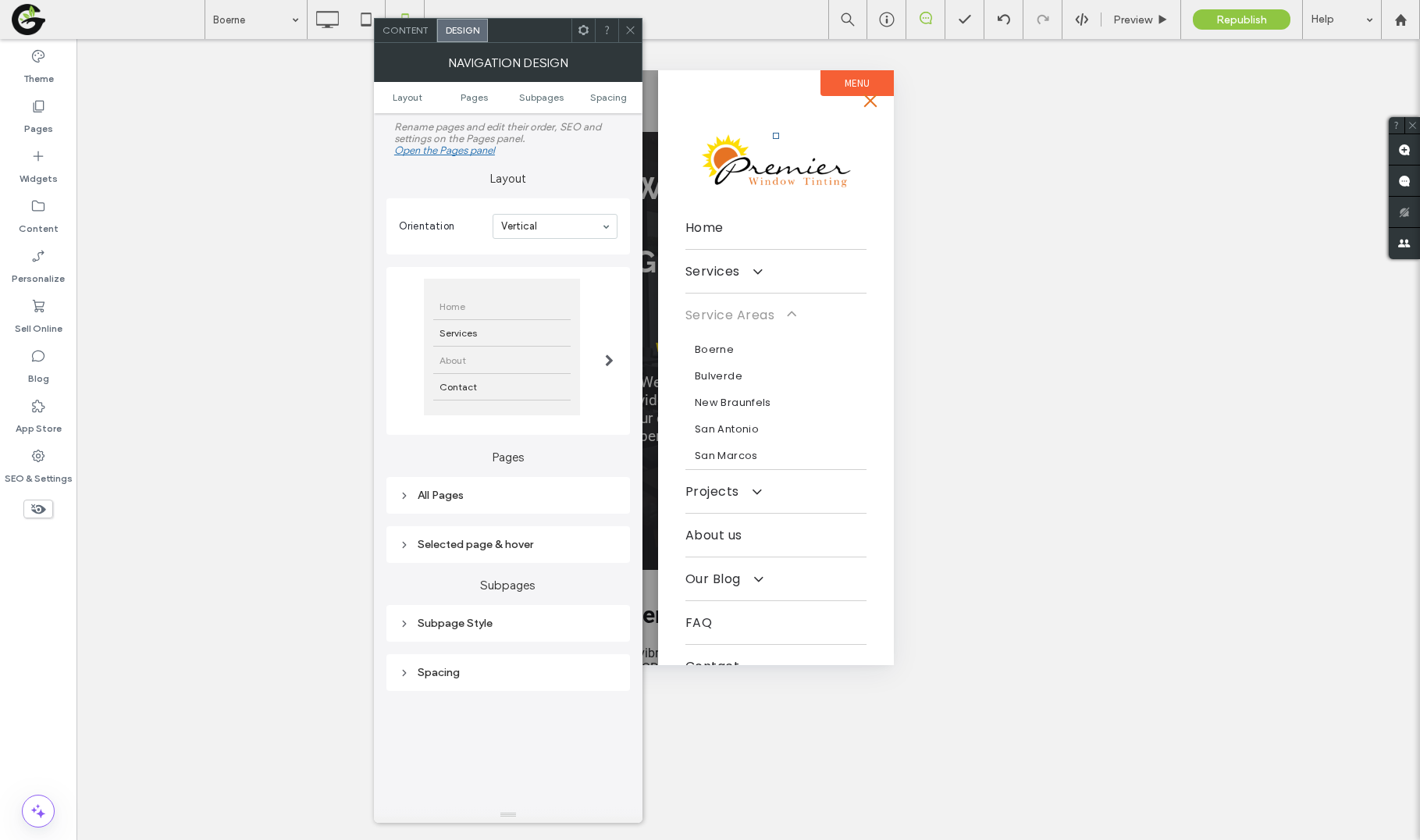
click at [552, 364] on div "About" at bounding box center [502, 359] width 138 height 26
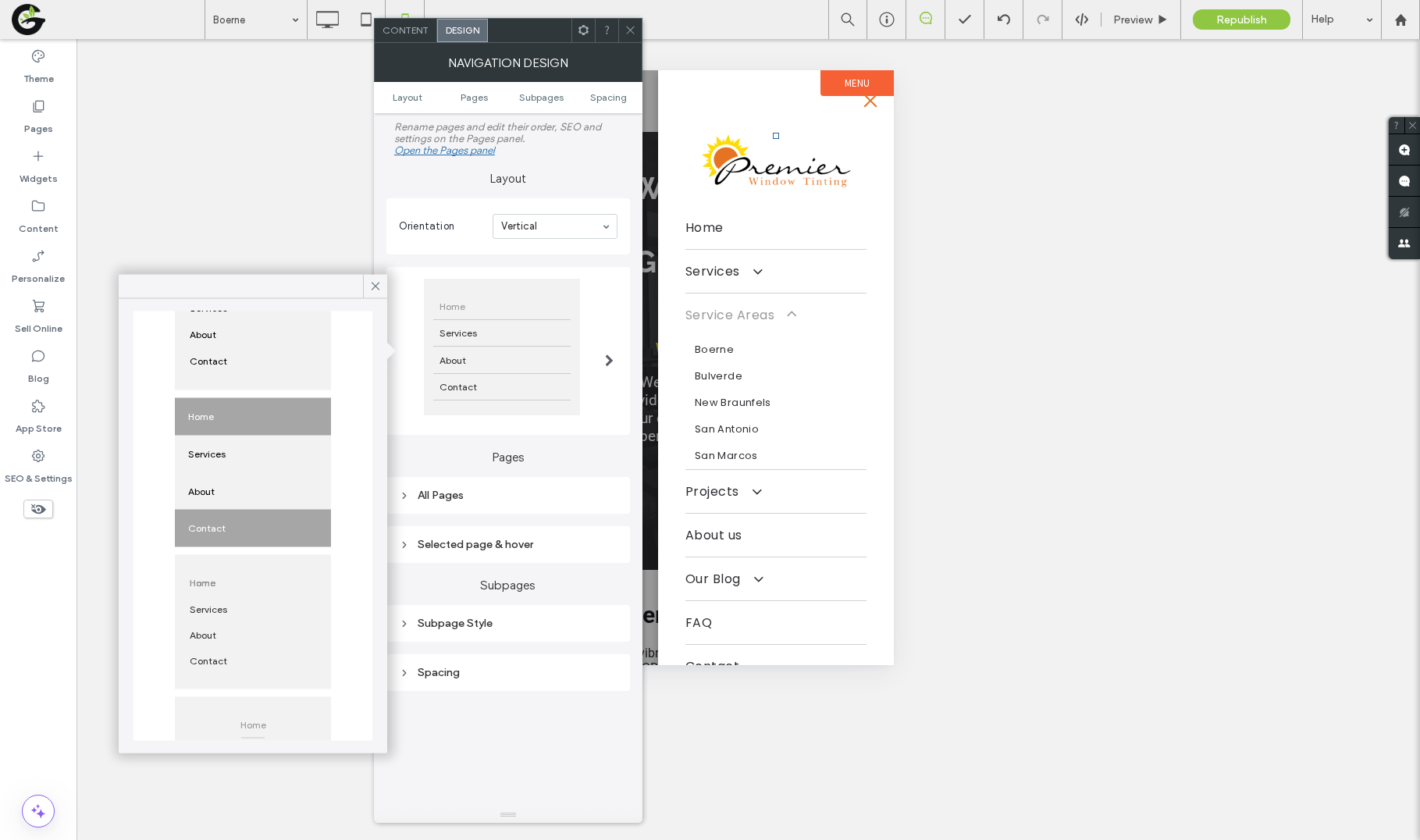
scroll to position [145, 0]
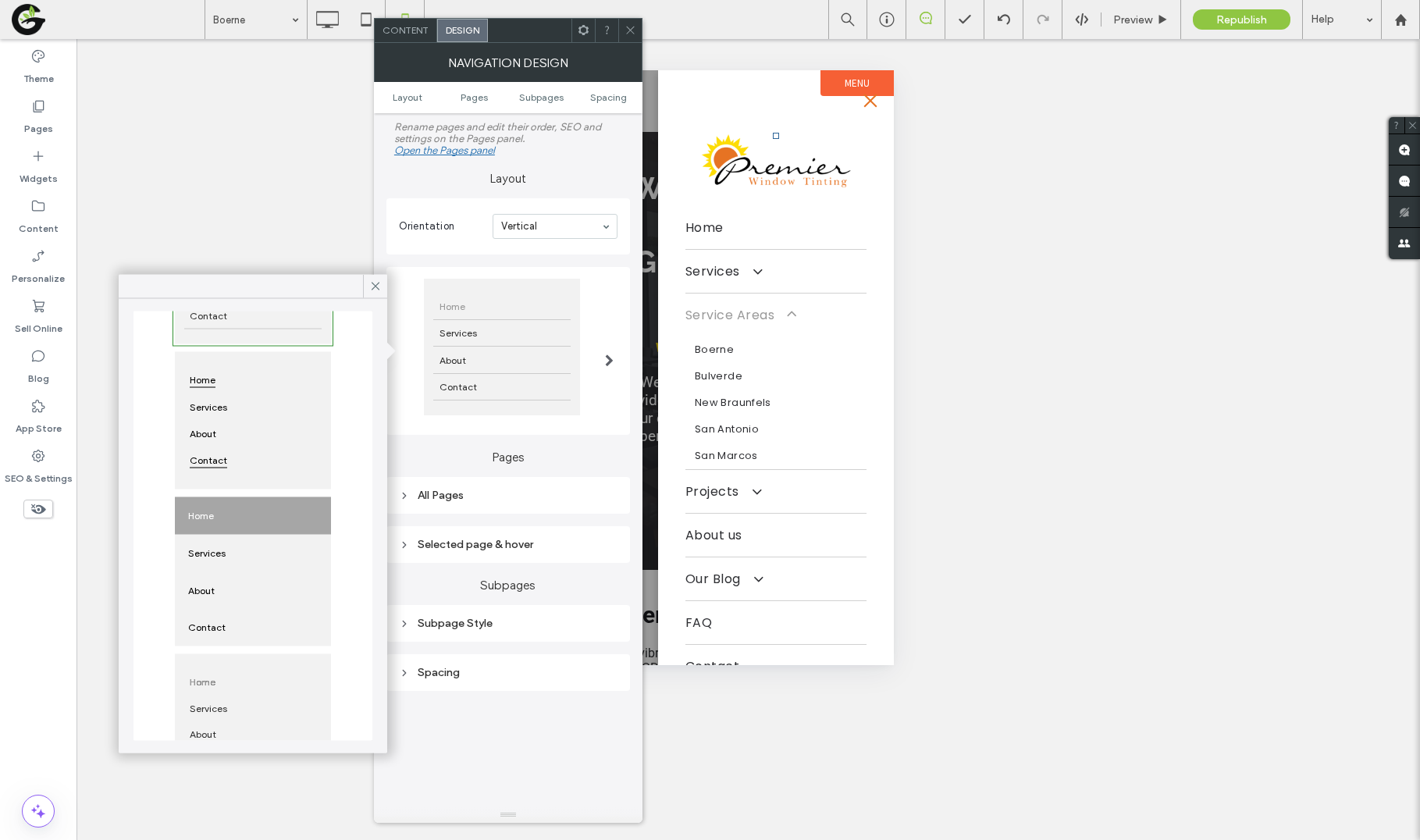
click at [207, 459] on span "Contact" at bounding box center [207, 460] width 48 height 26
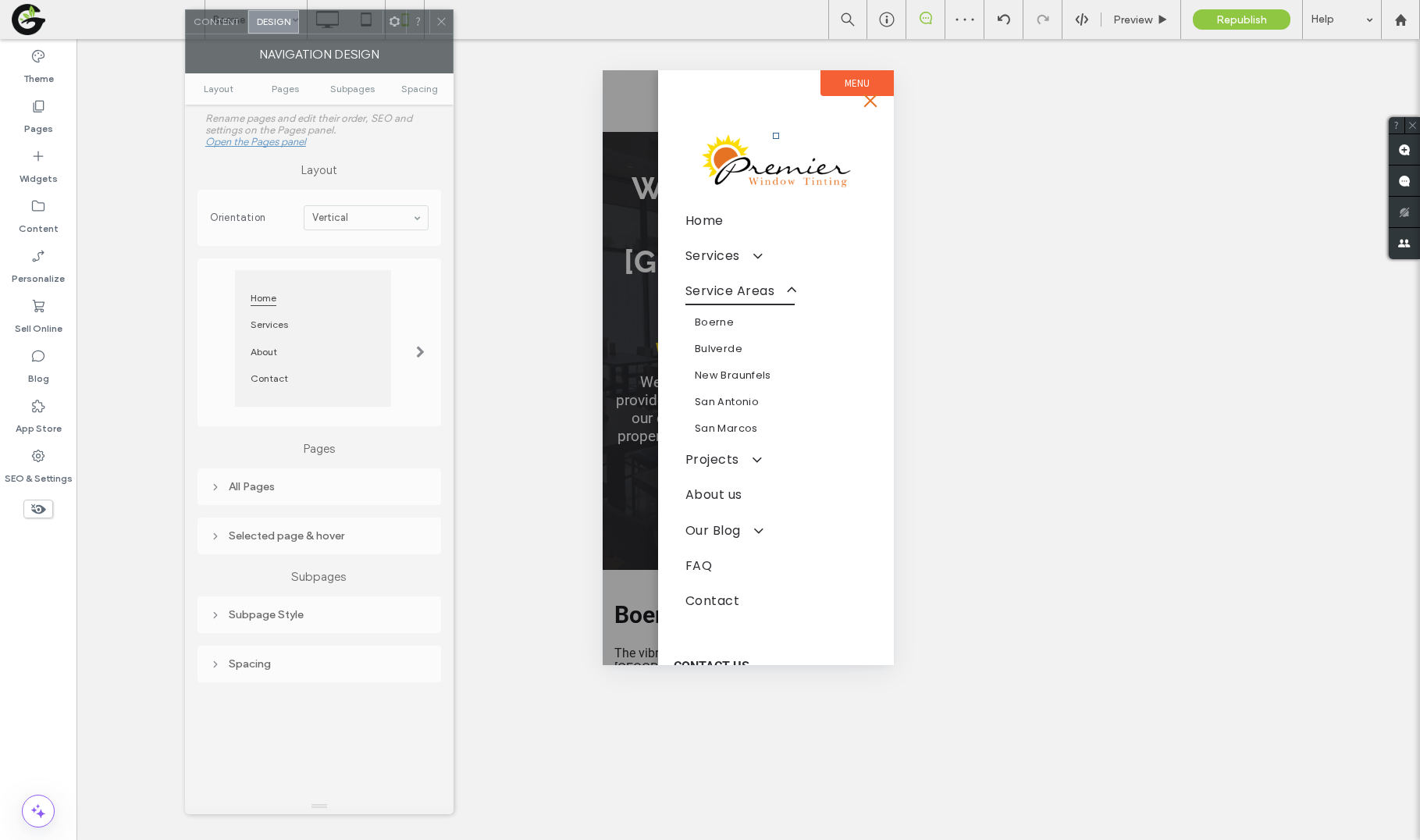
drag, startPoint x: 512, startPoint y: 35, endPoint x: 323, endPoint y: 60, distance: 190.6
click at [328, 31] on div at bounding box center [341, 22] width 83 height 24
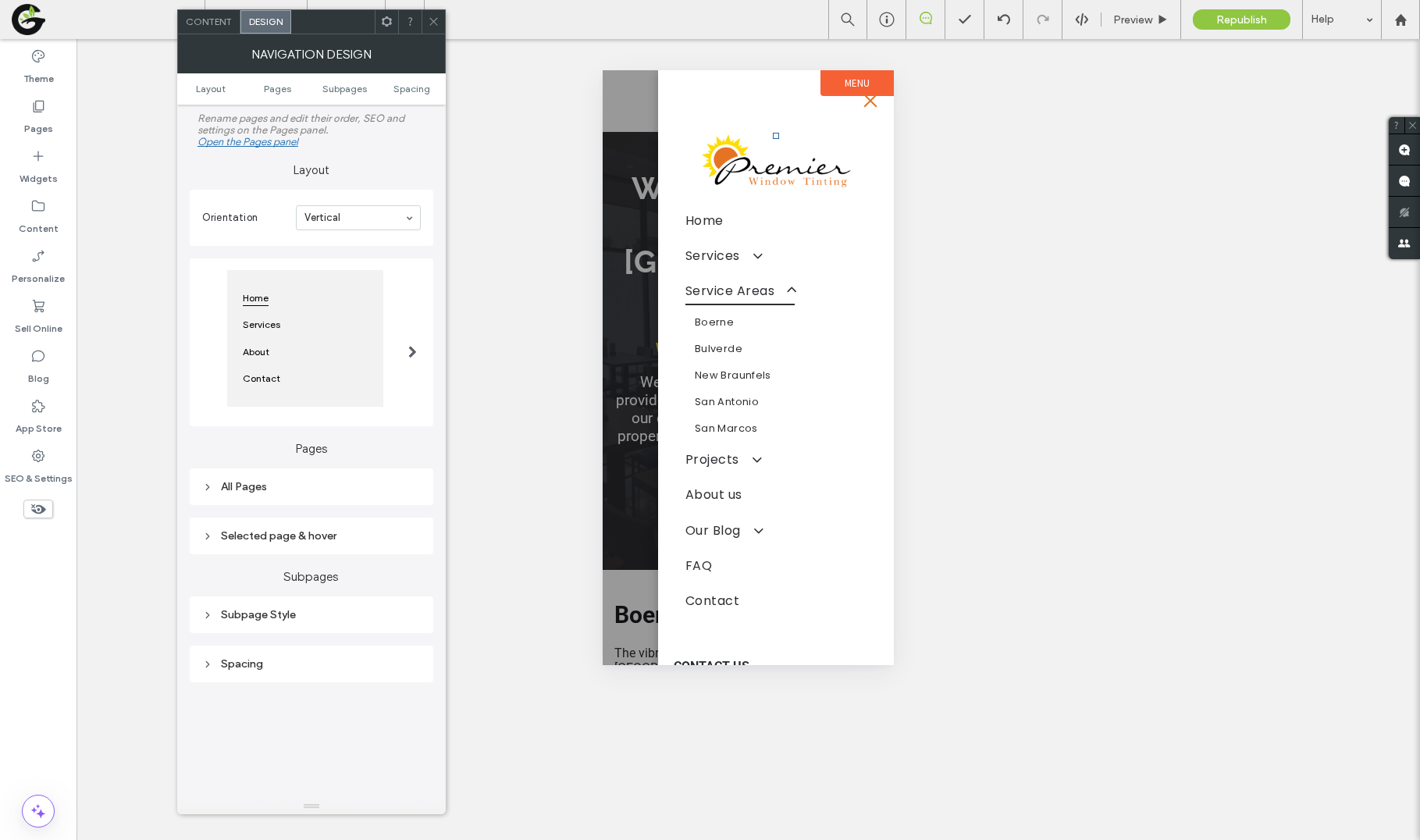
click at [269, 484] on div "All Pages" at bounding box center [311, 486] width 218 height 14
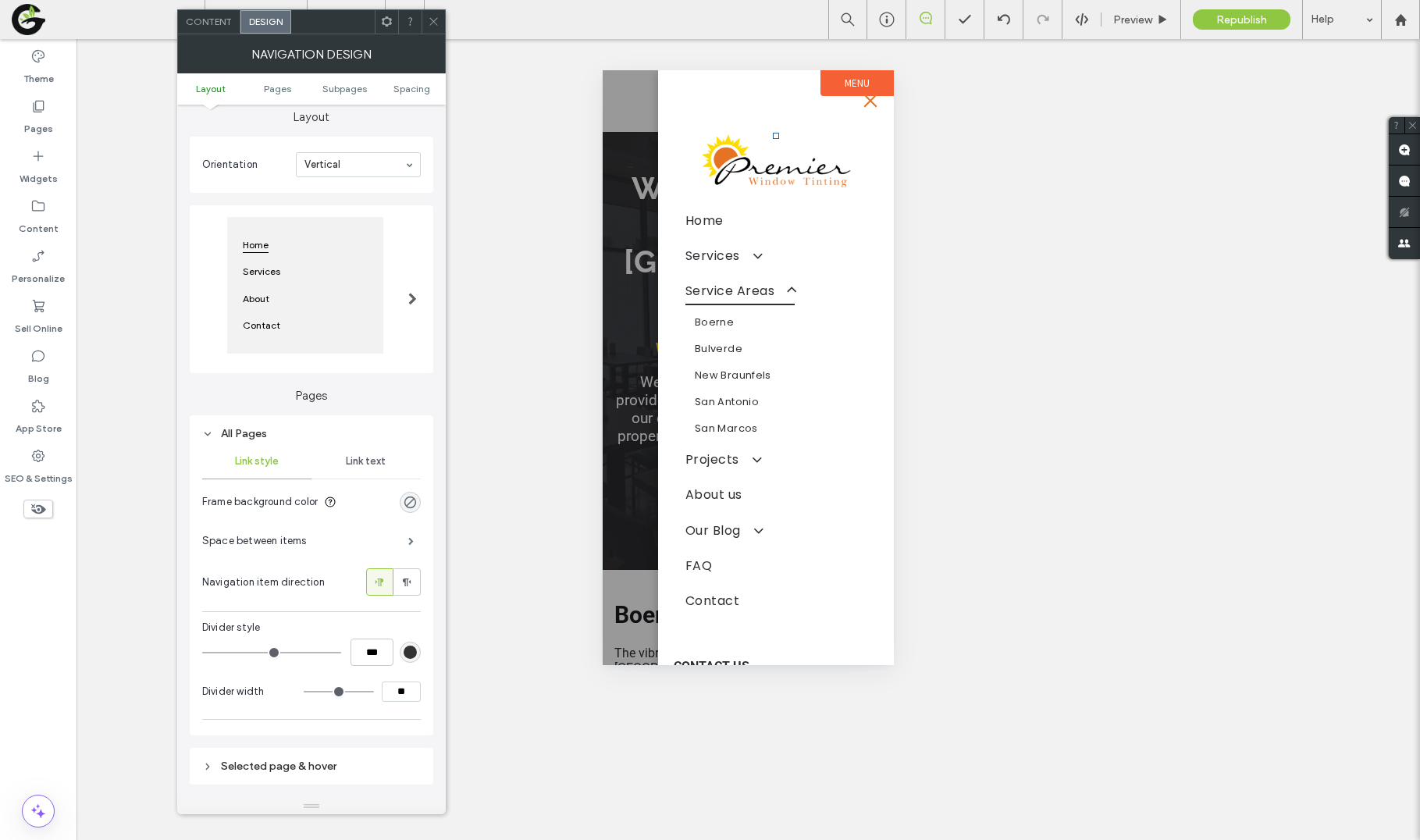
scroll to position [88, 0]
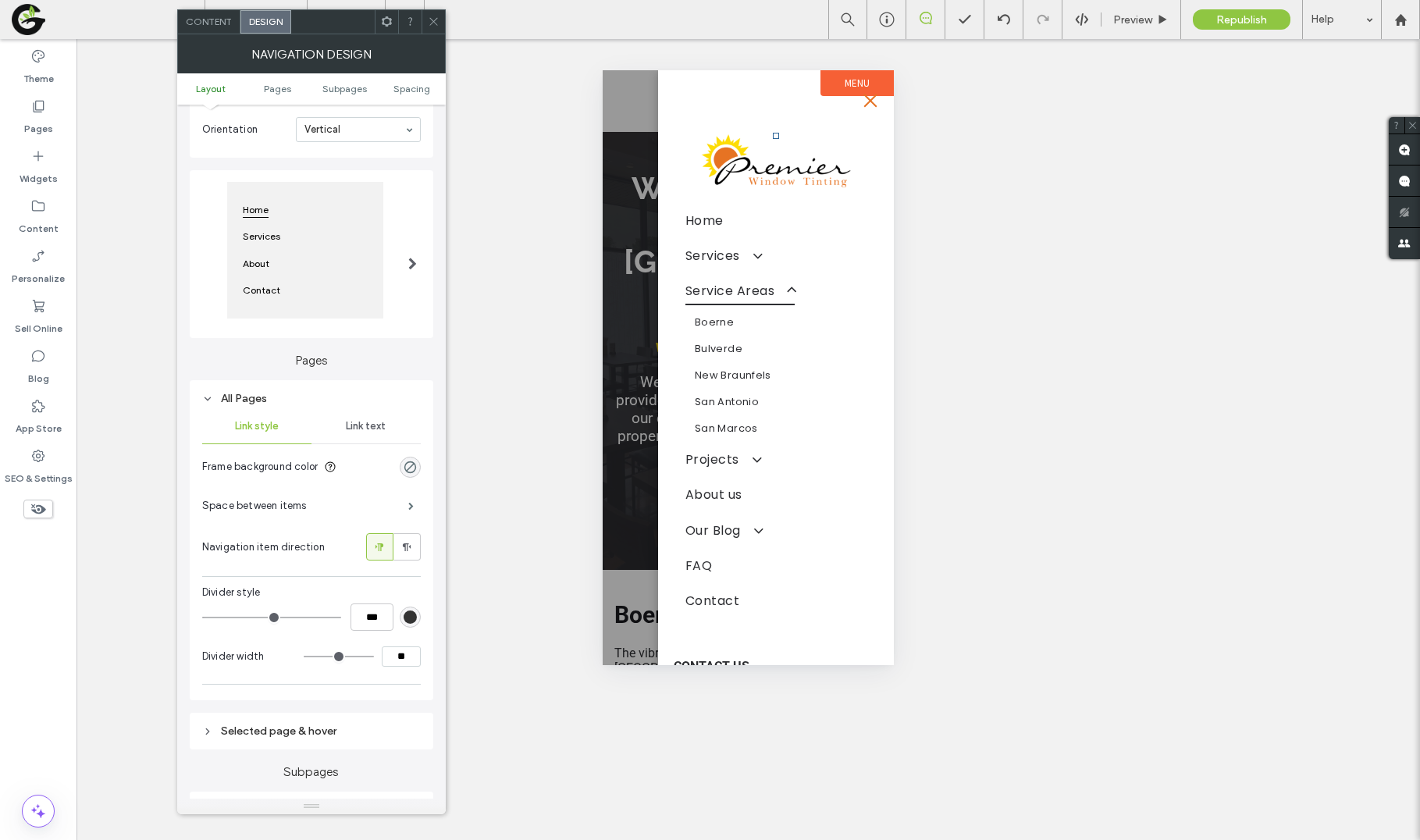
click at [360, 433] on div "Link text" at bounding box center [366, 426] width 110 height 34
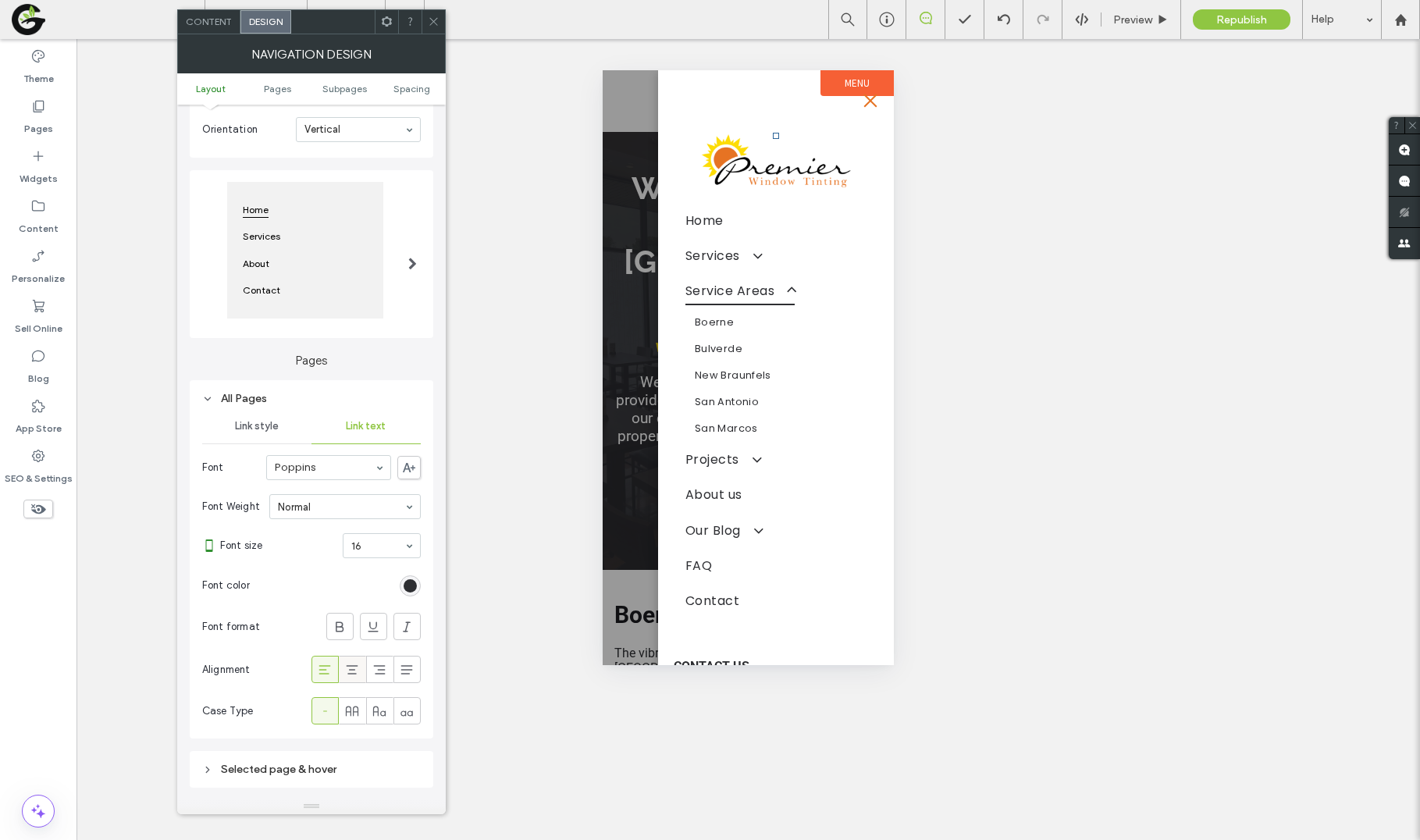
click at [359, 670] on icon at bounding box center [351, 669] width 15 height 15
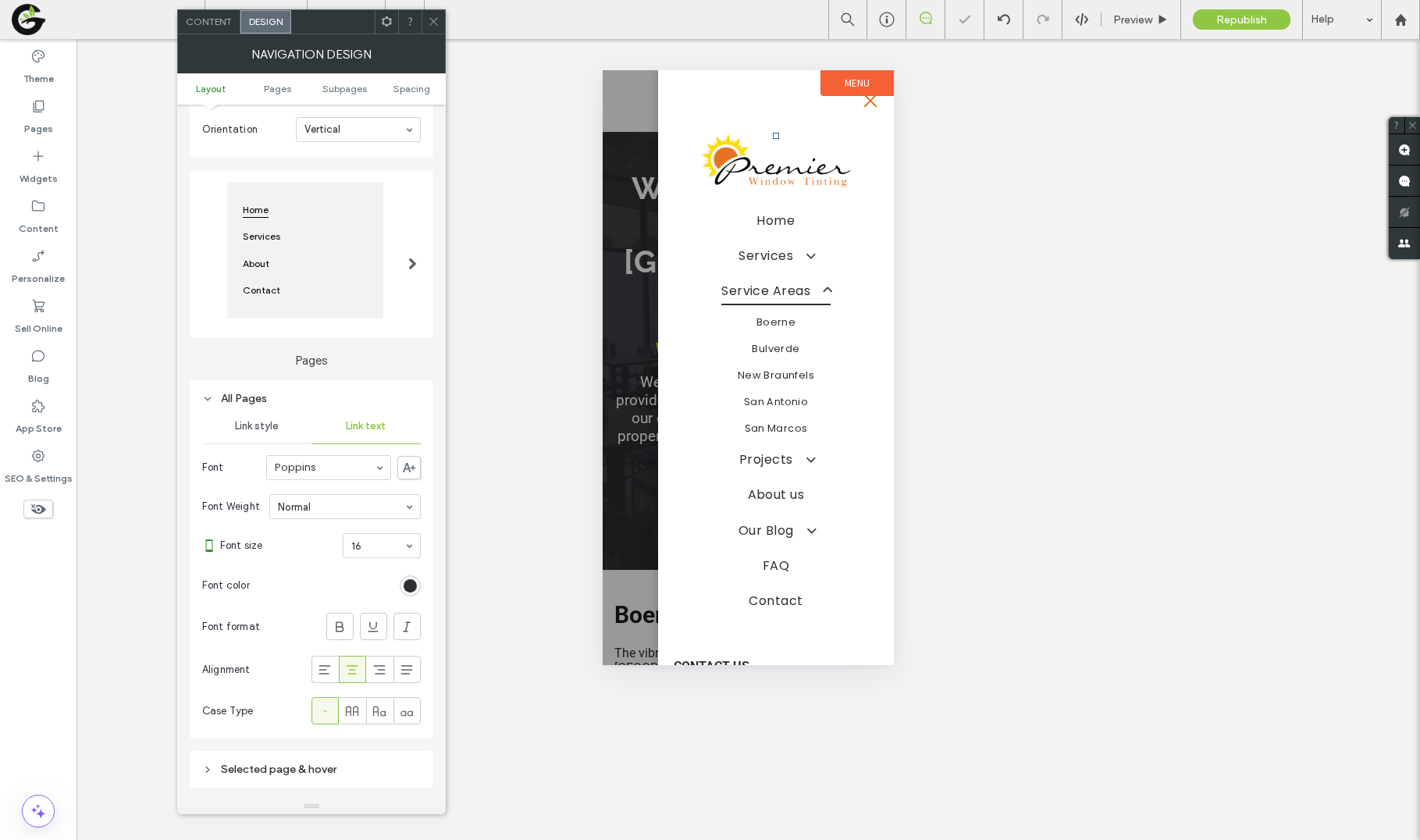
click at [273, 421] on span "Link style" at bounding box center [256, 426] width 43 height 13
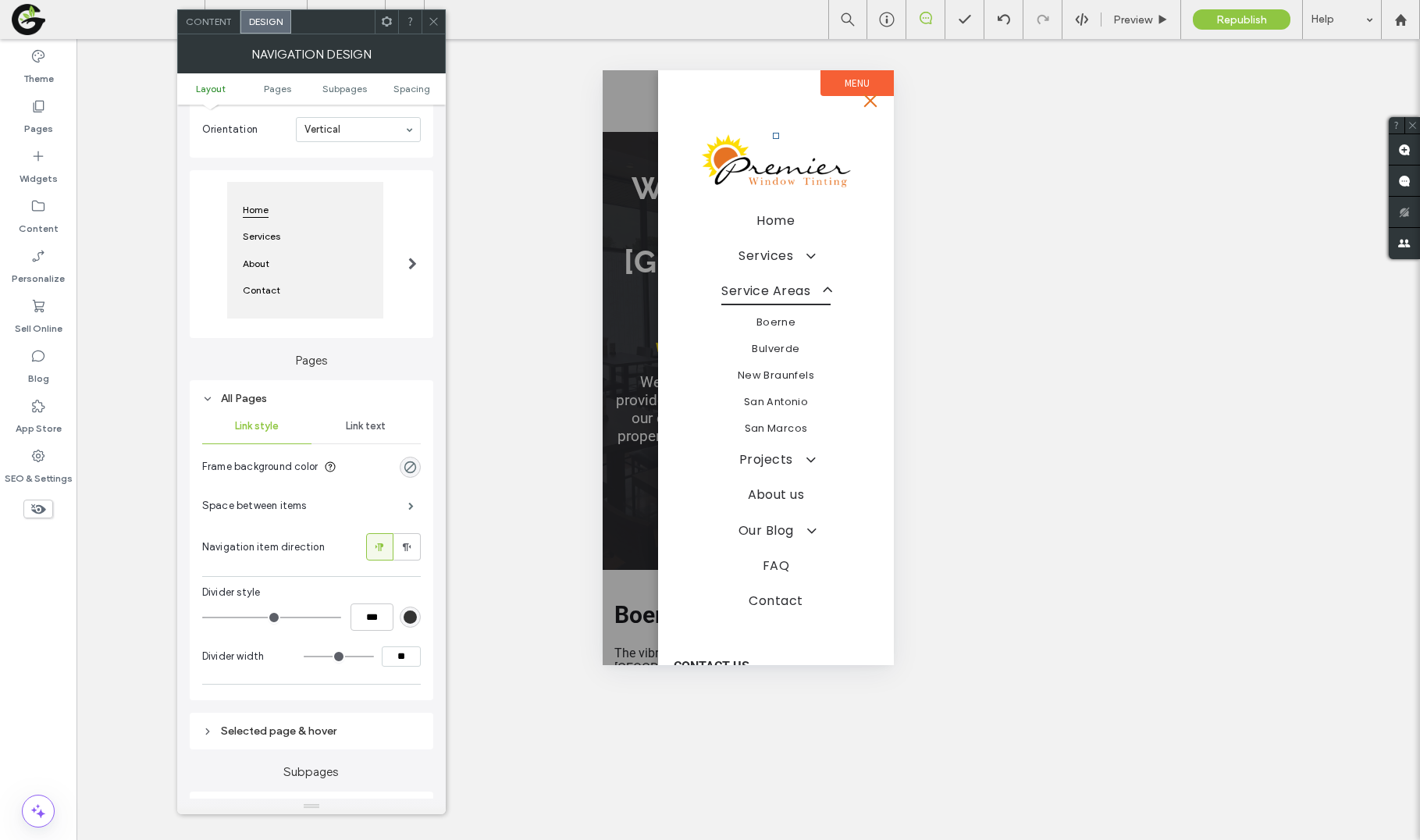
click at [352, 433] on div "Link text" at bounding box center [366, 426] width 110 height 34
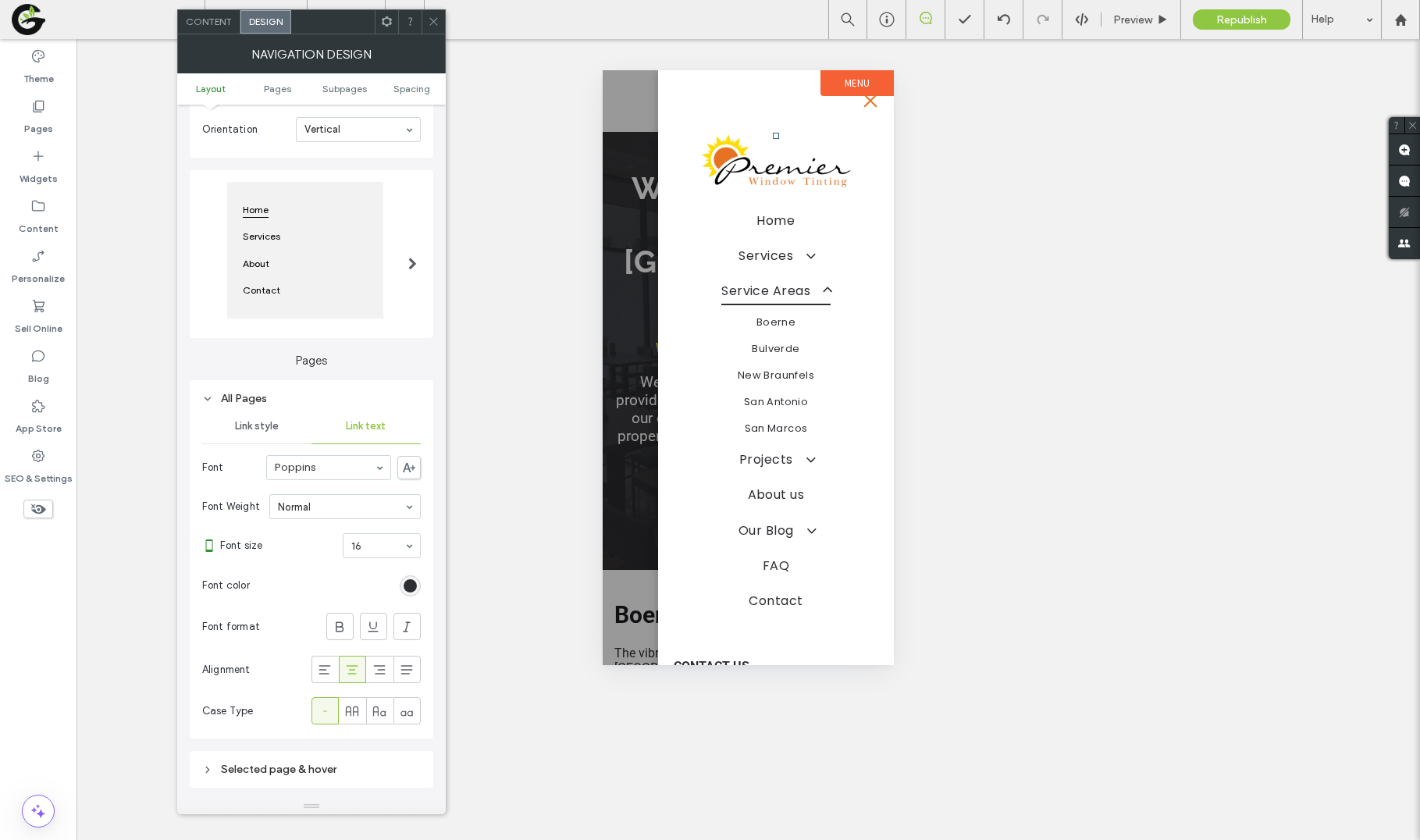
click at [419, 583] on div "rgb(45, 46, 50)" at bounding box center [409, 585] width 21 height 21
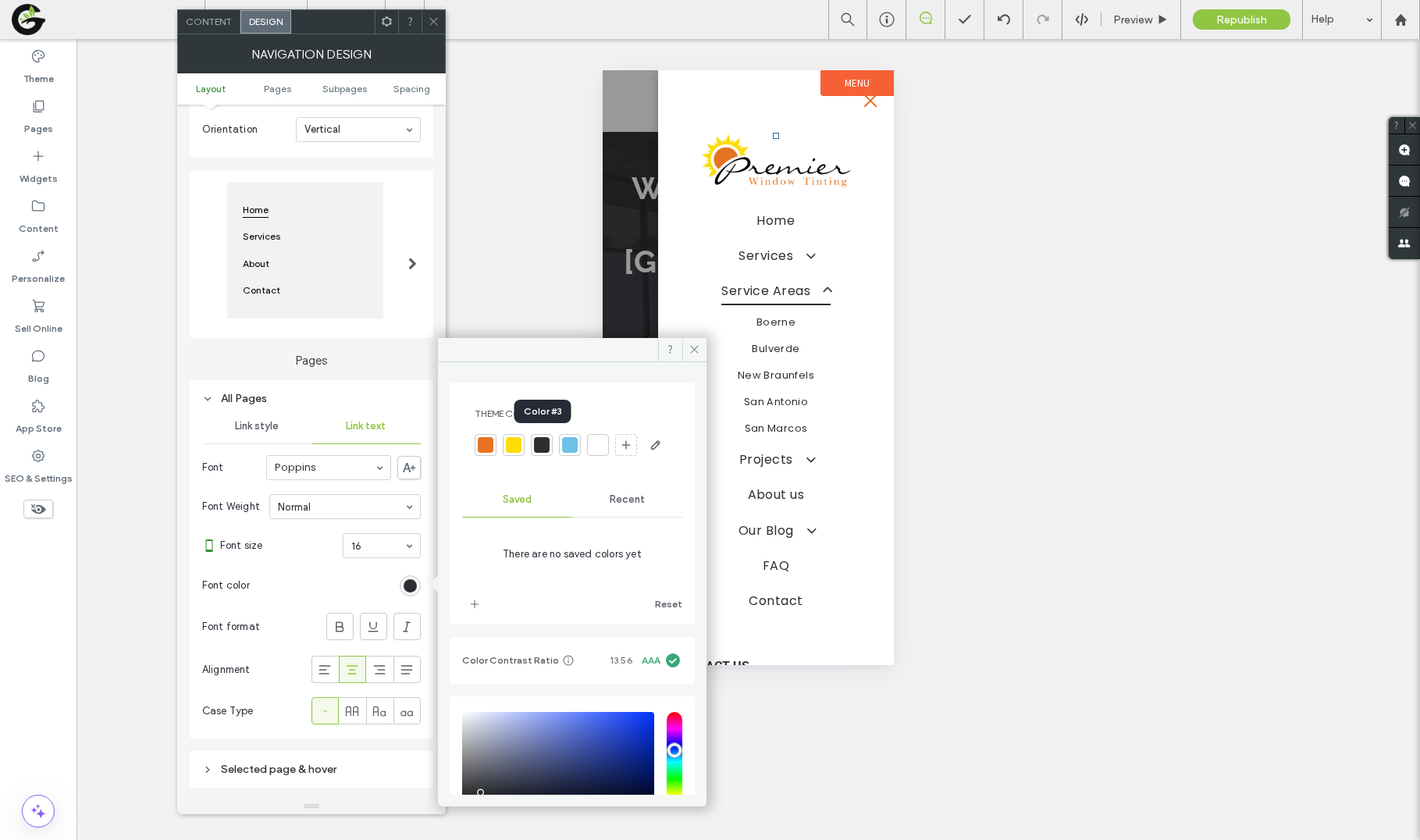
click at [539, 446] on div at bounding box center [542, 444] width 15 height 15
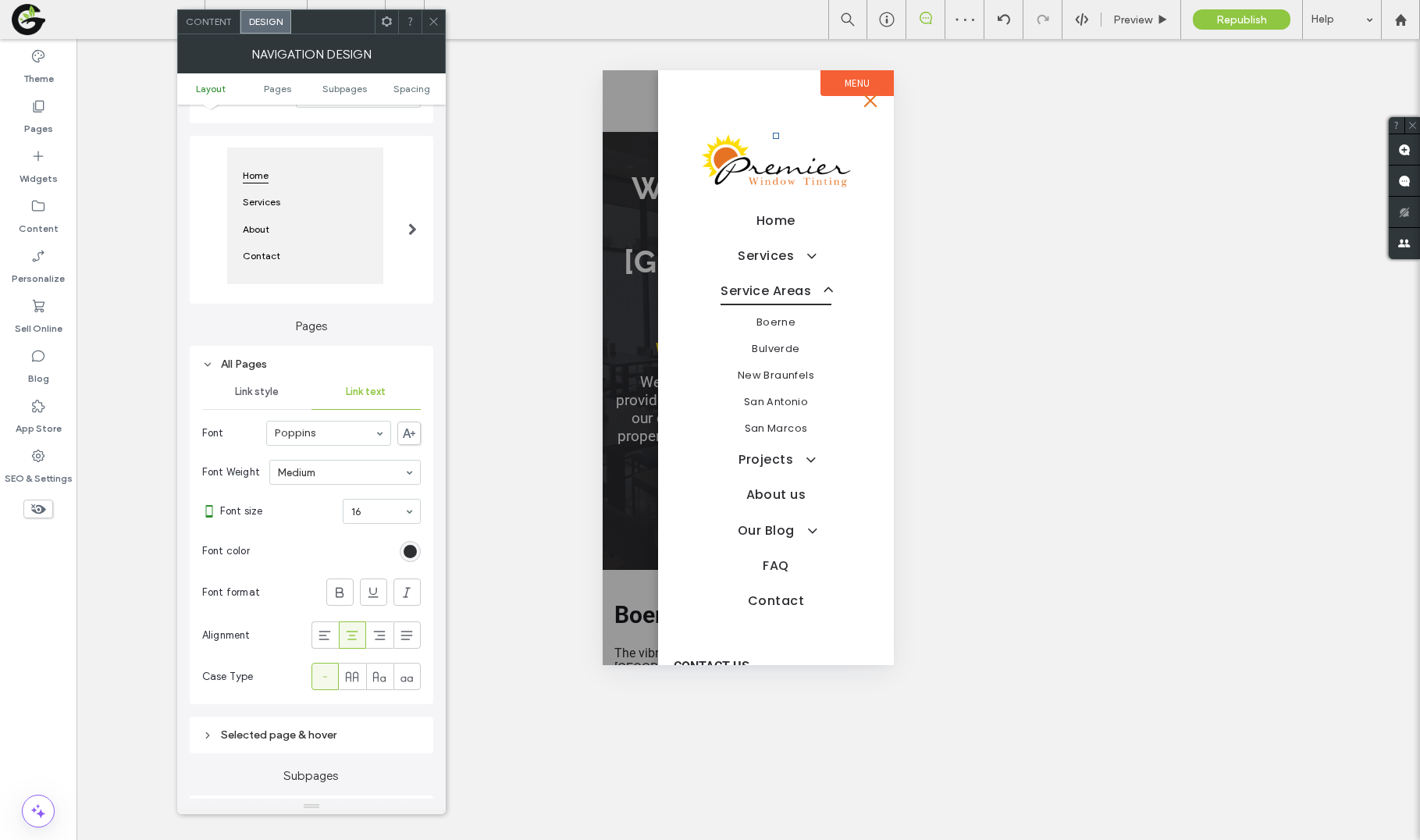
scroll to position [147, 0]
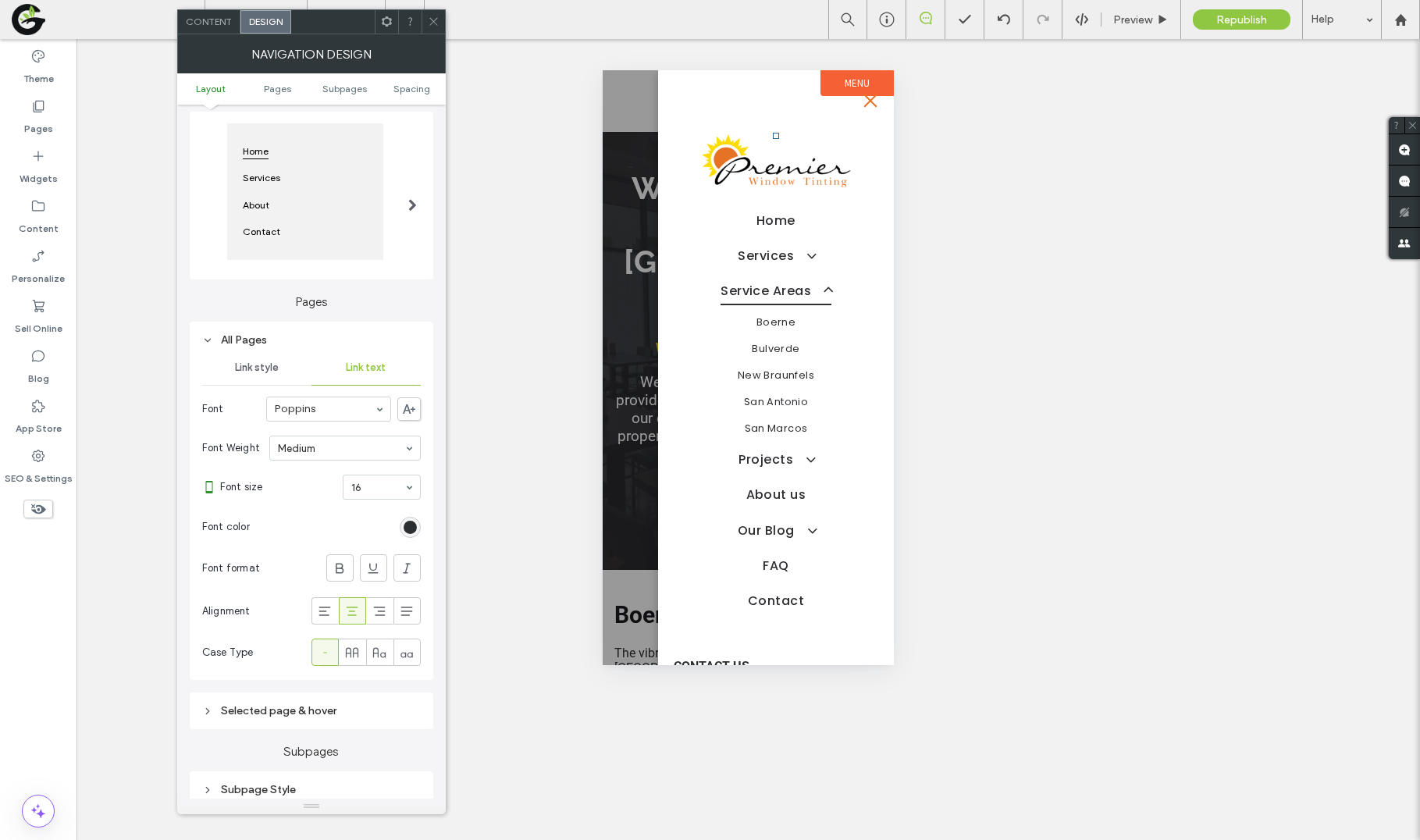
click at [285, 718] on div "Selected page & hover" at bounding box center [311, 710] width 218 height 21
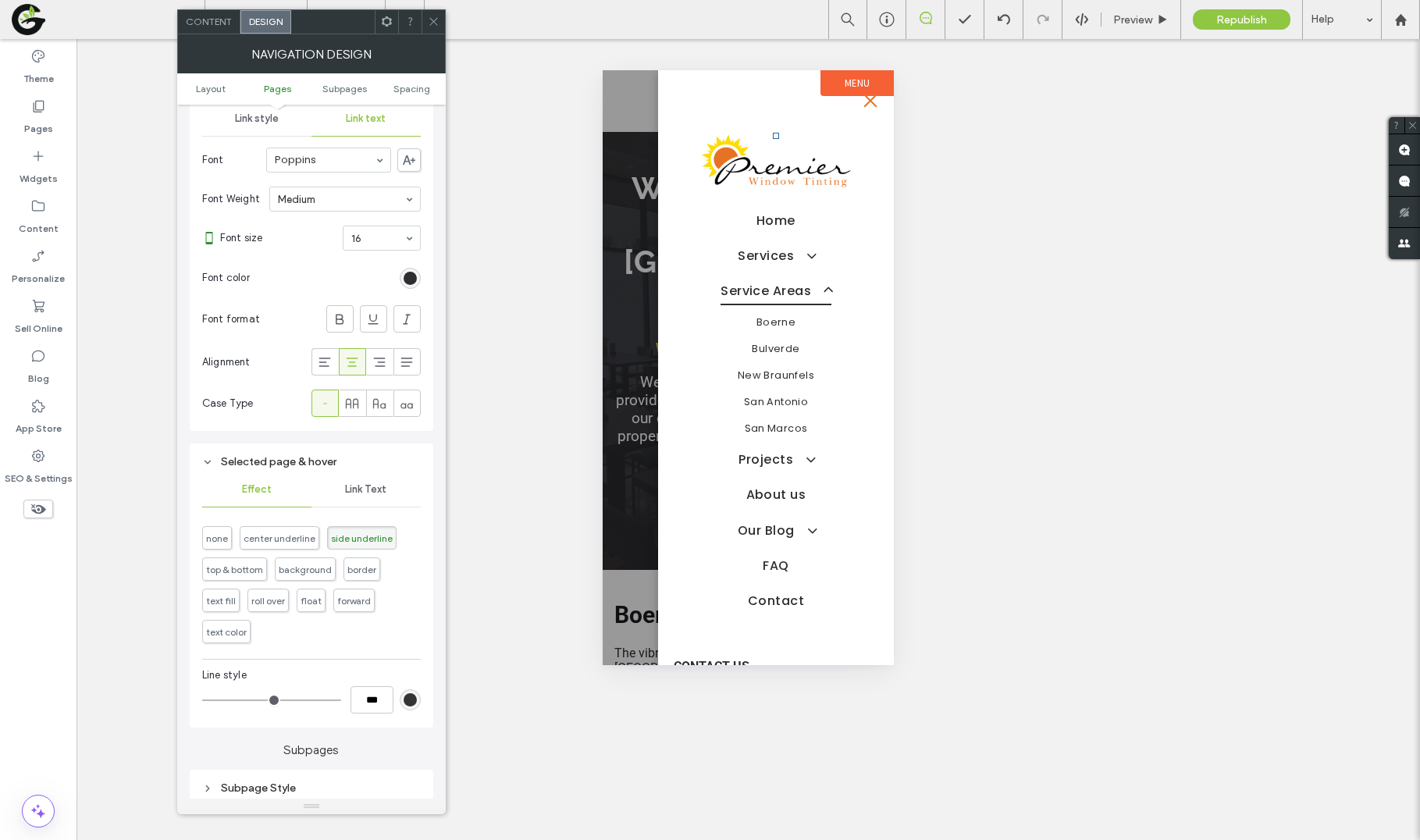
scroll to position [474, 0]
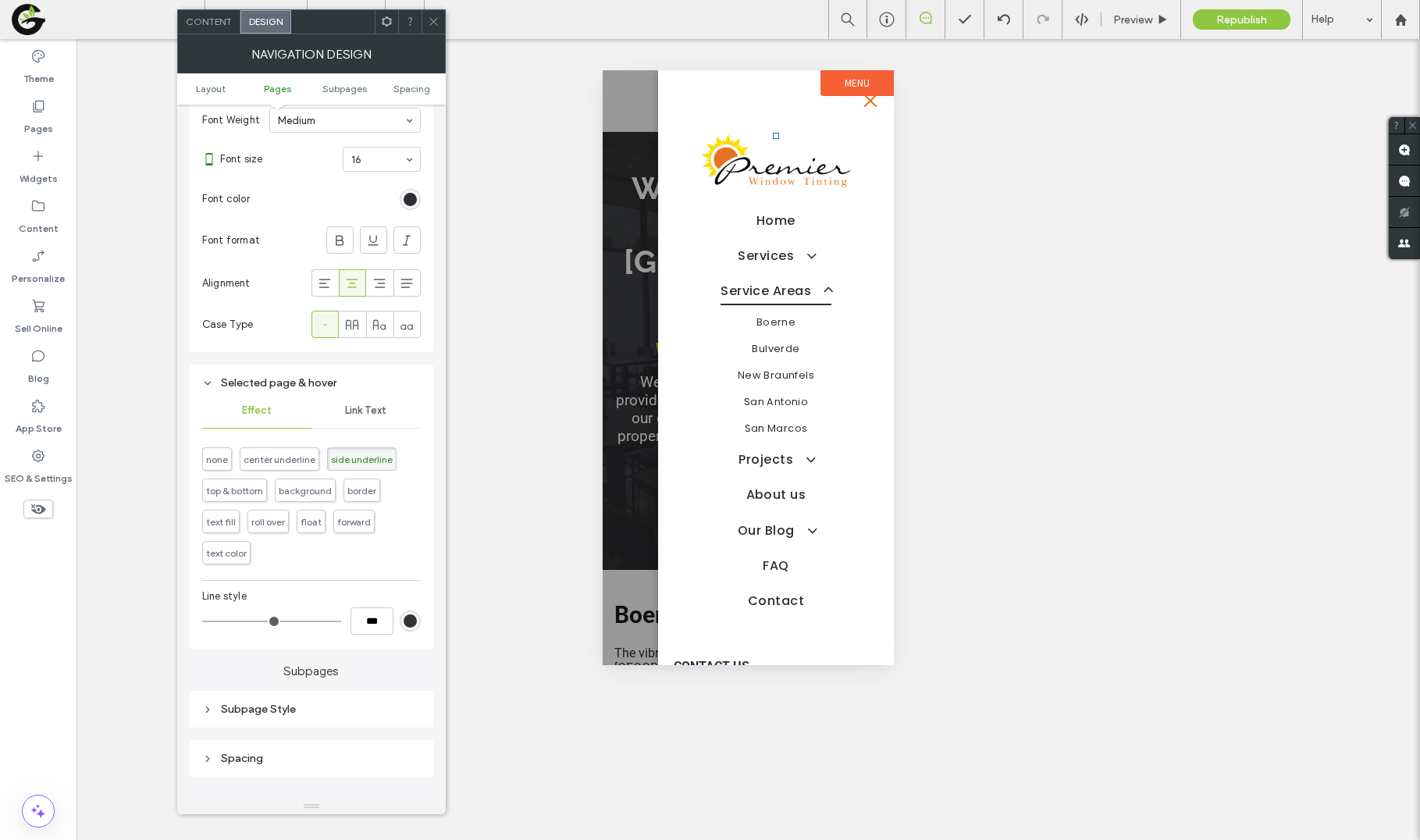
click at [410, 614] on div "rgb(51, 51, 51)" at bounding box center [410, 620] width 14 height 14
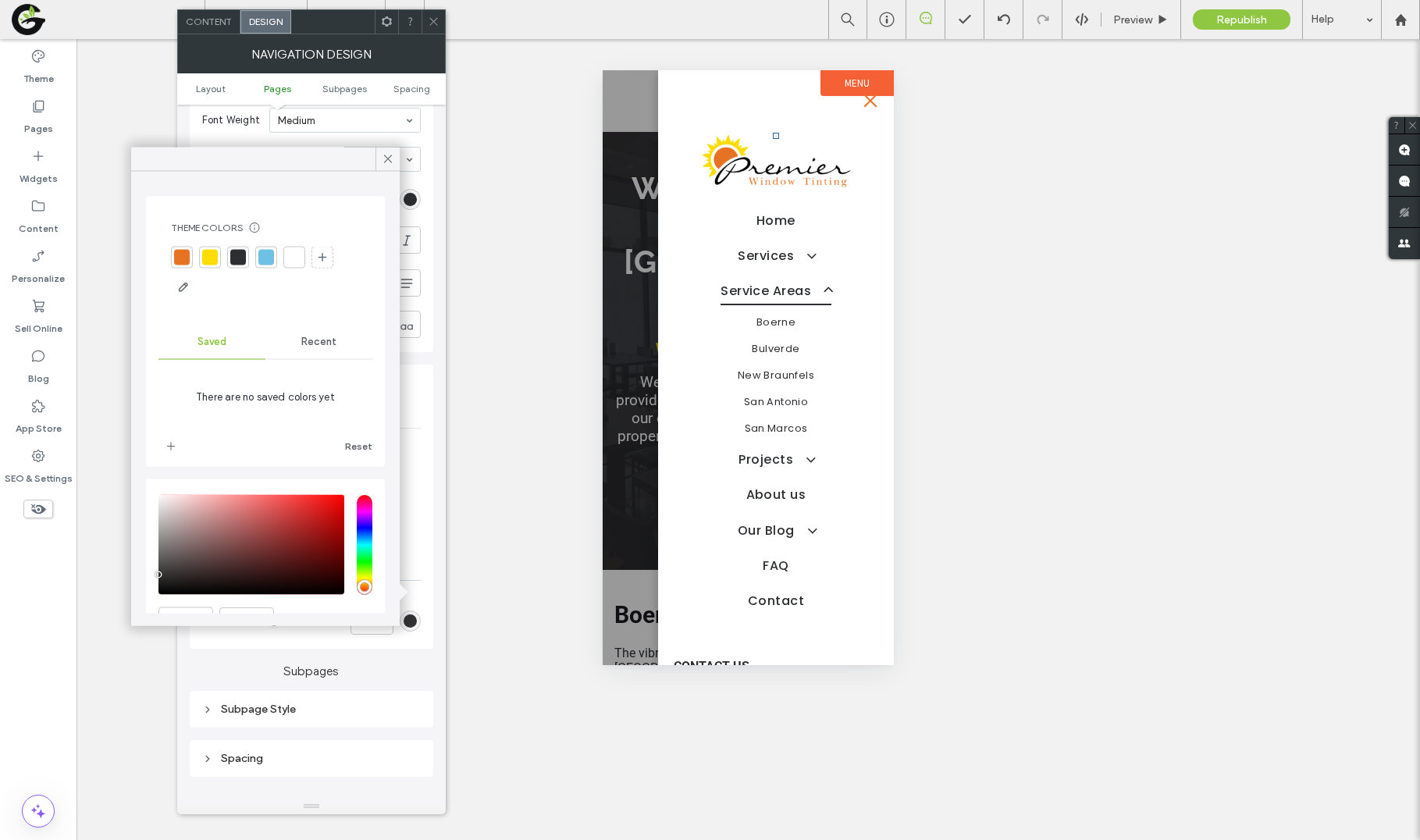
click at [187, 262] on div at bounding box center [181, 257] width 15 height 15
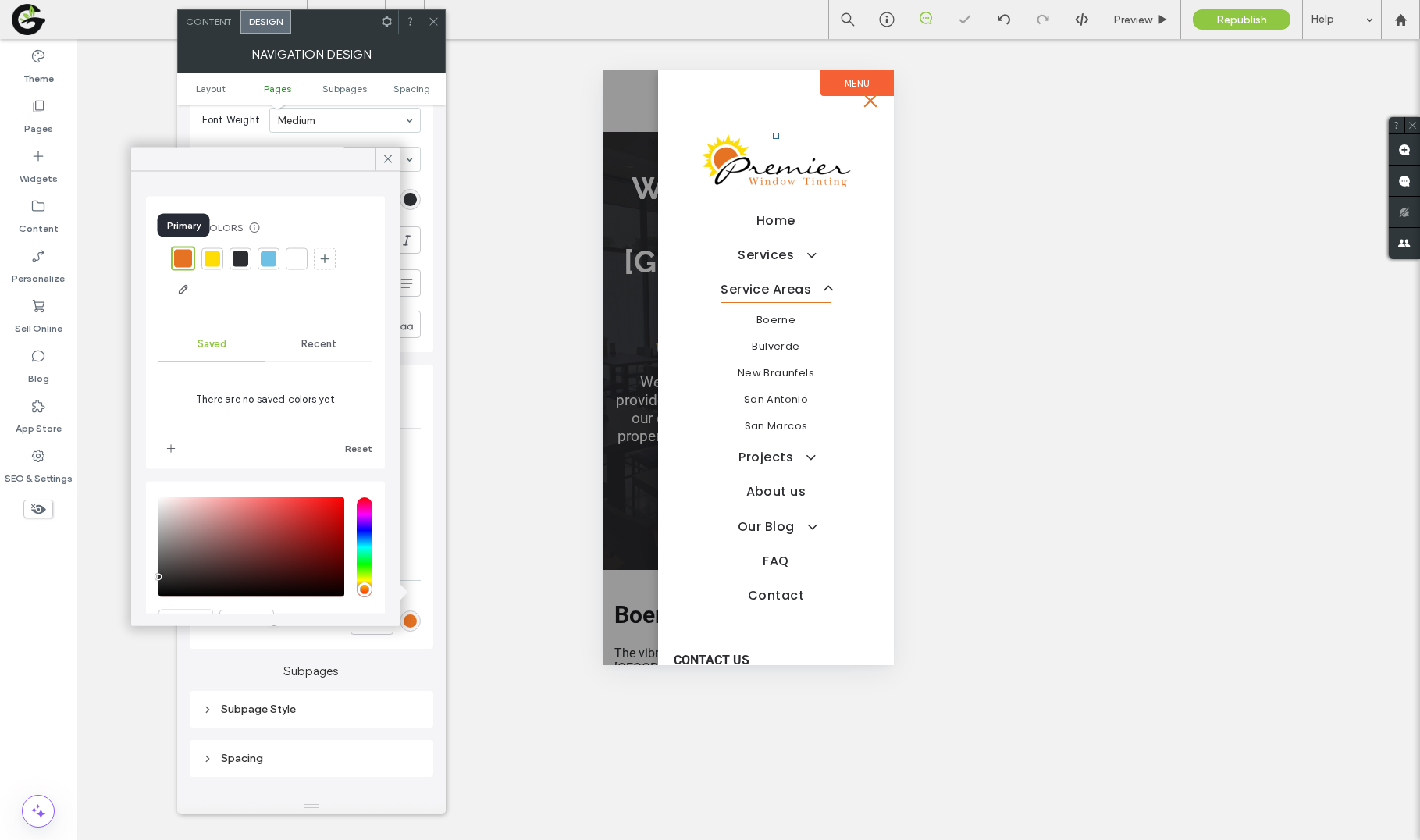
type input "*"
click at [211, 256] on div at bounding box center [212, 258] width 15 height 15
click at [180, 261] on div at bounding box center [181, 258] width 15 height 15
click at [393, 154] on icon at bounding box center [389, 159] width 14 height 14
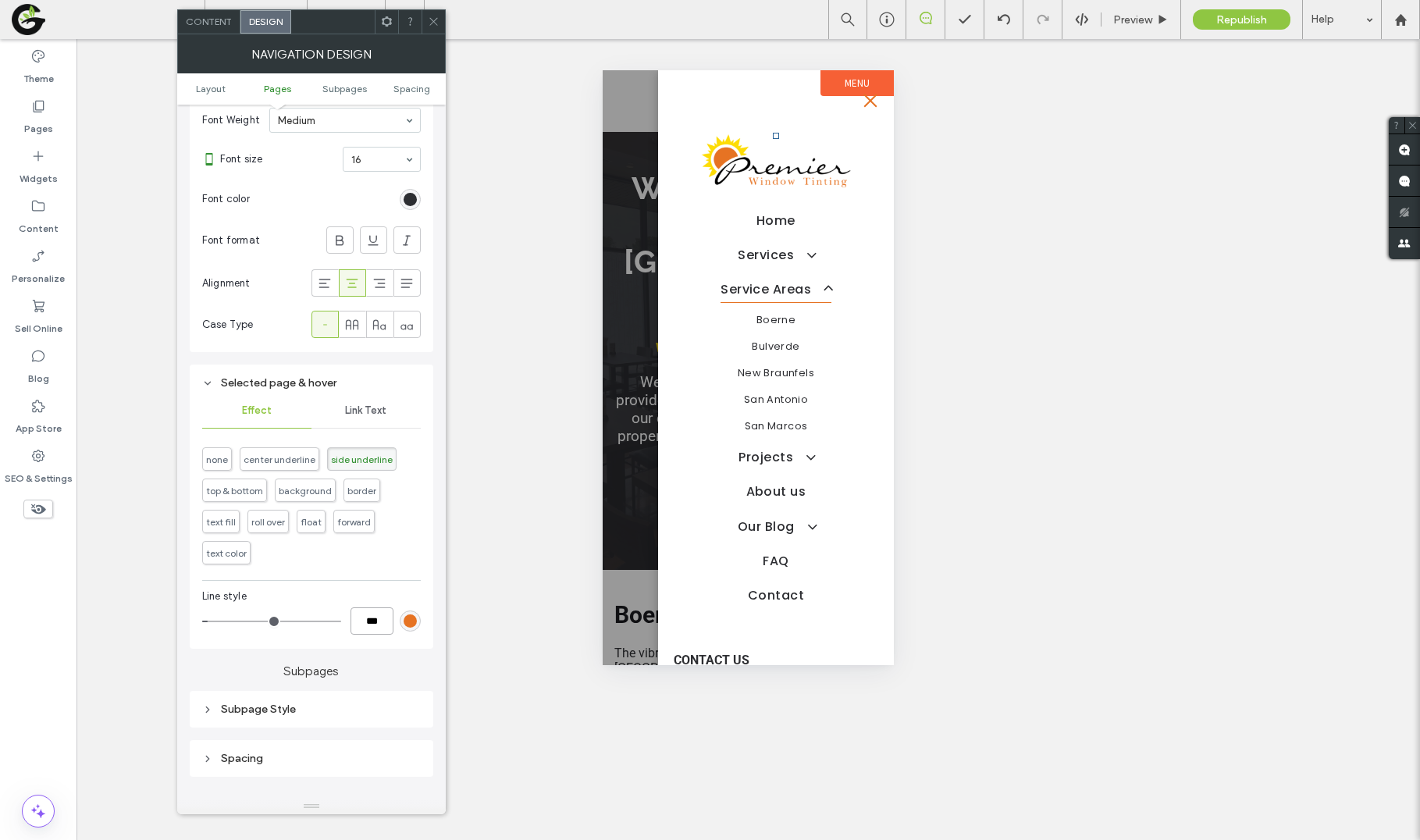
click at [362, 610] on input "***" at bounding box center [371, 621] width 43 height 27
type input "*"
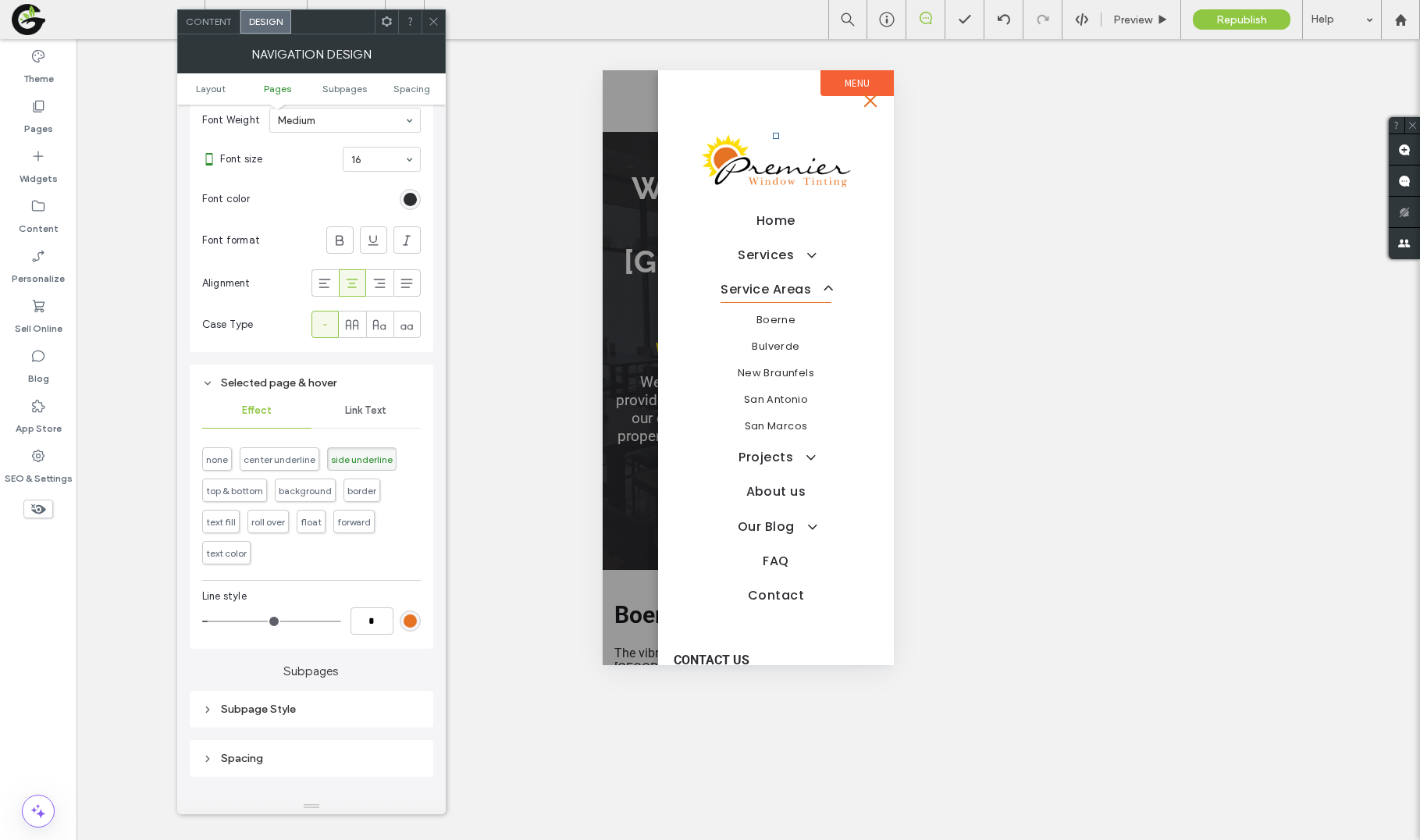
type input "***"
click at [369, 423] on div "Link Text" at bounding box center [366, 410] width 110 height 34
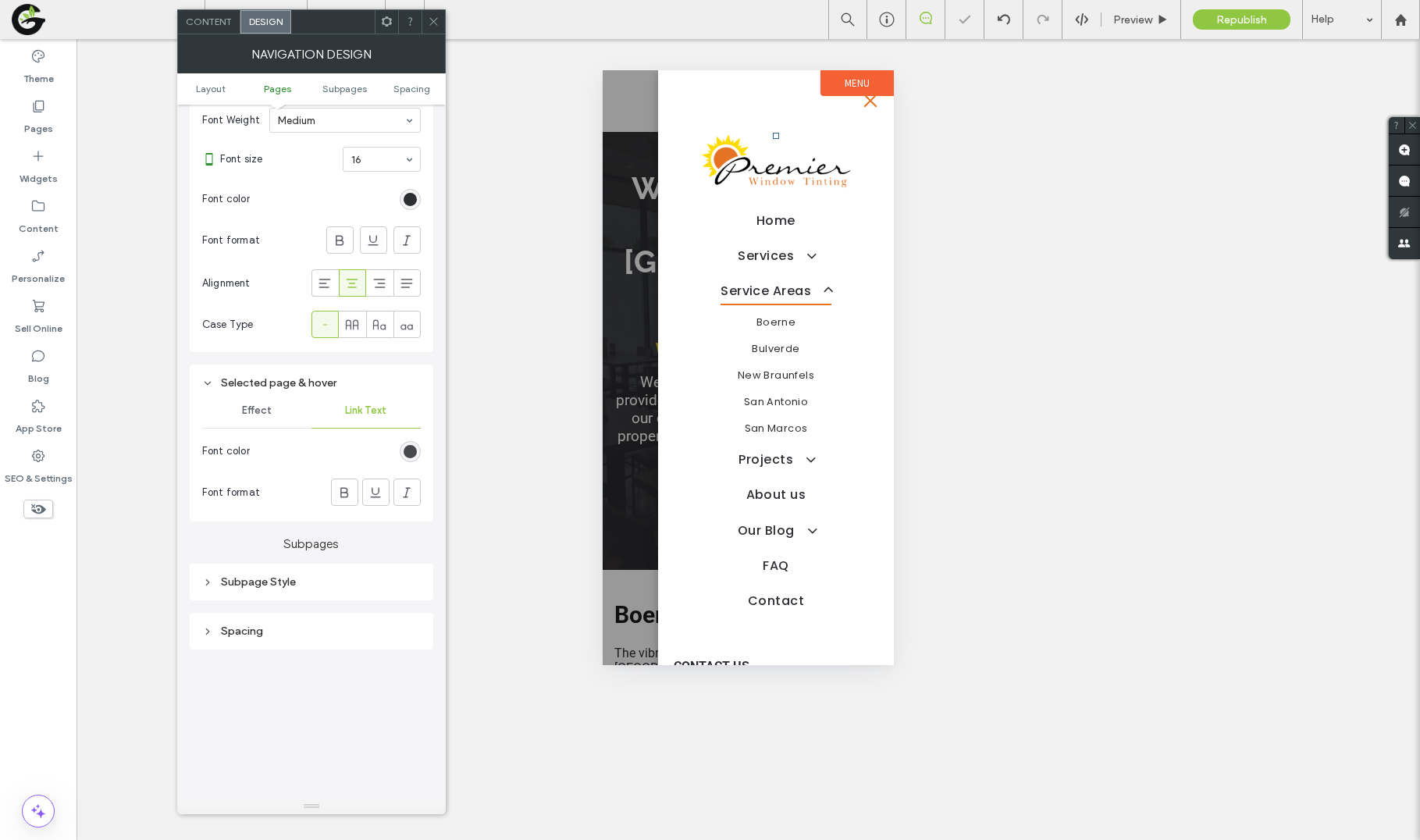
click at [410, 444] on div "rgb(45, 46, 50)" at bounding box center [410, 451] width 14 height 14
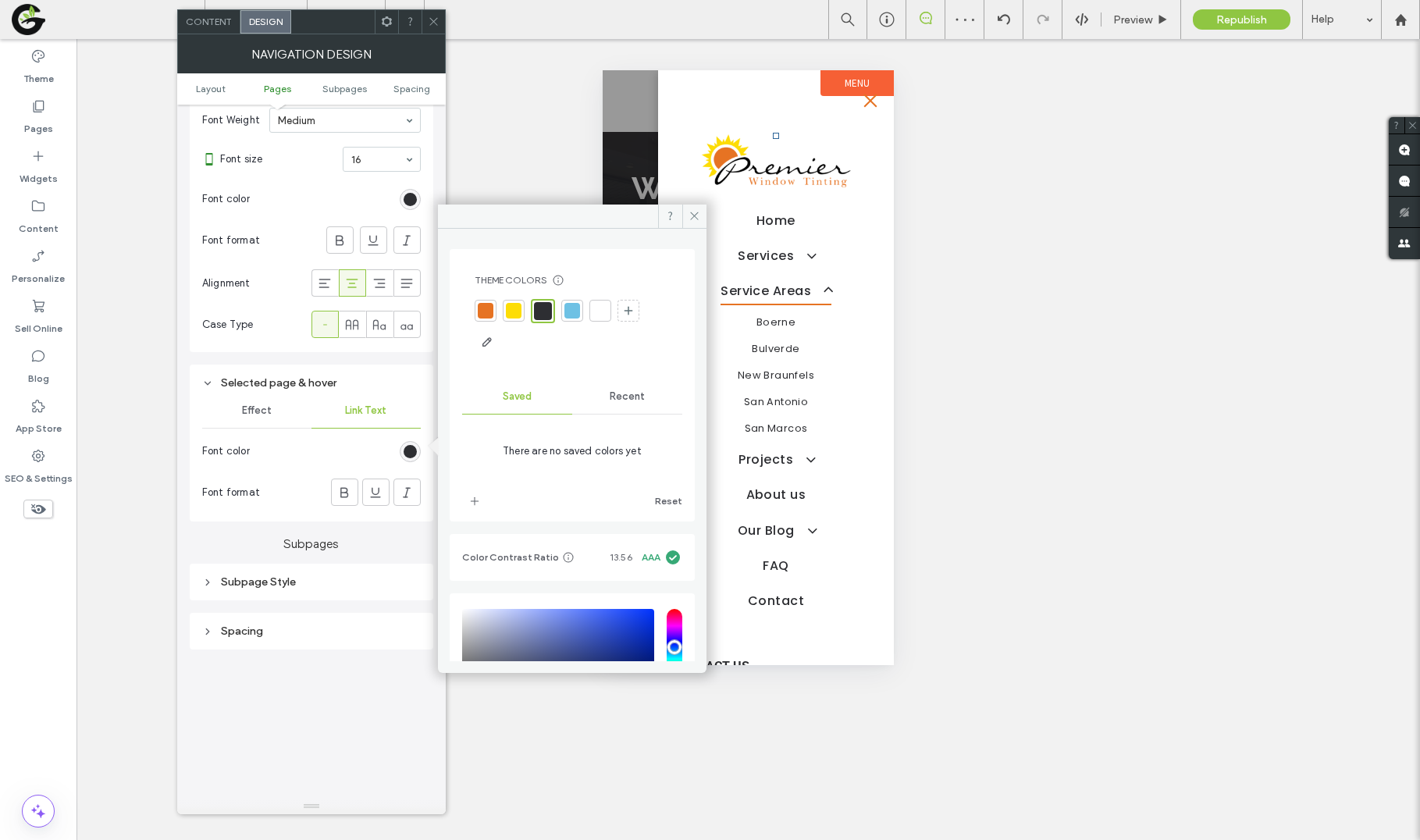
click at [477, 300] on div at bounding box center [485, 310] width 22 height 22
click at [265, 584] on div "Subpage Style" at bounding box center [311, 581] width 218 height 21
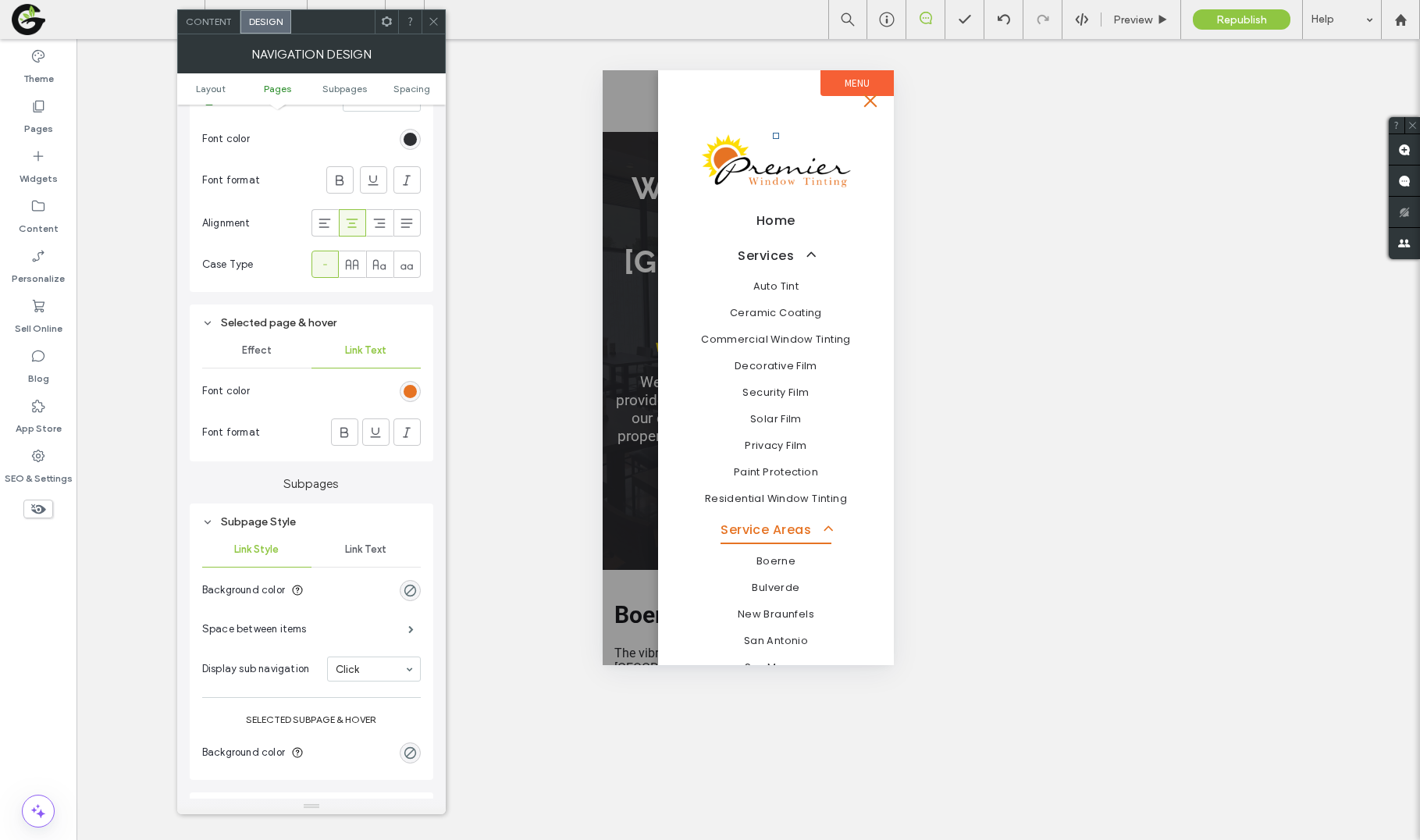
scroll to position [587, 0]
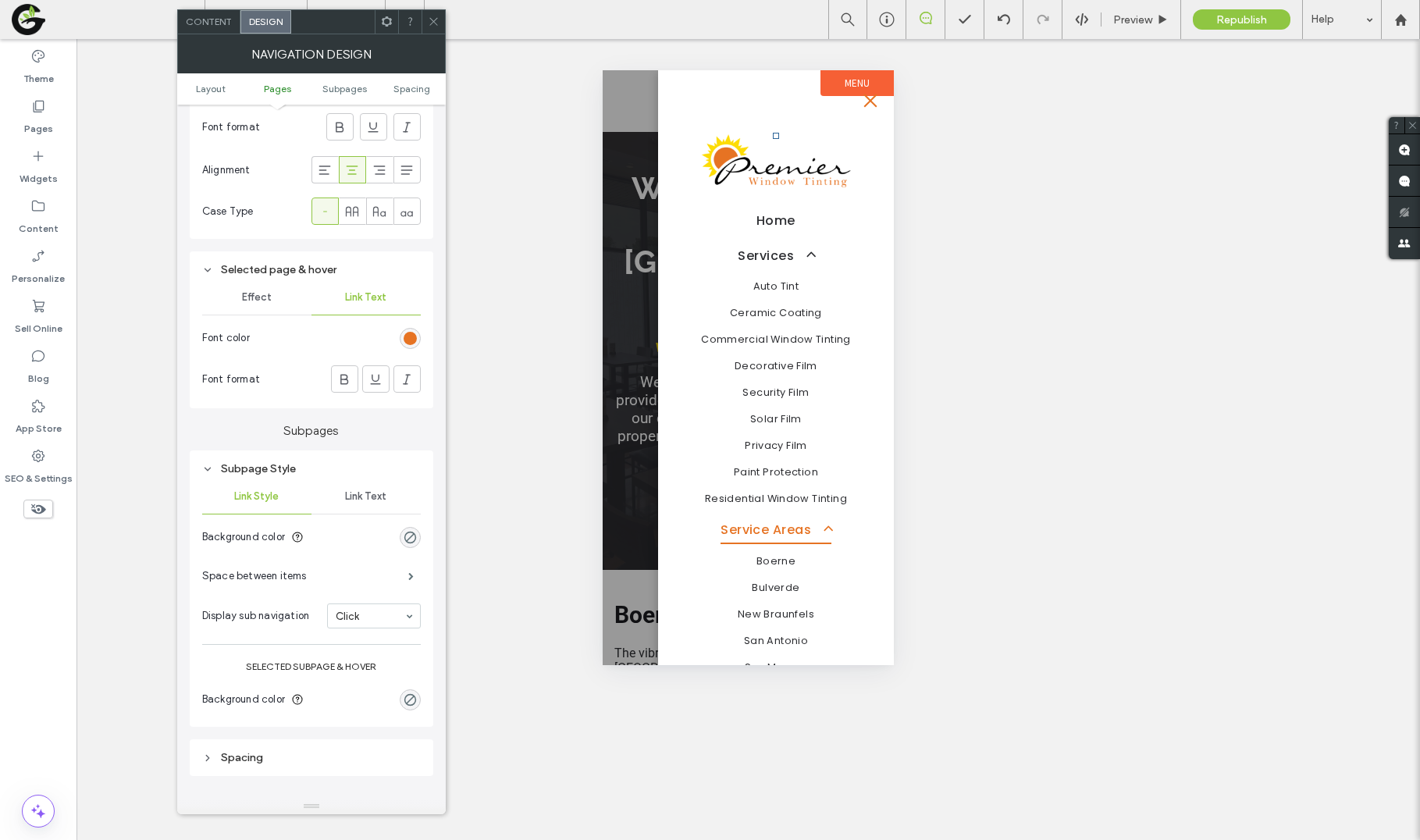
click at [370, 490] on span "Link Text" at bounding box center [366, 496] width 42 height 13
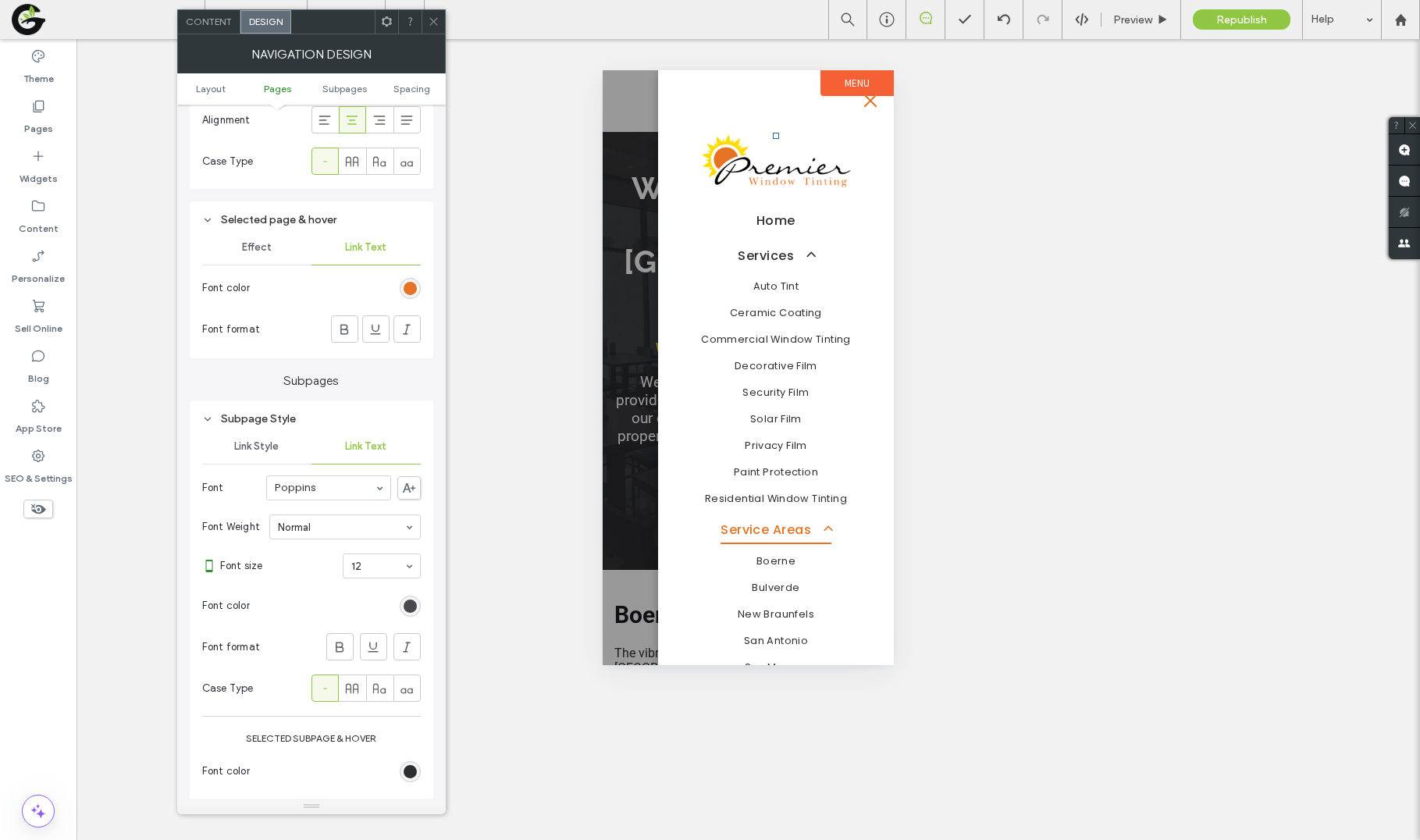
scroll to position [705, 0]
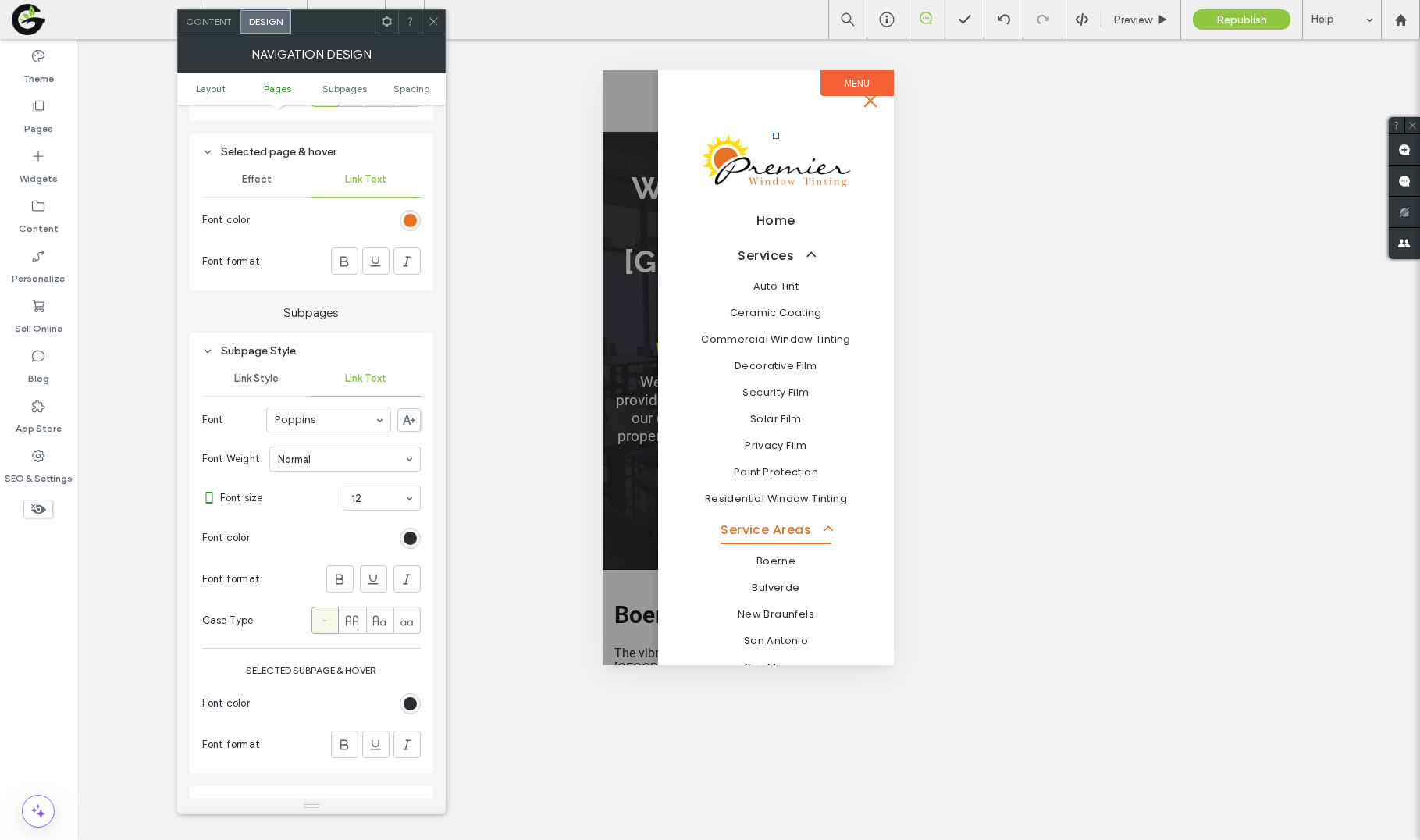
click at [408, 702] on div "rgb(45, 46, 50)" at bounding box center [409, 702] width 21 height 21
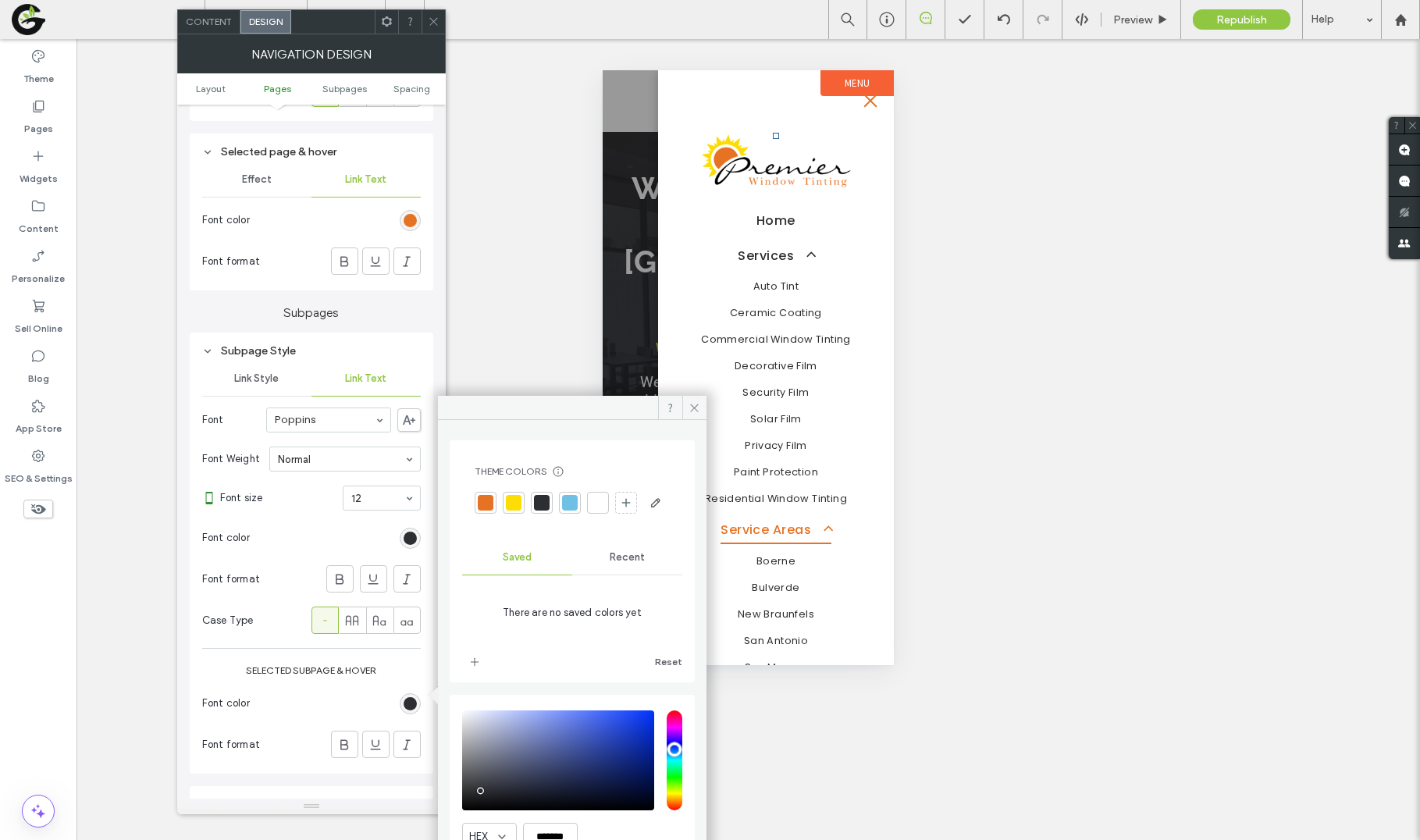
click at [484, 499] on div at bounding box center [485, 502] width 15 height 15
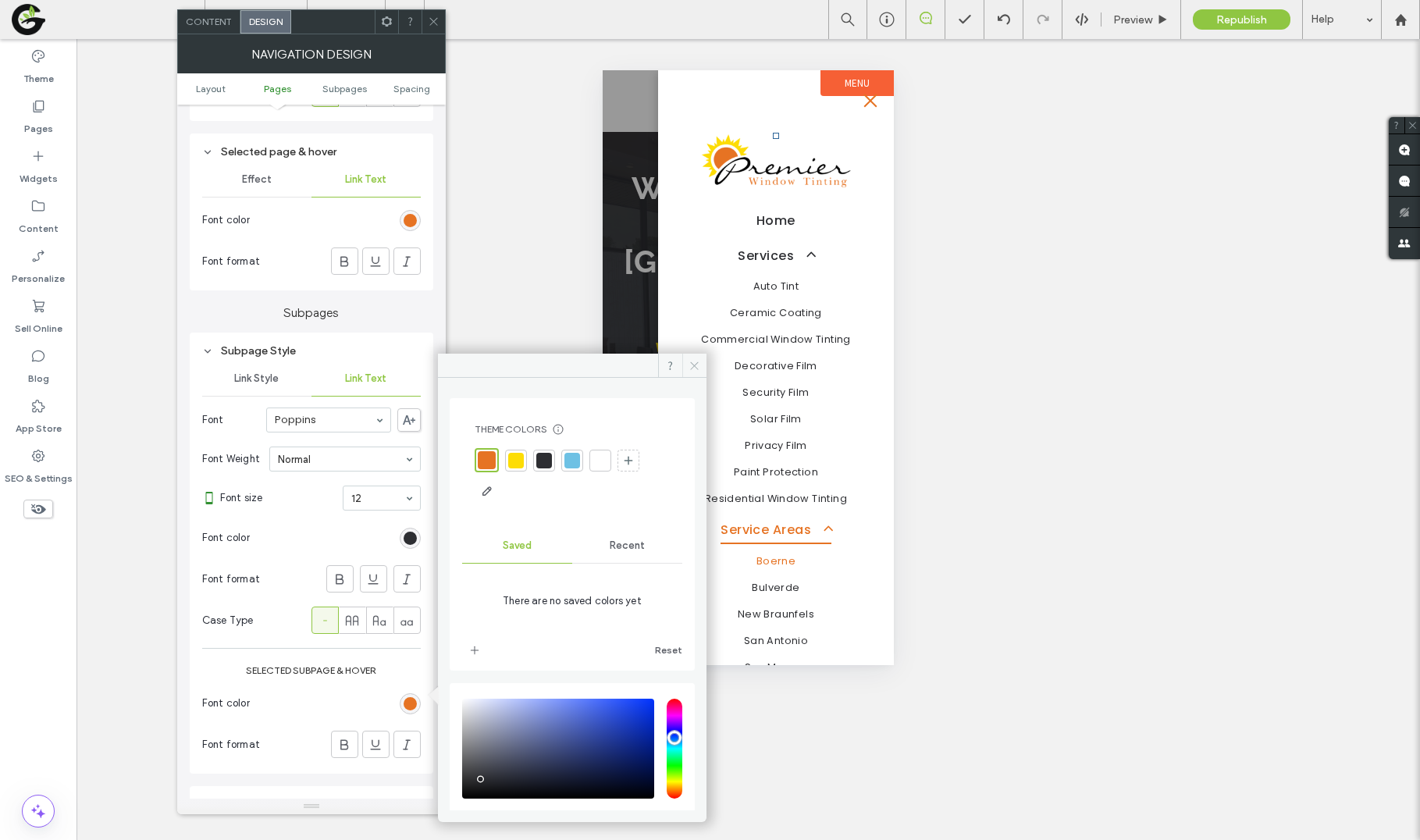
click at [689, 366] on icon at bounding box center [694, 365] width 12 height 12
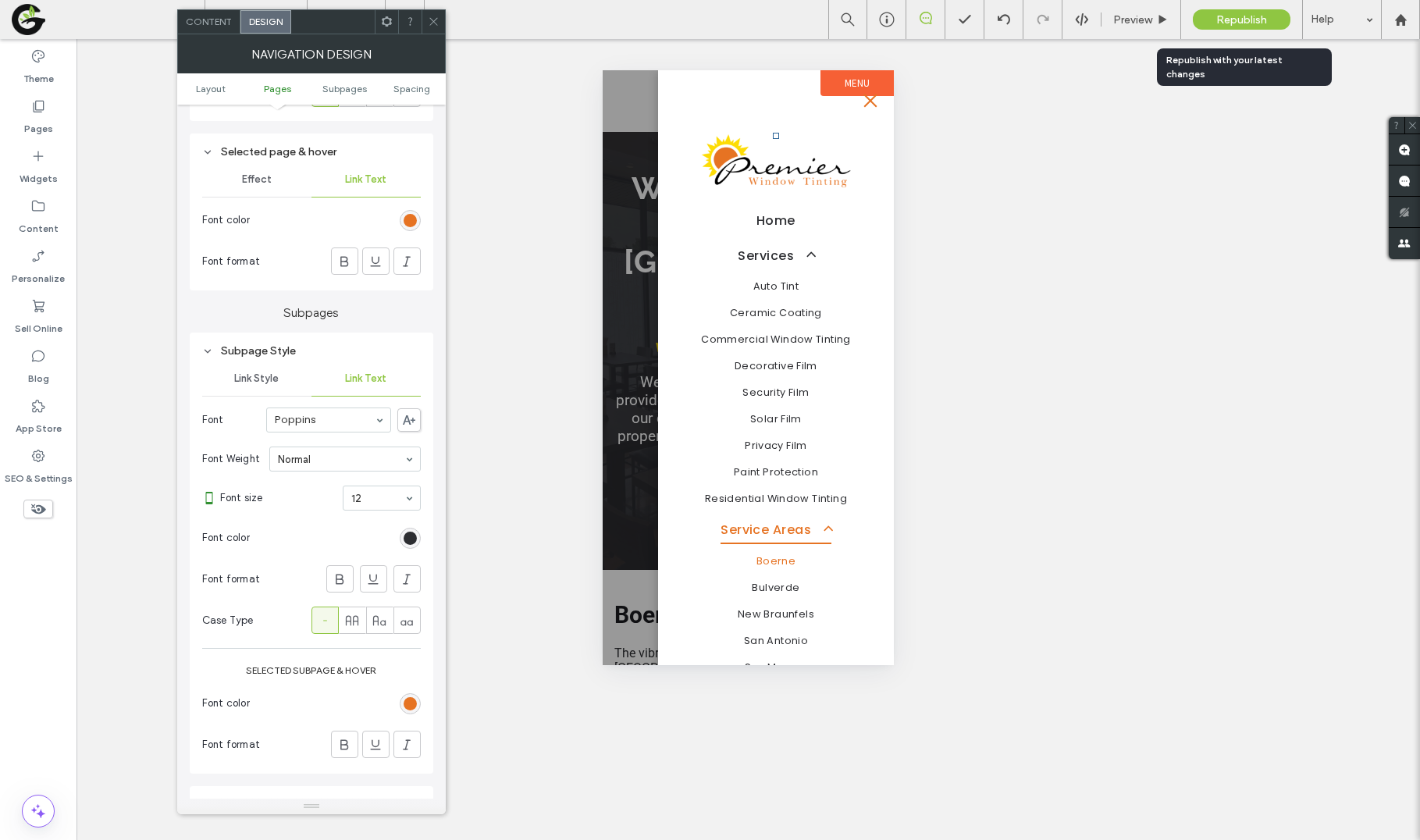
click at [1200, 15] on div "Republish" at bounding box center [1242, 19] width 98 height 20
